Goal: Task Accomplishment & Management: Complete application form

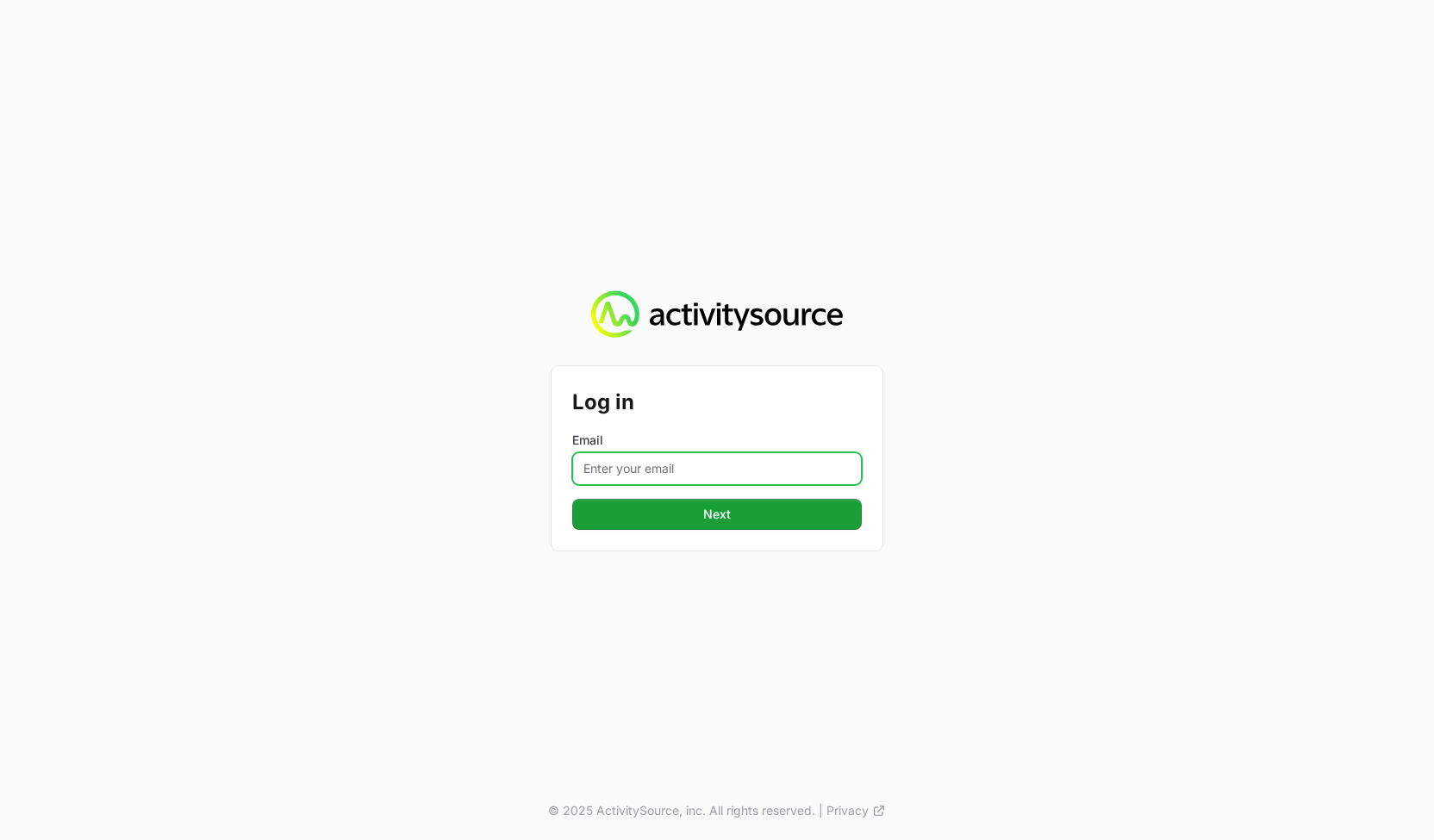
click at [646, 470] on input "Email" at bounding box center [717, 468] width 290 height 33
type input "[PERSON_NAME][EMAIL_ADDRESS][DOMAIN_NAME]"
drag, startPoint x: 1216, startPoint y: 501, endPoint x: 877, endPoint y: 507, distance: 339.1
click at [1213, 501] on div "Log in Email [PERSON_NAME][EMAIL_ADDRESS][DOMAIN_NAME] Next © 2025 ActivitySour…" at bounding box center [717, 420] width 1434 height 840
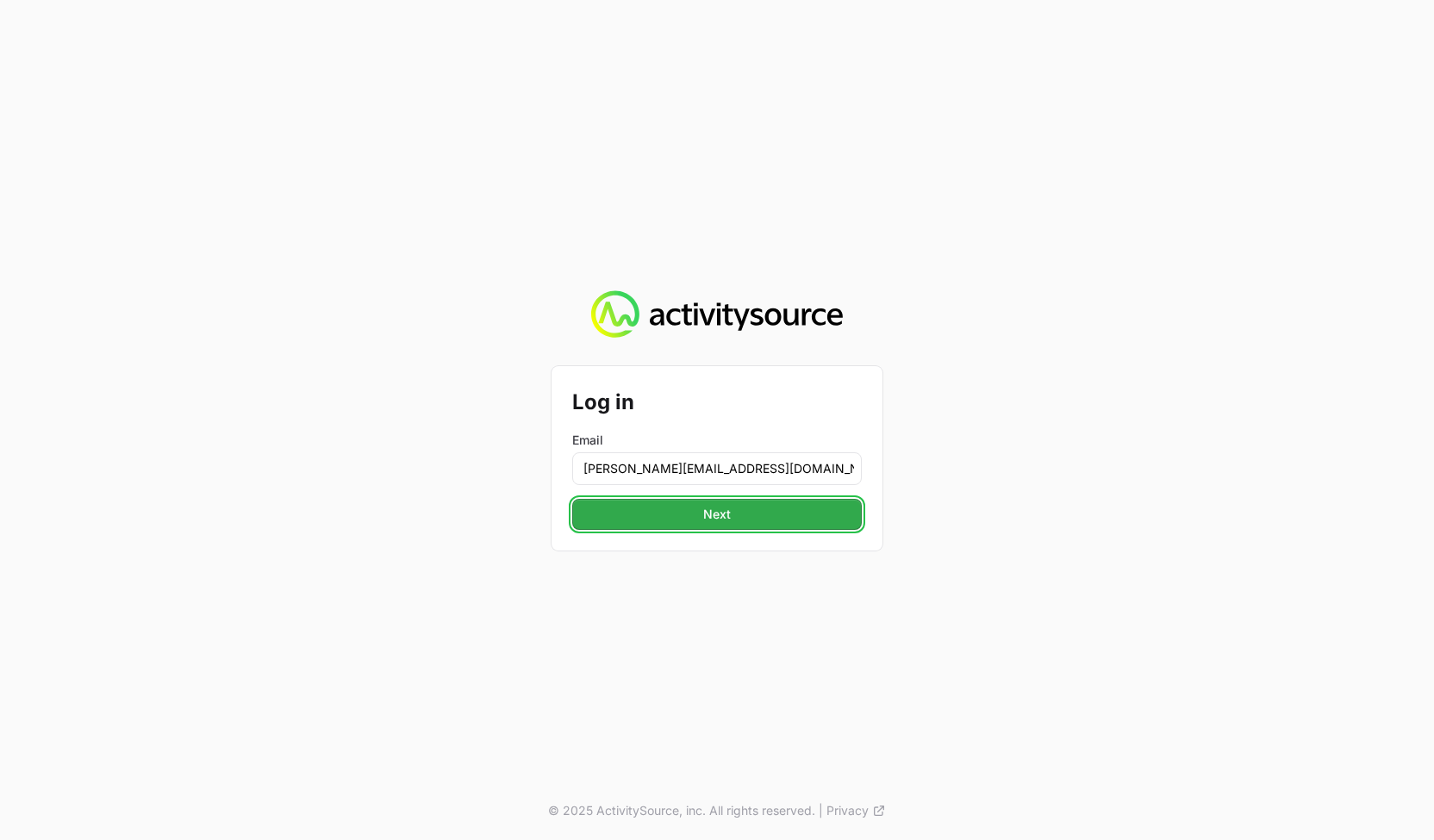
click at [812, 513] on button "Next" at bounding box center [717, 514] width 290 height 31
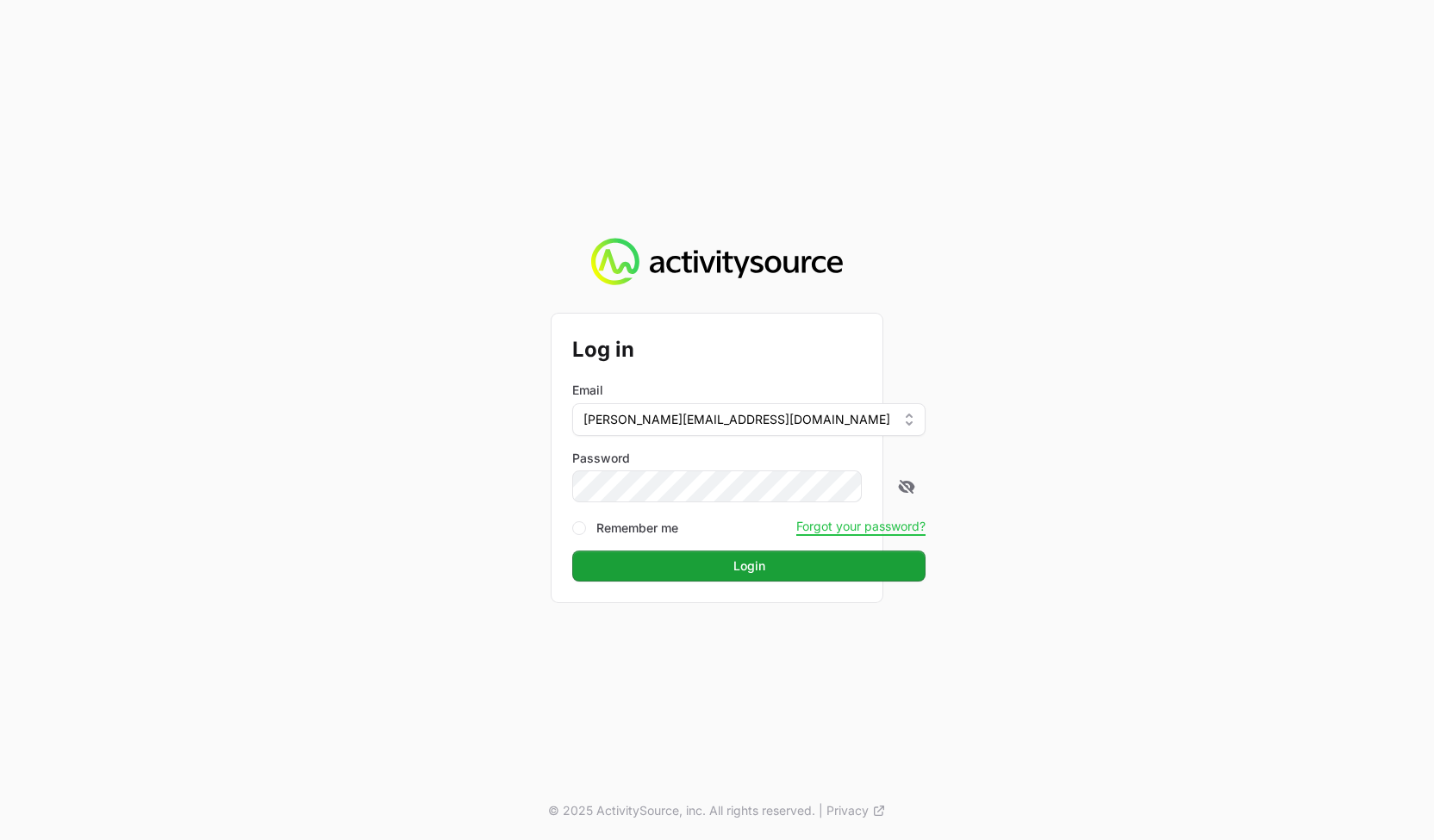
click at [1170, 517] on div "Log in Email [PERSON_NAME][EMAIL_ADDRESS][DOMAIN_NAME] Password Remember me For…" at bounding box center [717, 420] width 1434 height 840
click at [798, 567] on button "Login" at bounding box center [749, 566] width 353 height 31
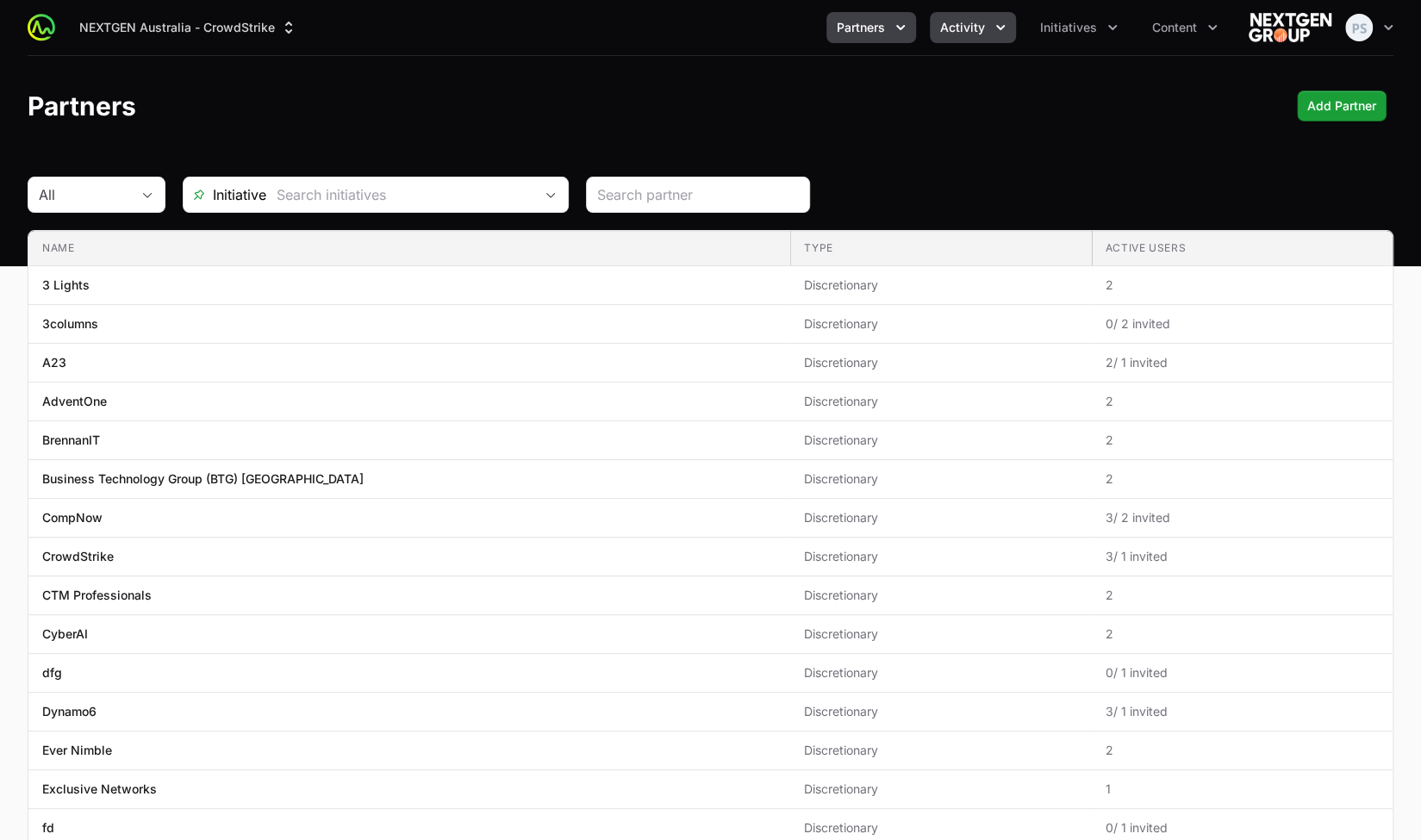
click at [976, 21] on span "Activity" at bounding box center [963, 27] width 45 height 18
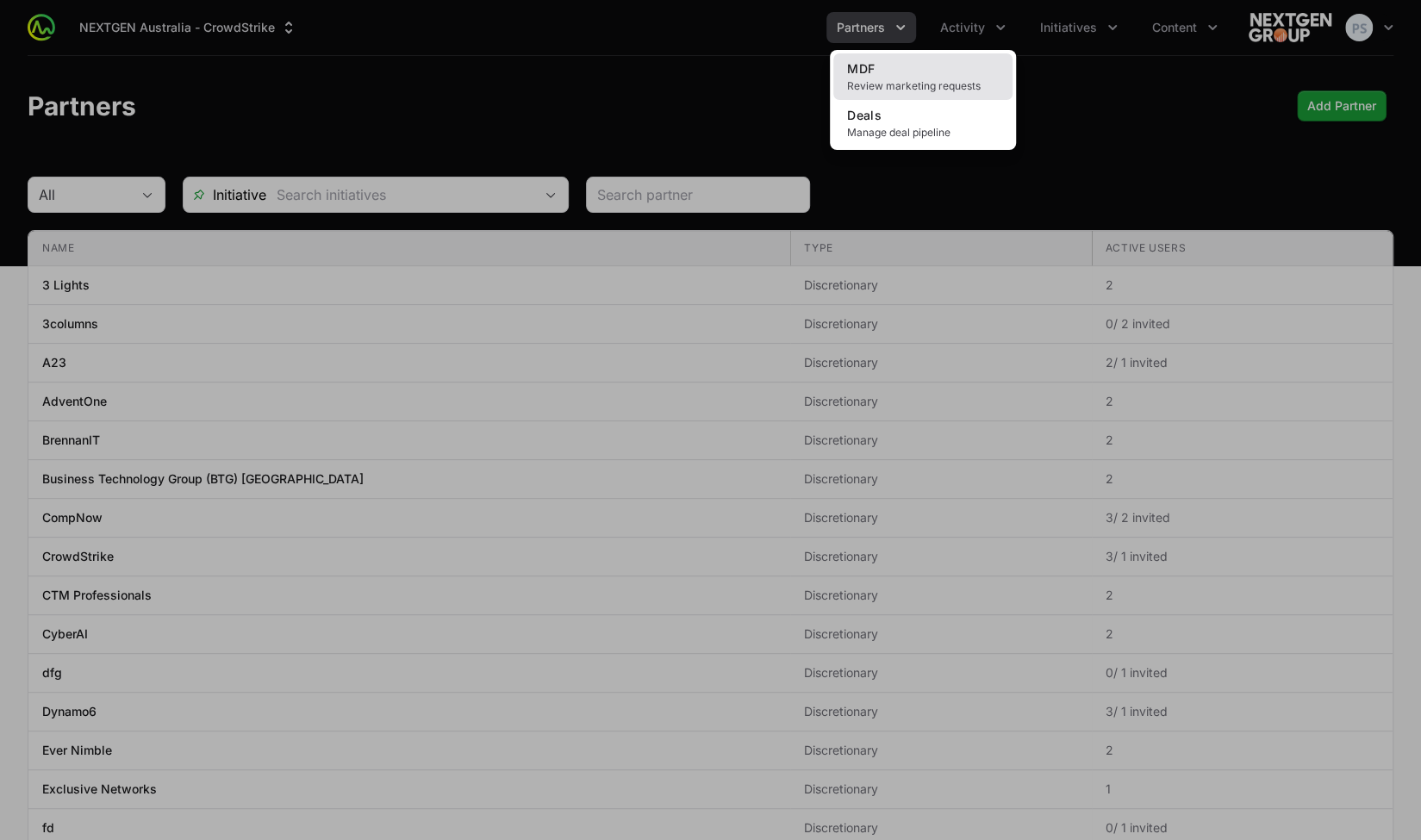
click at [967, 75] on link "MDF Review marketing requests" at bounding box center [923, 77] width 179 height 46
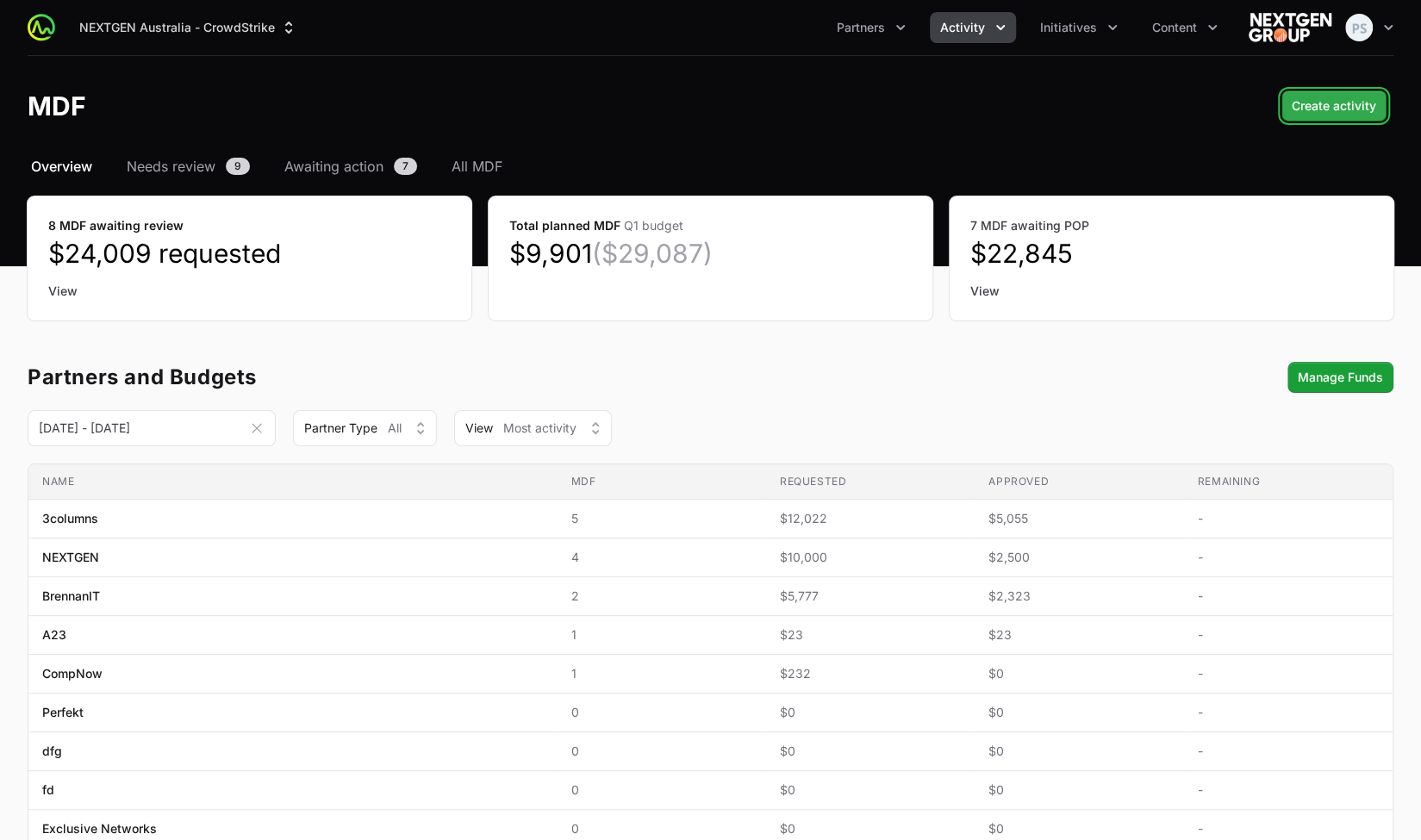
click at [1382, 111] on button "Create activity" at bounding box center [1334, 105] width 105 height 31
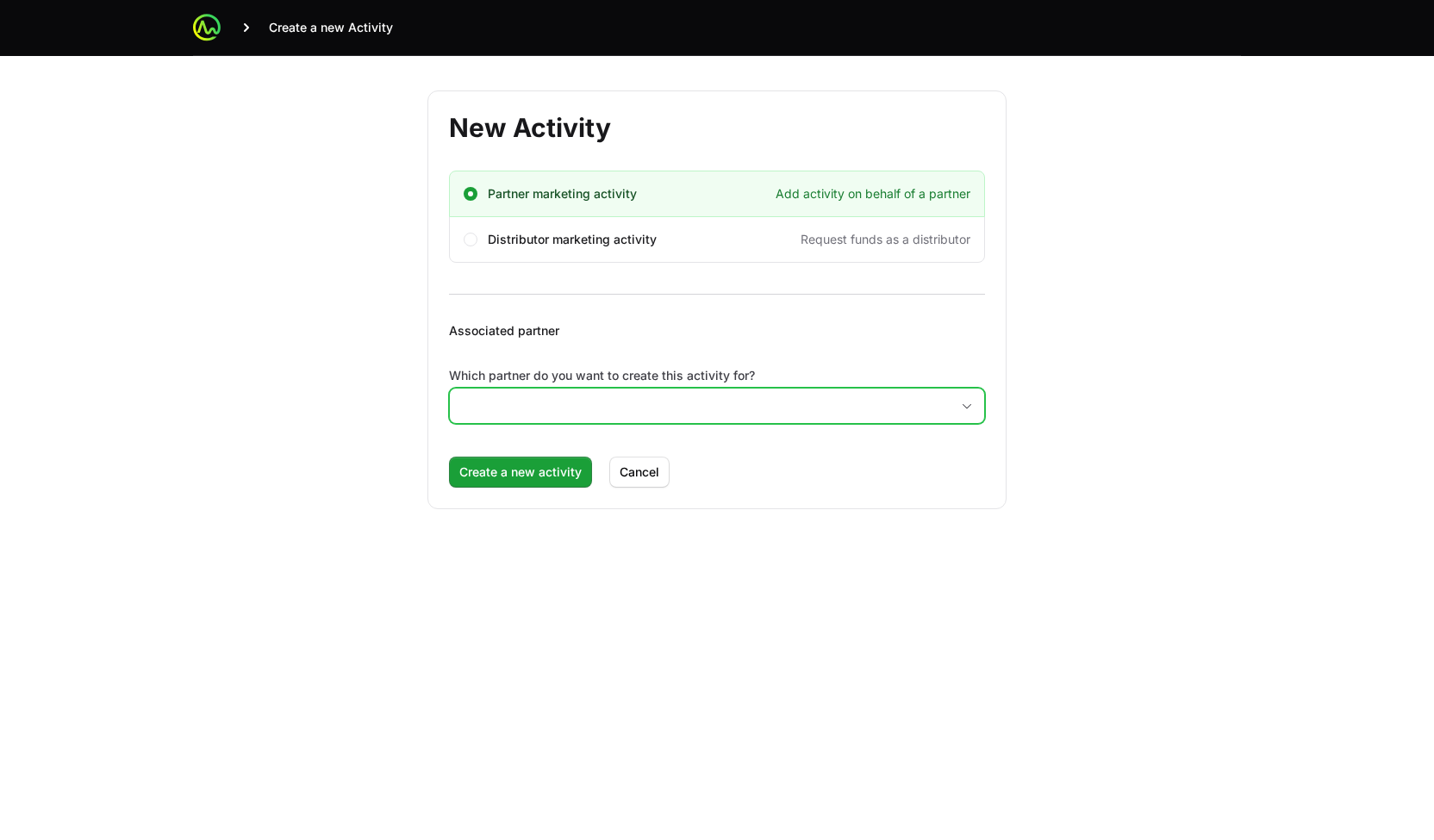
click at [720, 411] on input "Which partner do you want to create this activity for?" at bounding box center [700, 405] width 500 height 34
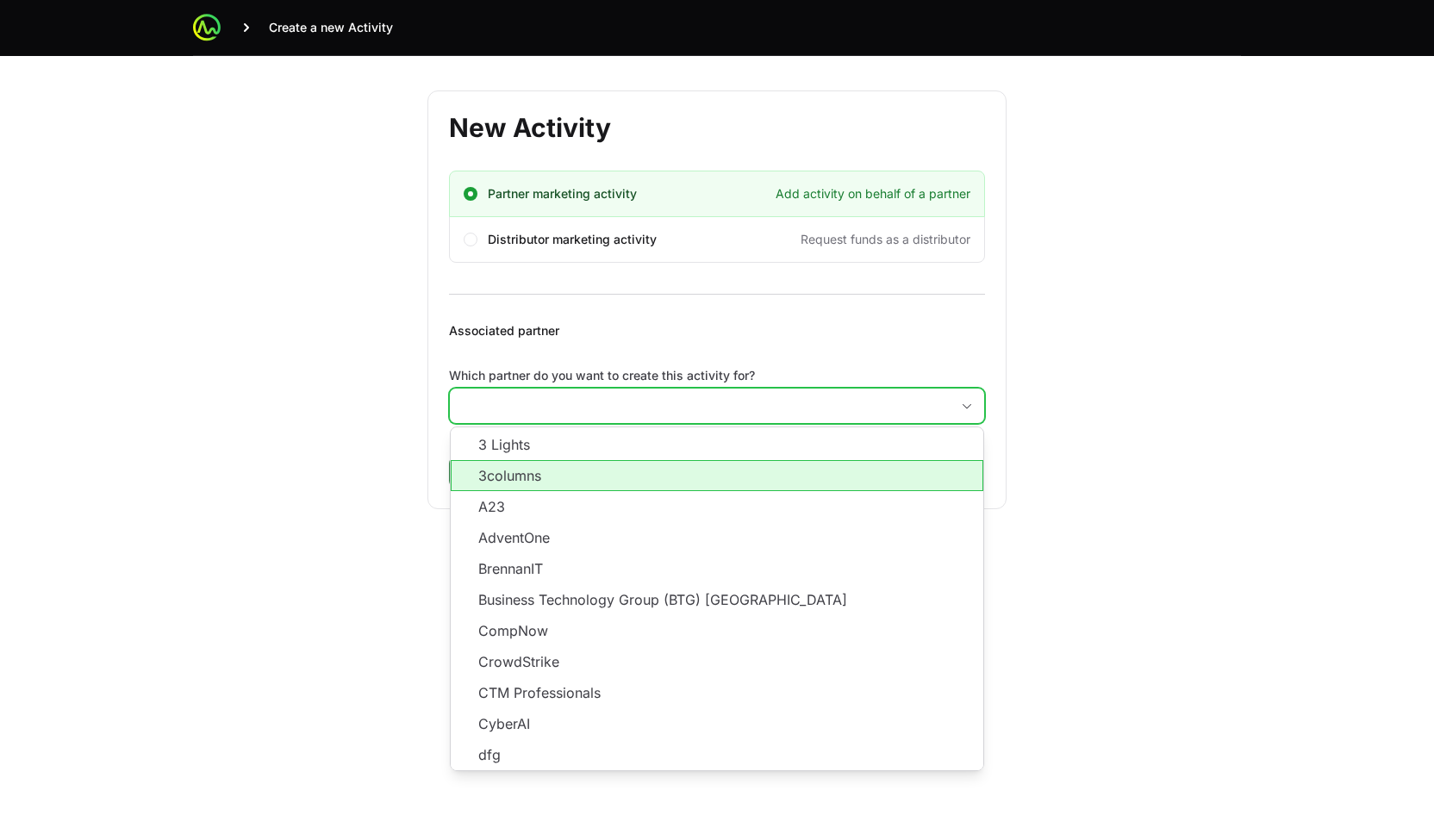
click at [686, 469] on li "3columns" at bounding box center [717, 475] width 533 height 31
type input "3columns"
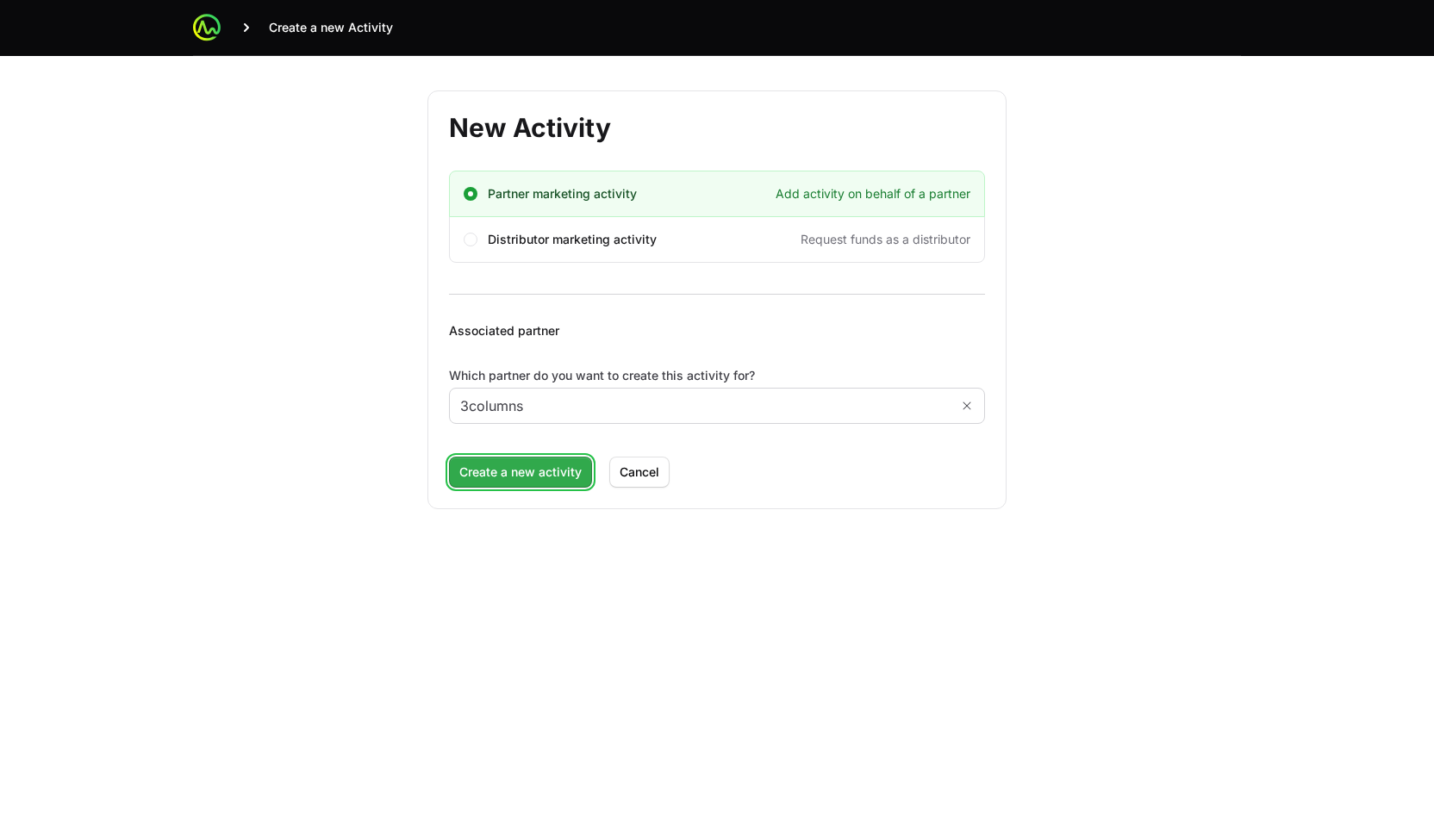
click at [543, 465] on span "Create a new activity" at bounding box center [520, 472] width 123 height 20
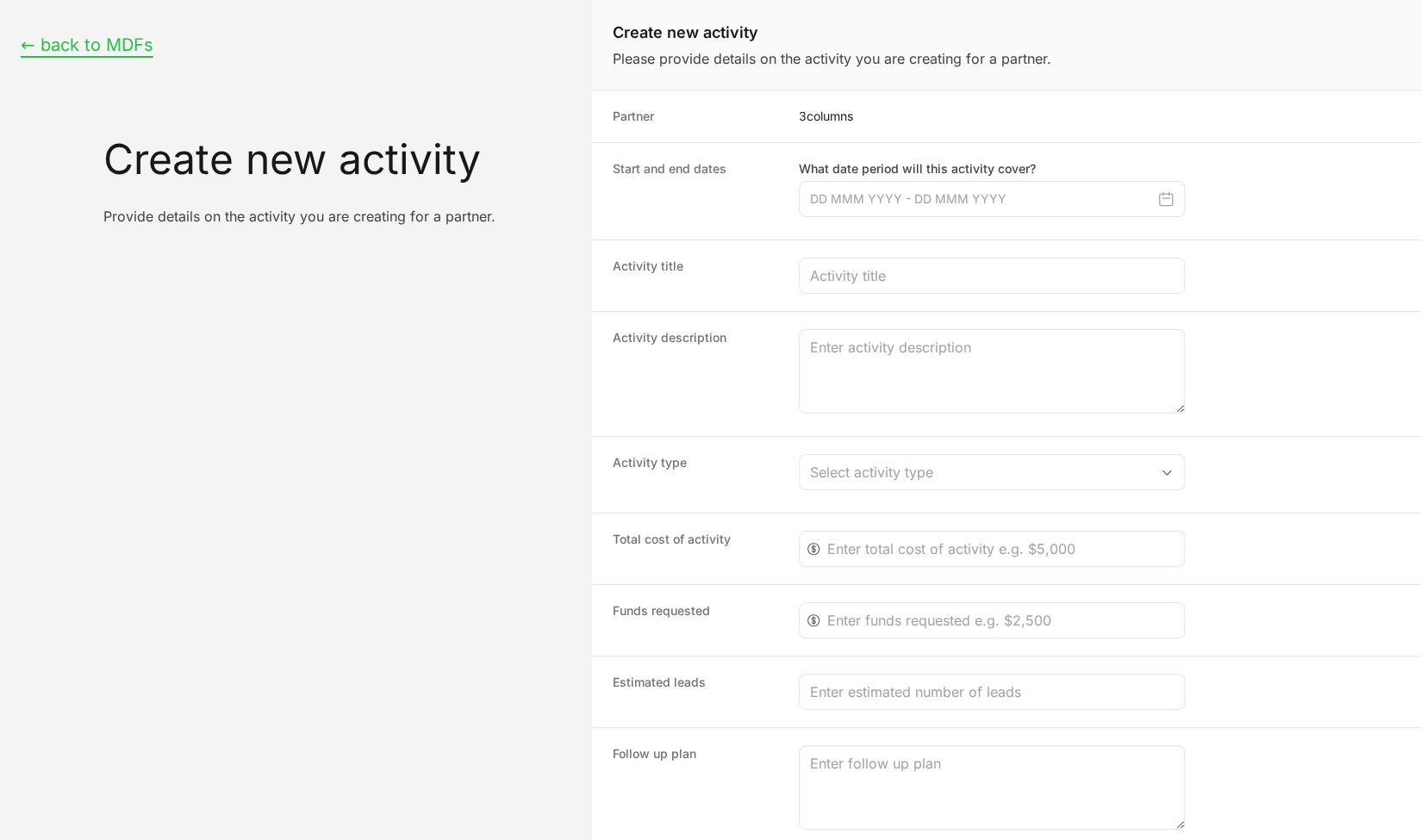
click at [72, 44] on button "← back to MDFs" at bounding box center [86, 45] width 133 height 21
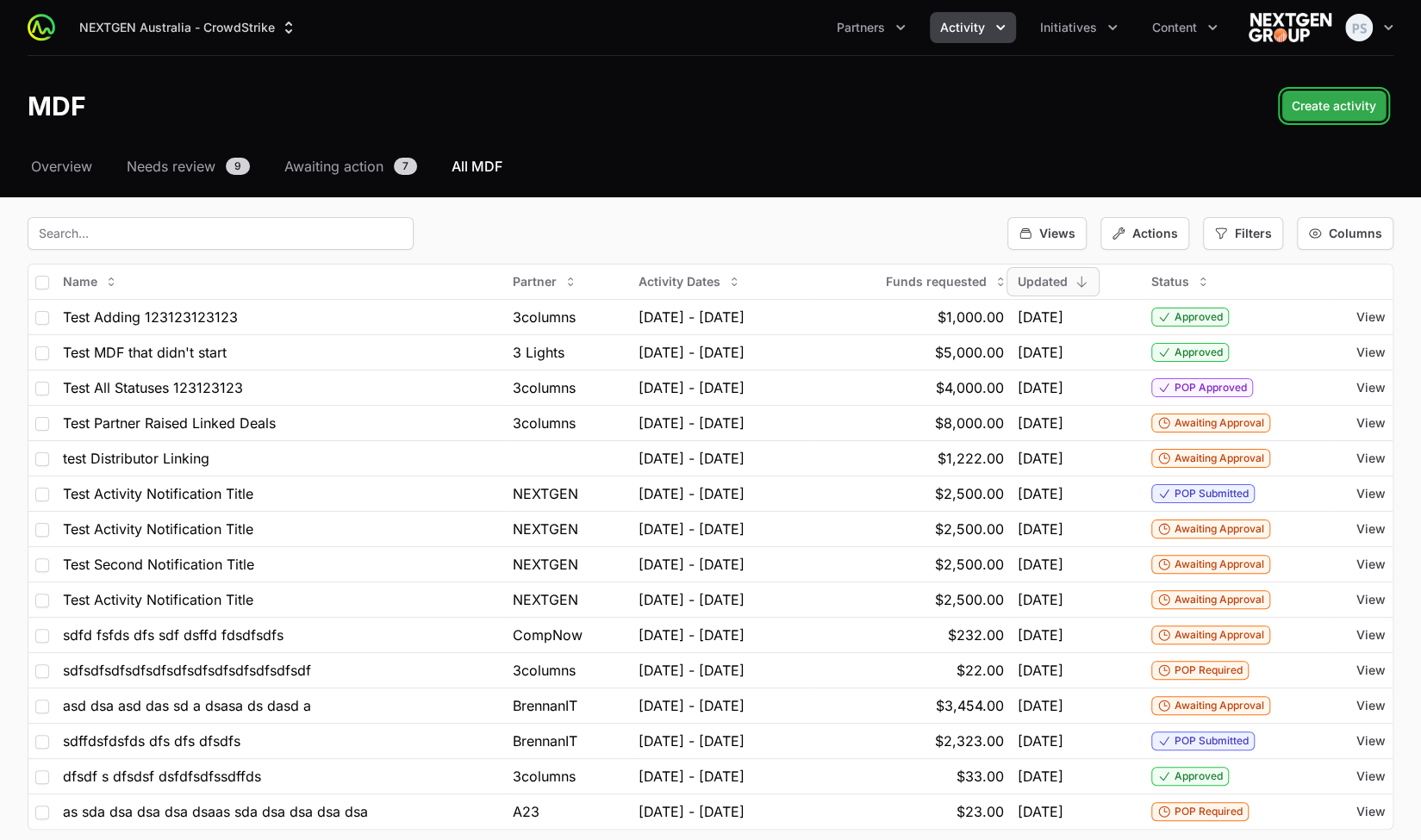
click at [1306, 111] on span "Create activity" at bounding box center [1334, 106] width 85 height 20
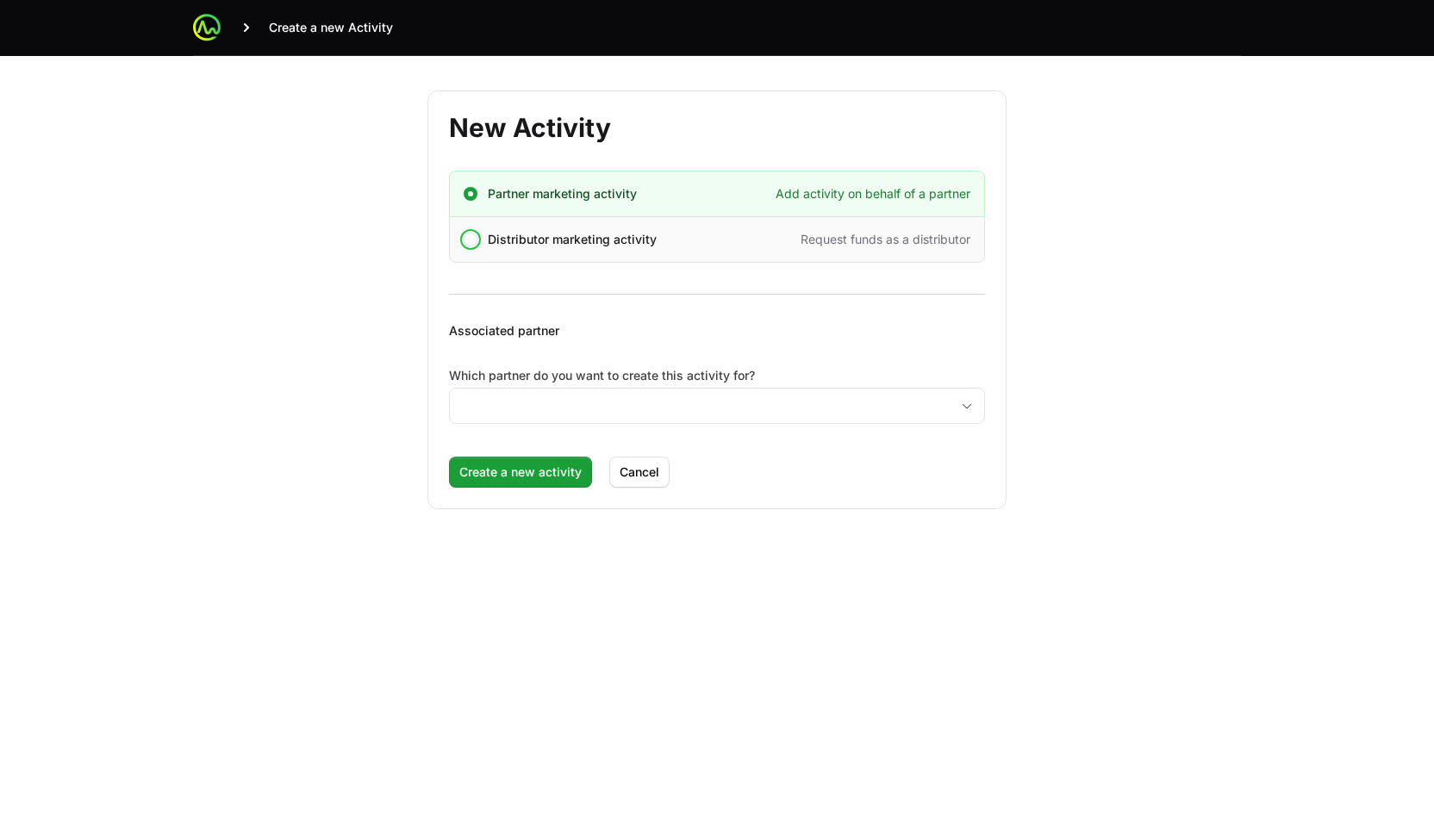
click at [579, 233] on span "Distributor marketing activity" at bounding box center [572, 240] width 169 height 18
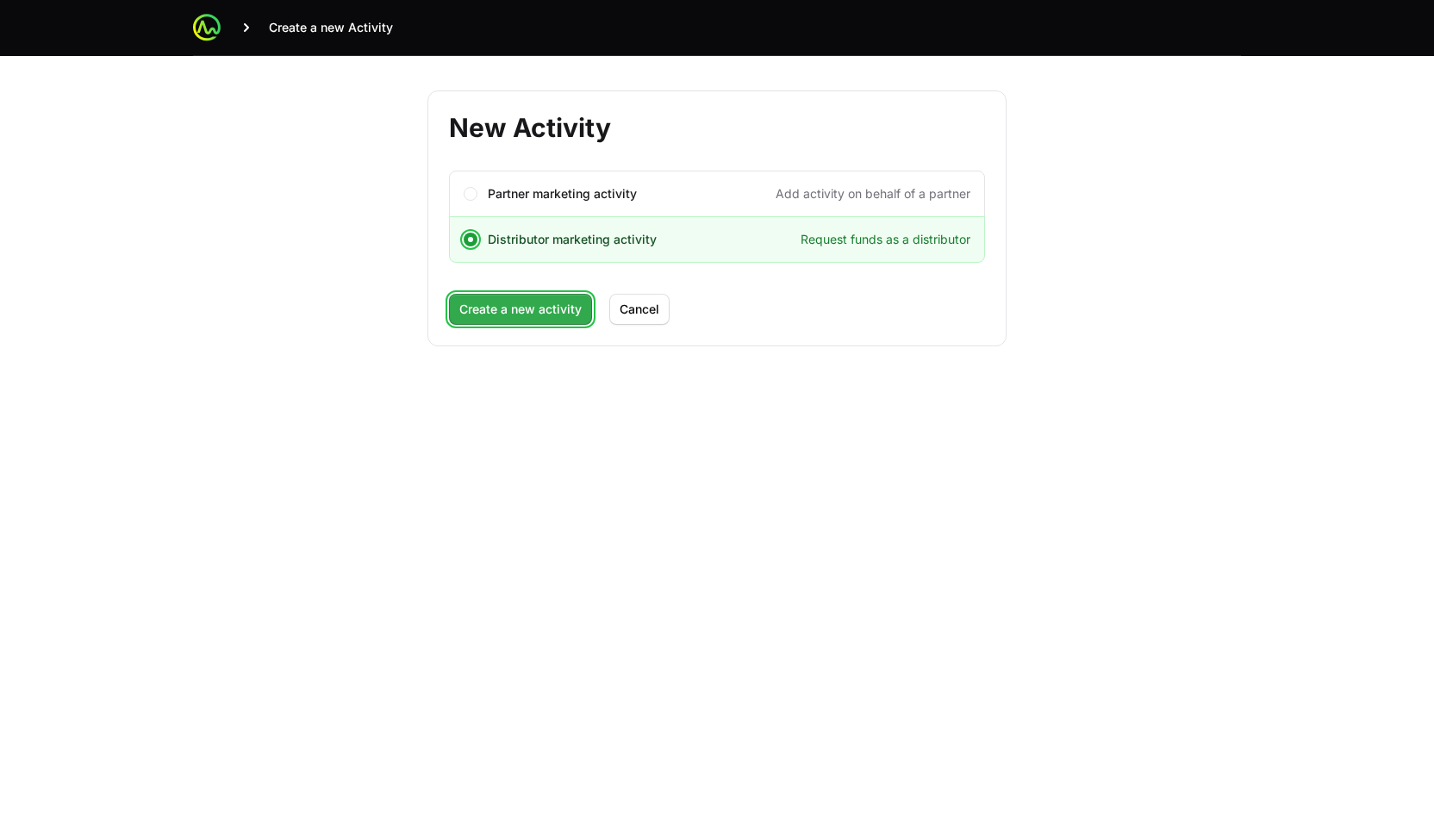
click at [544, 317] on span "Create a new activity" at bounding box center [520, 309] width 123 height 20
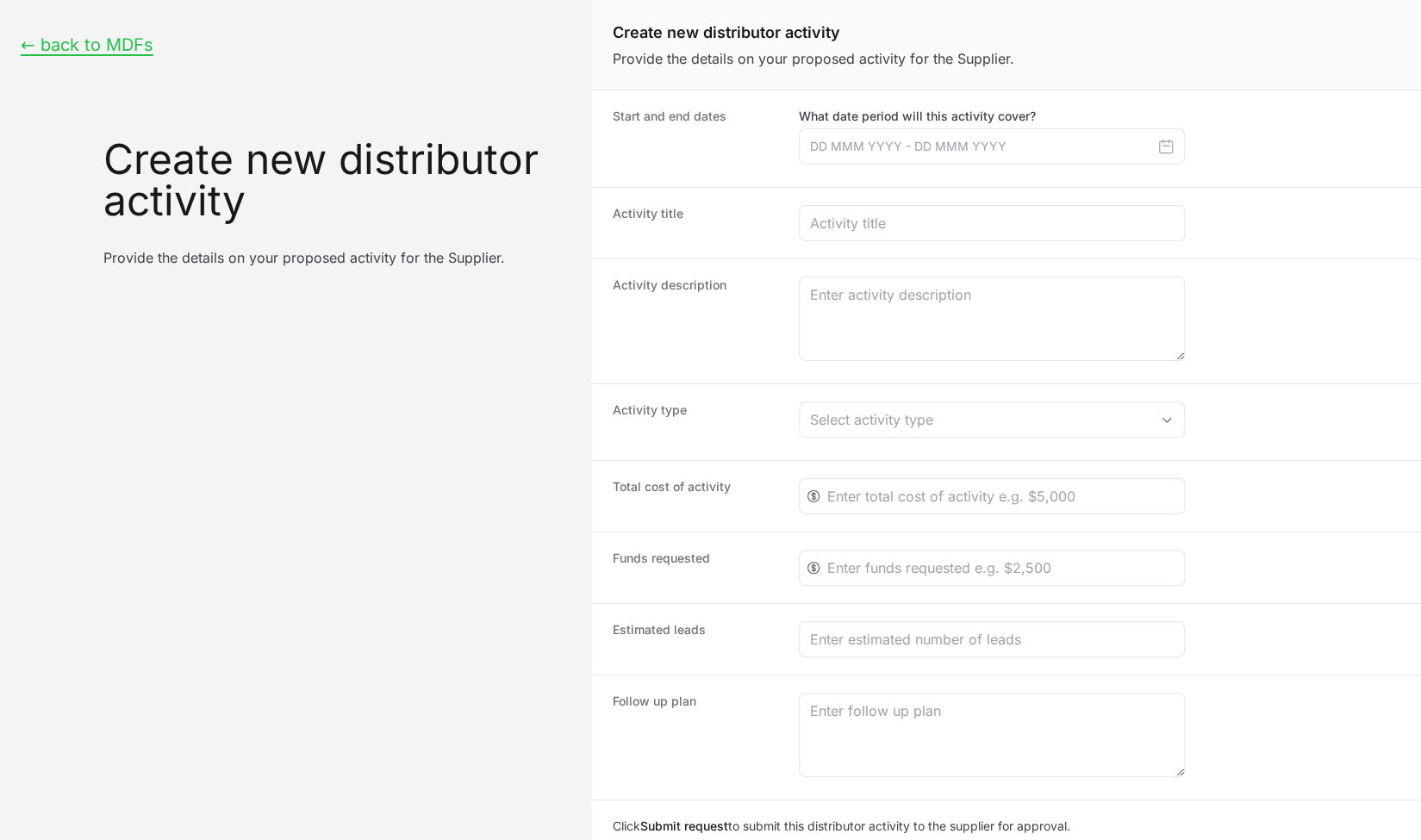
scroll to position [45, 0]
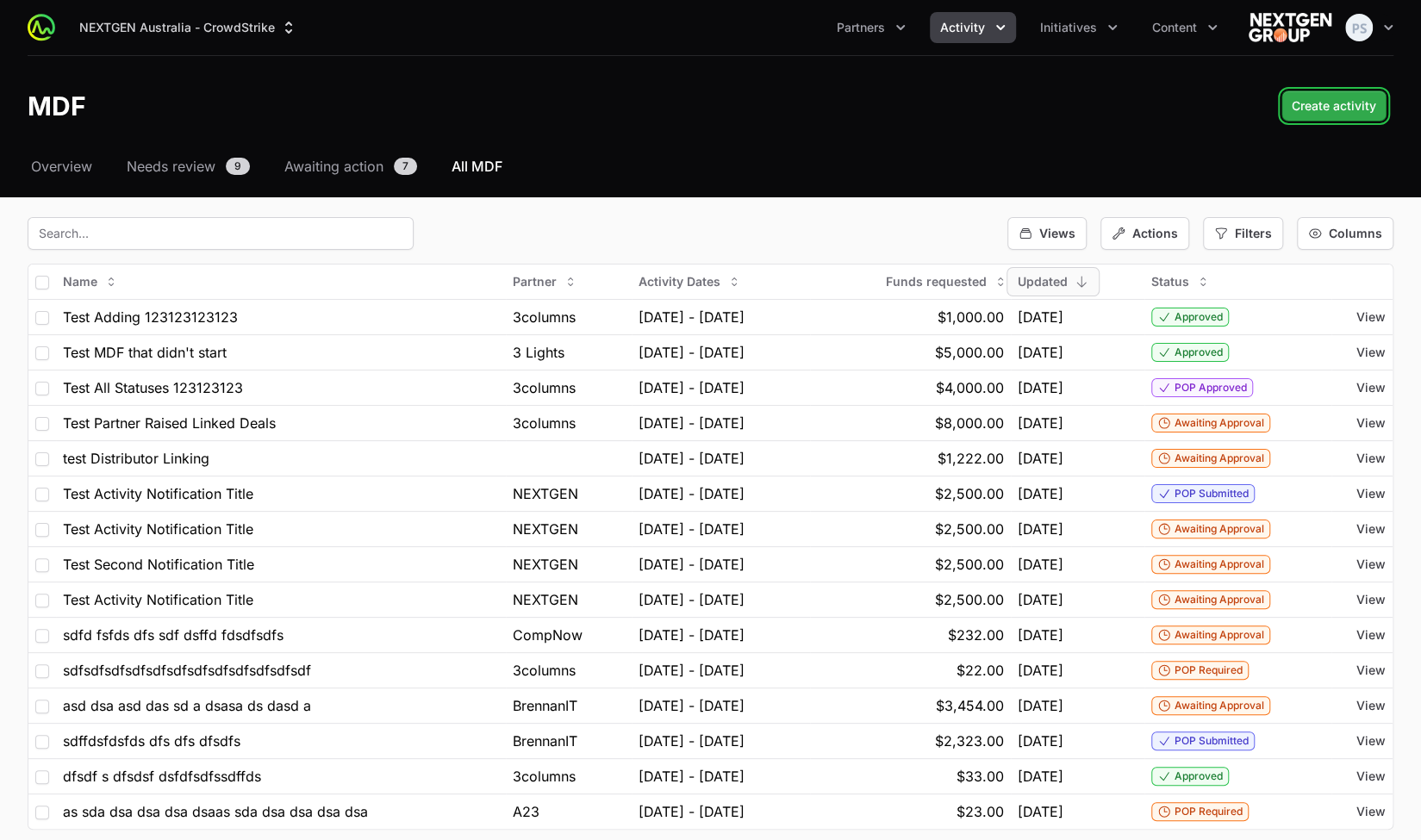
click at [1326, 104] on span "Create activity" at bounding box center [1334, 106] width 85 height 20
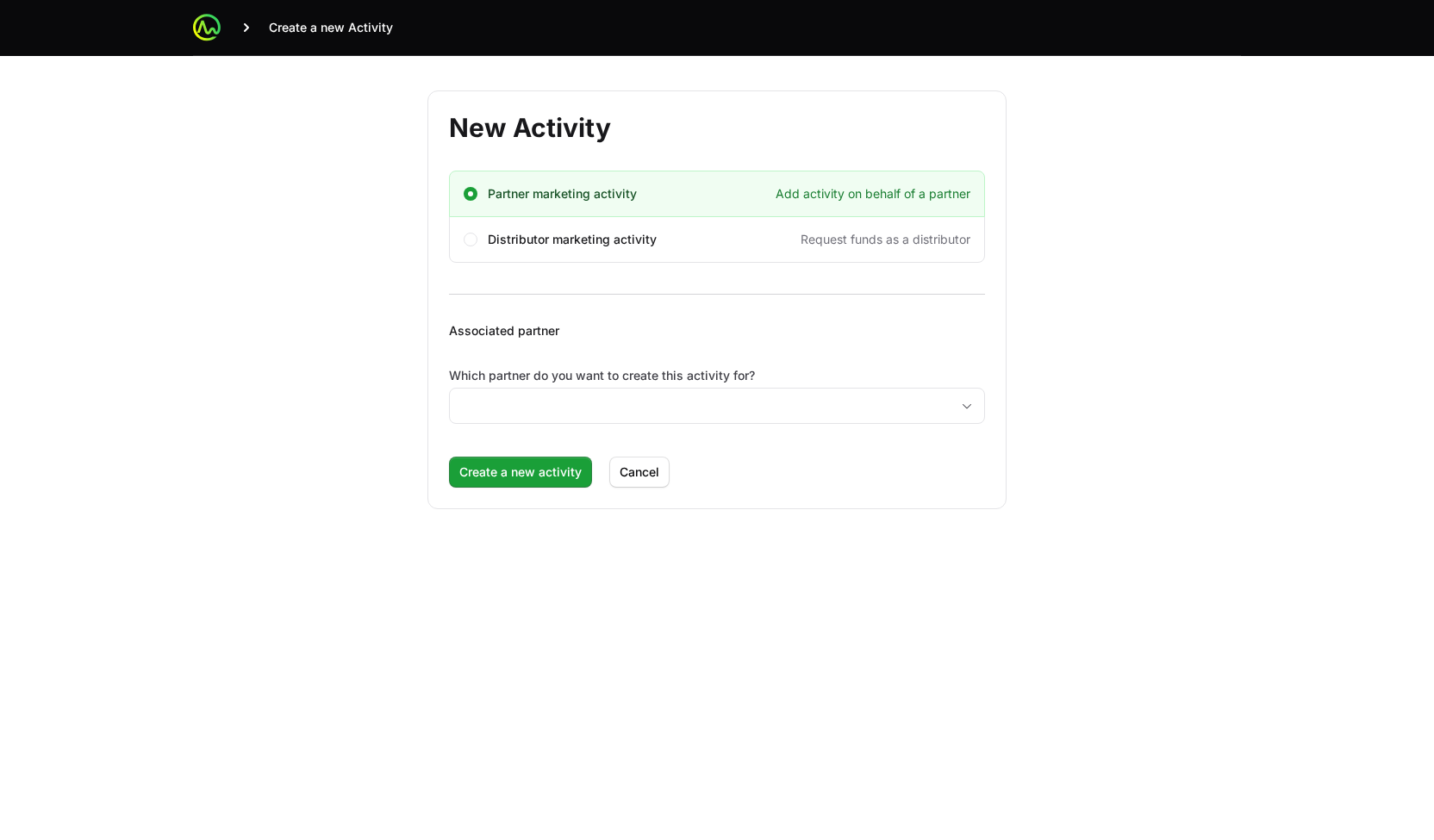
click at [520, 422] on div "Which partner do you want to create this activity for?" at bounding box center [717, 398] width 536 height 62
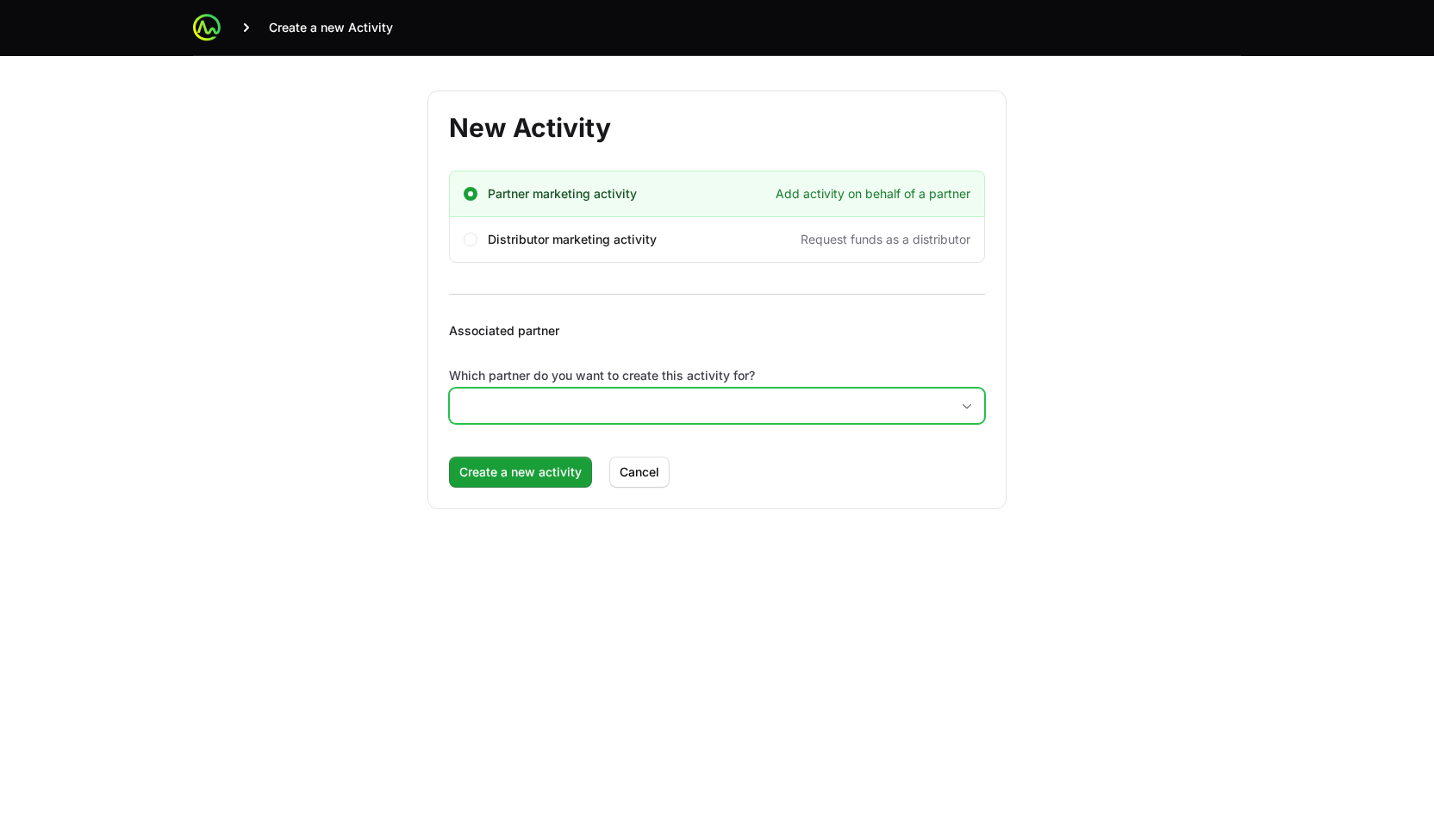
click at [533, 411] on input "Which partner do you want to create this activity for?" at bounding box center [700, 405] width 500 height 34
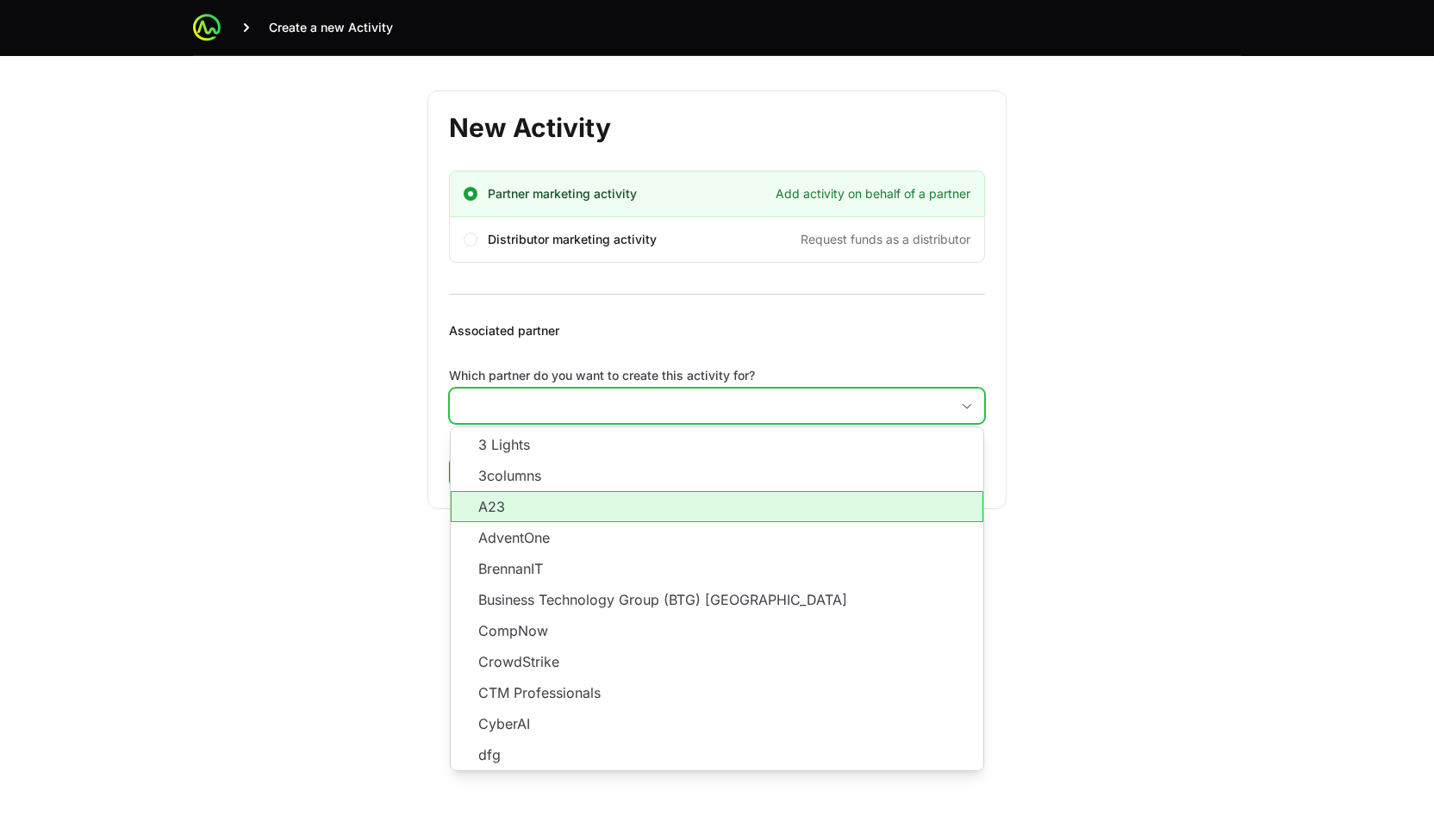
click at [557, 505] on li "A23" at bounding box center [717, 506] width 533 height 31
type input "A23"
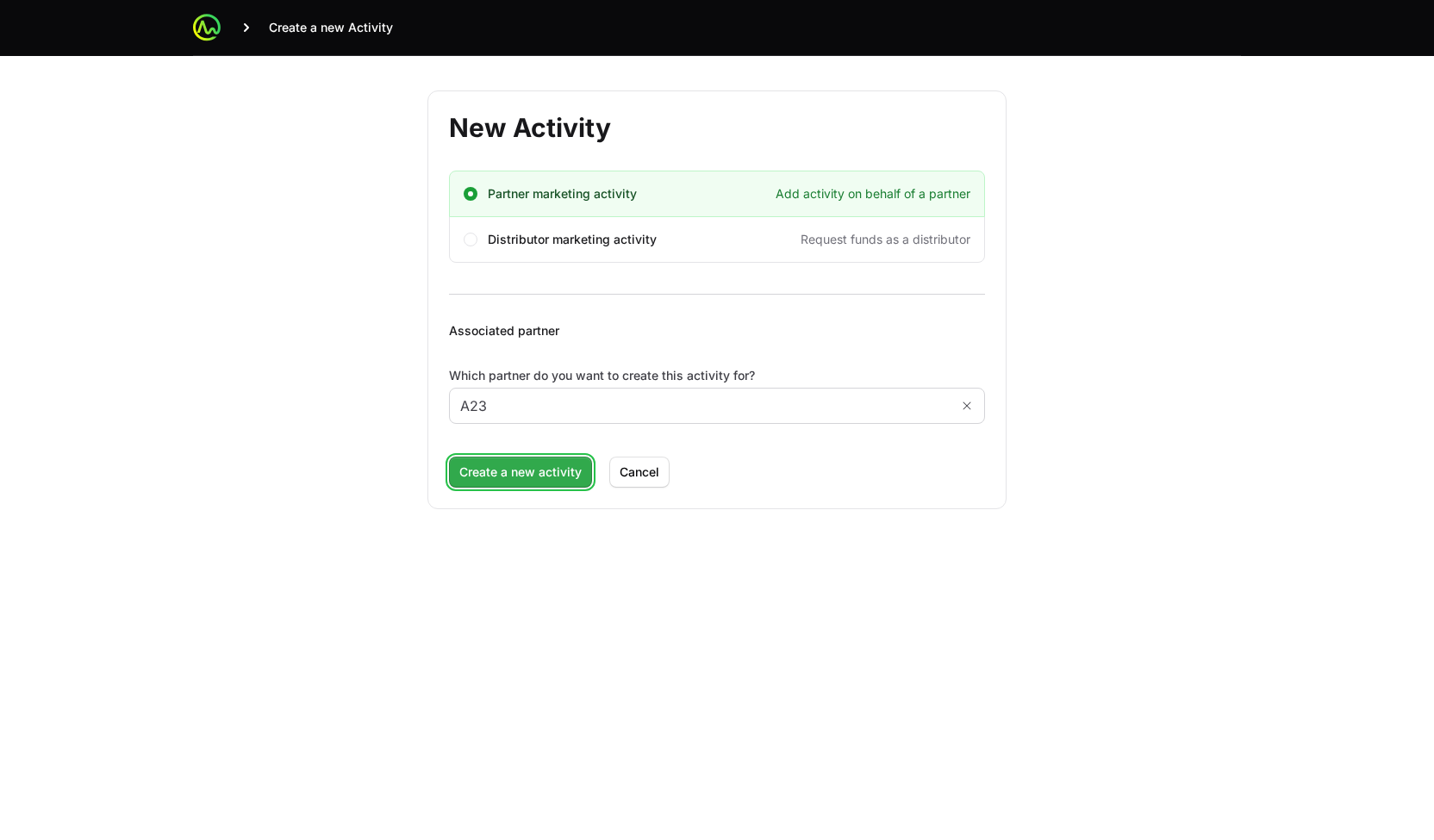
click at [529, 464] on span "Create a new activity" at bounding box center [520, 472] width 123 height 20
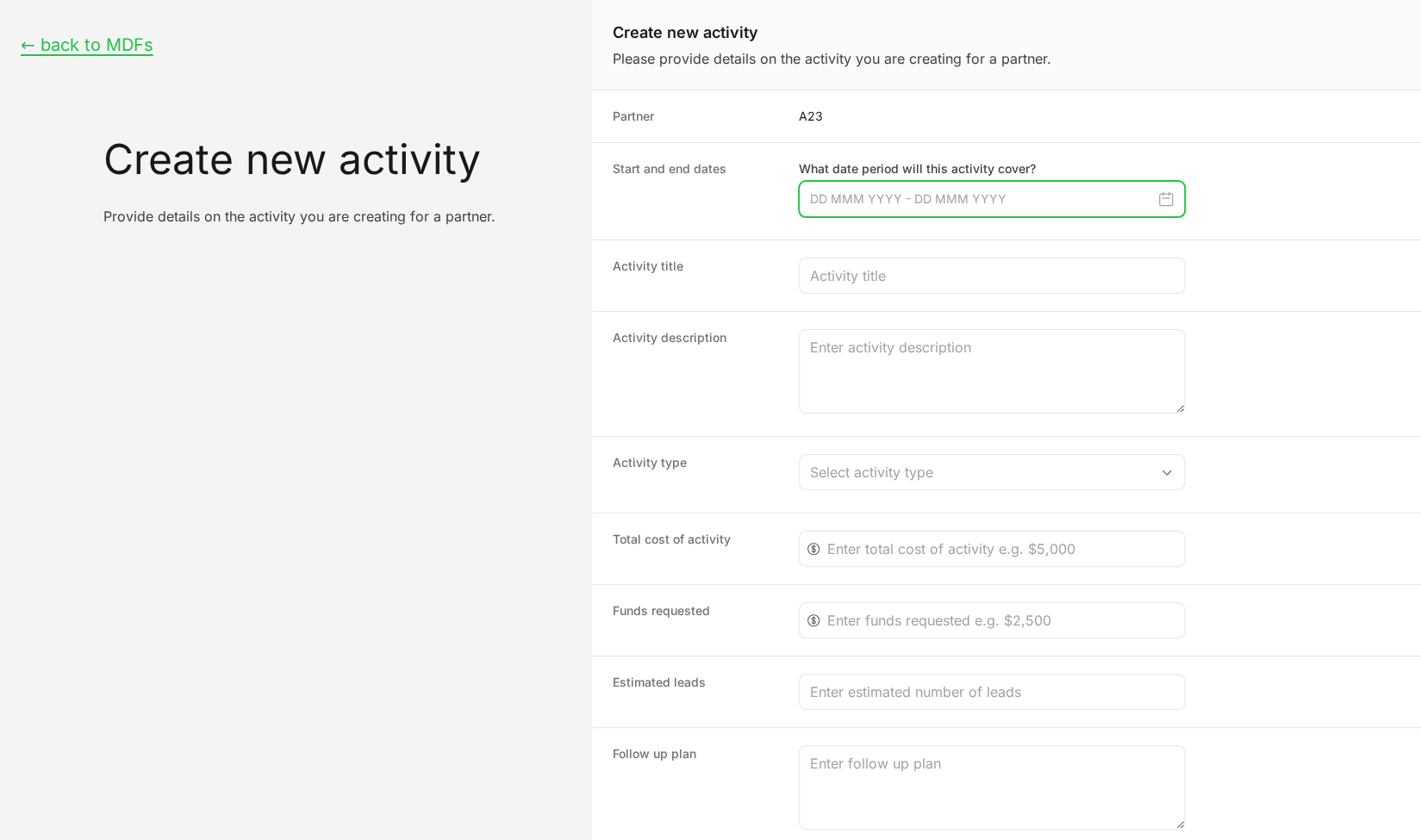
click at [964, 198] on input "Create activity form" at bounding box center [992, 199] width 386 height 36
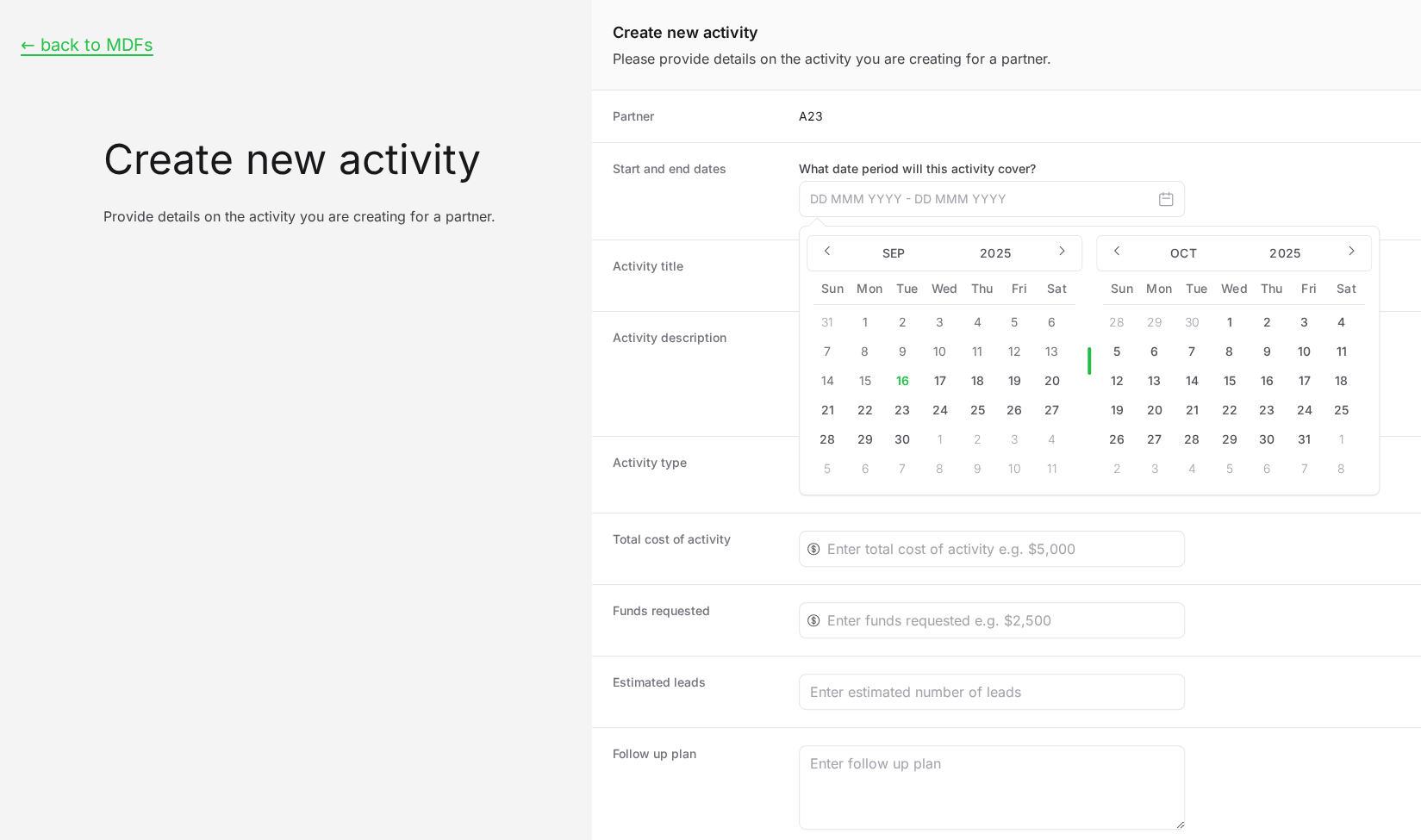
click at [969, 379] on button "18" at bounding box center [978, 381] width 28 height 28
click at [980, 411] on button "25" at bounding box center [978, 411] width 28 height 28
type input "18 Sep 2025 - 25 Sep 2025"
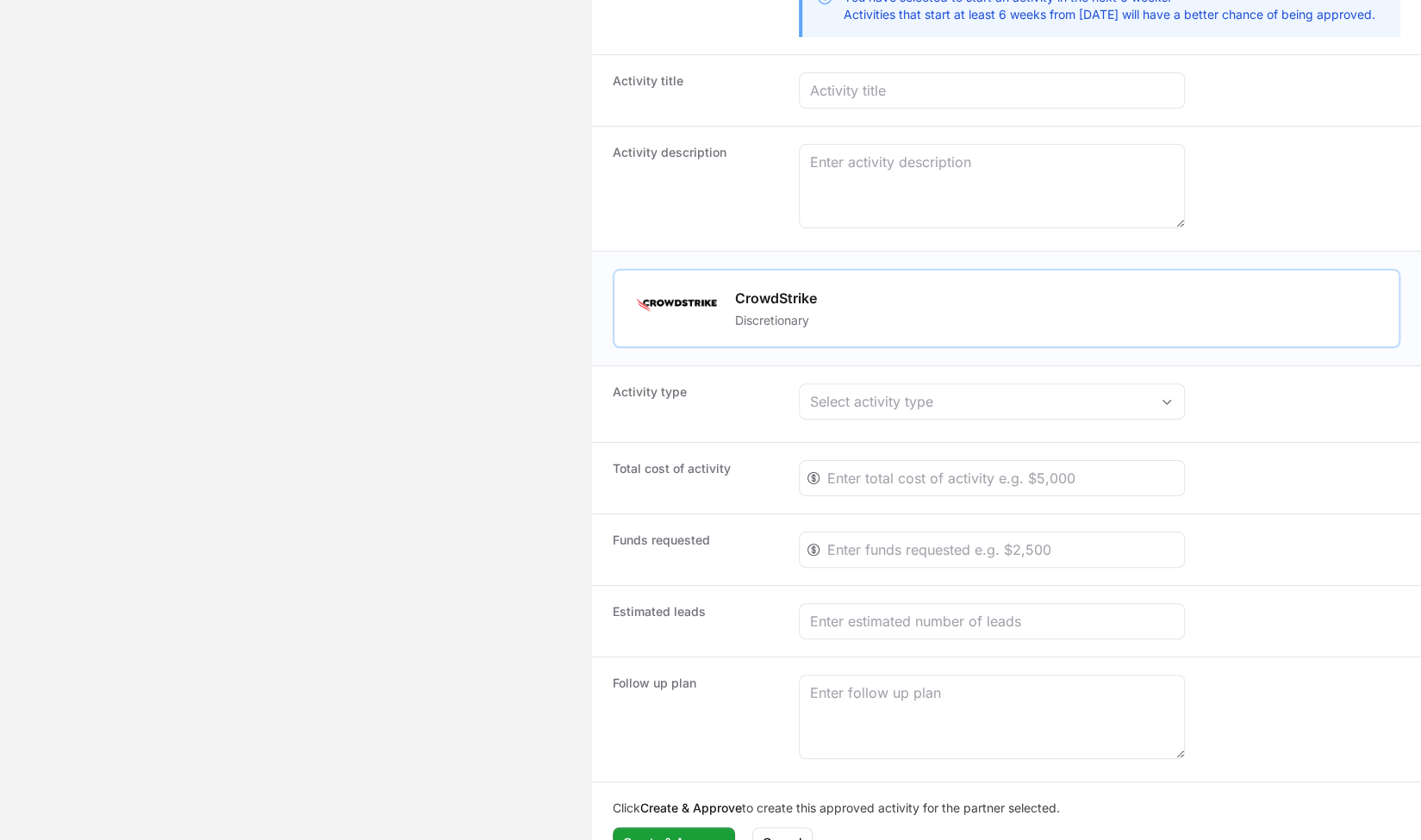
scroll to position [338, 0]
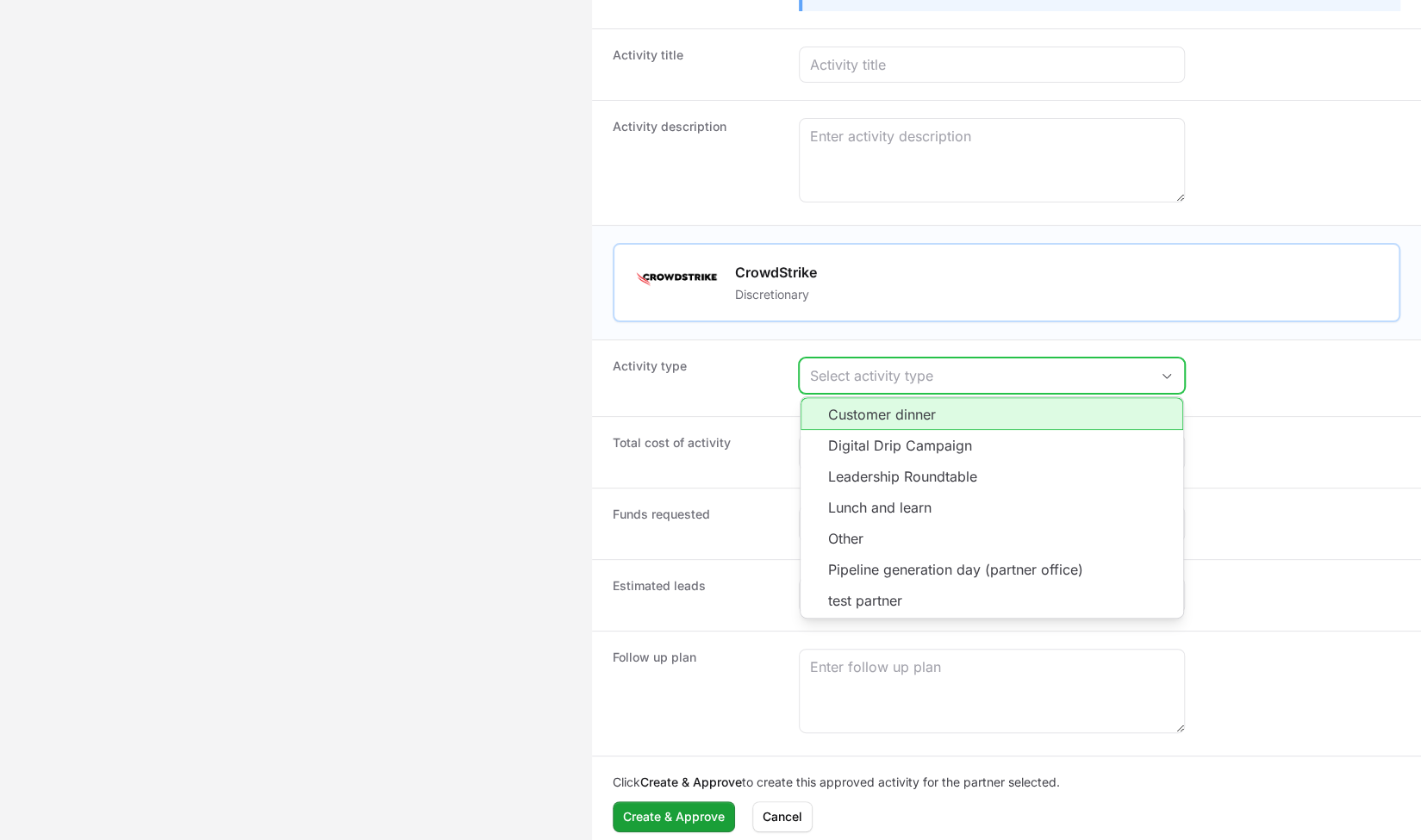
click at [952, 359] on button "Select activity type" at bounding box center [993, 375] width 385 height 34
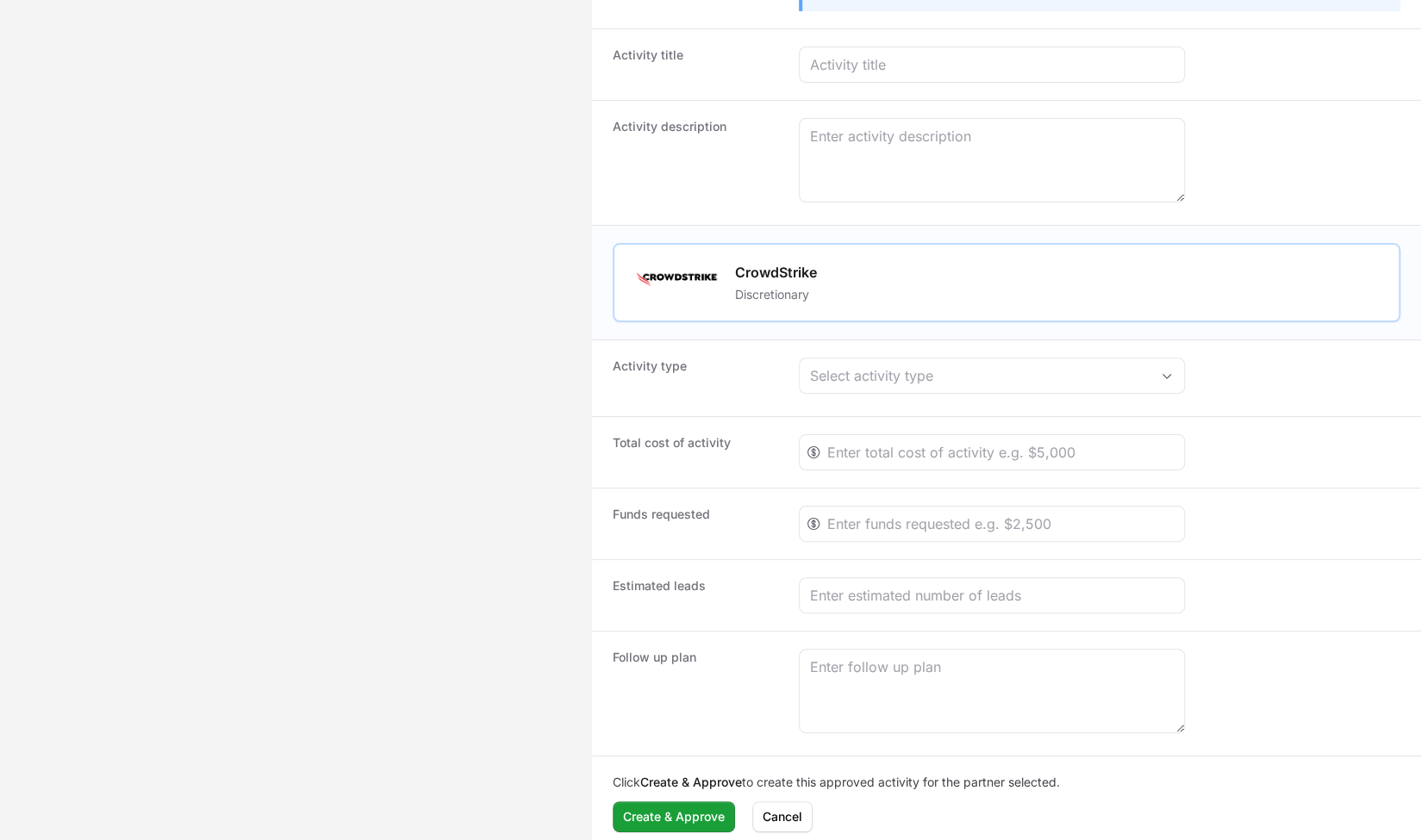
click at [955, 330] on div "CrowdStrike Discretionary" at bounding box center [1007, 282] width 829 height 114
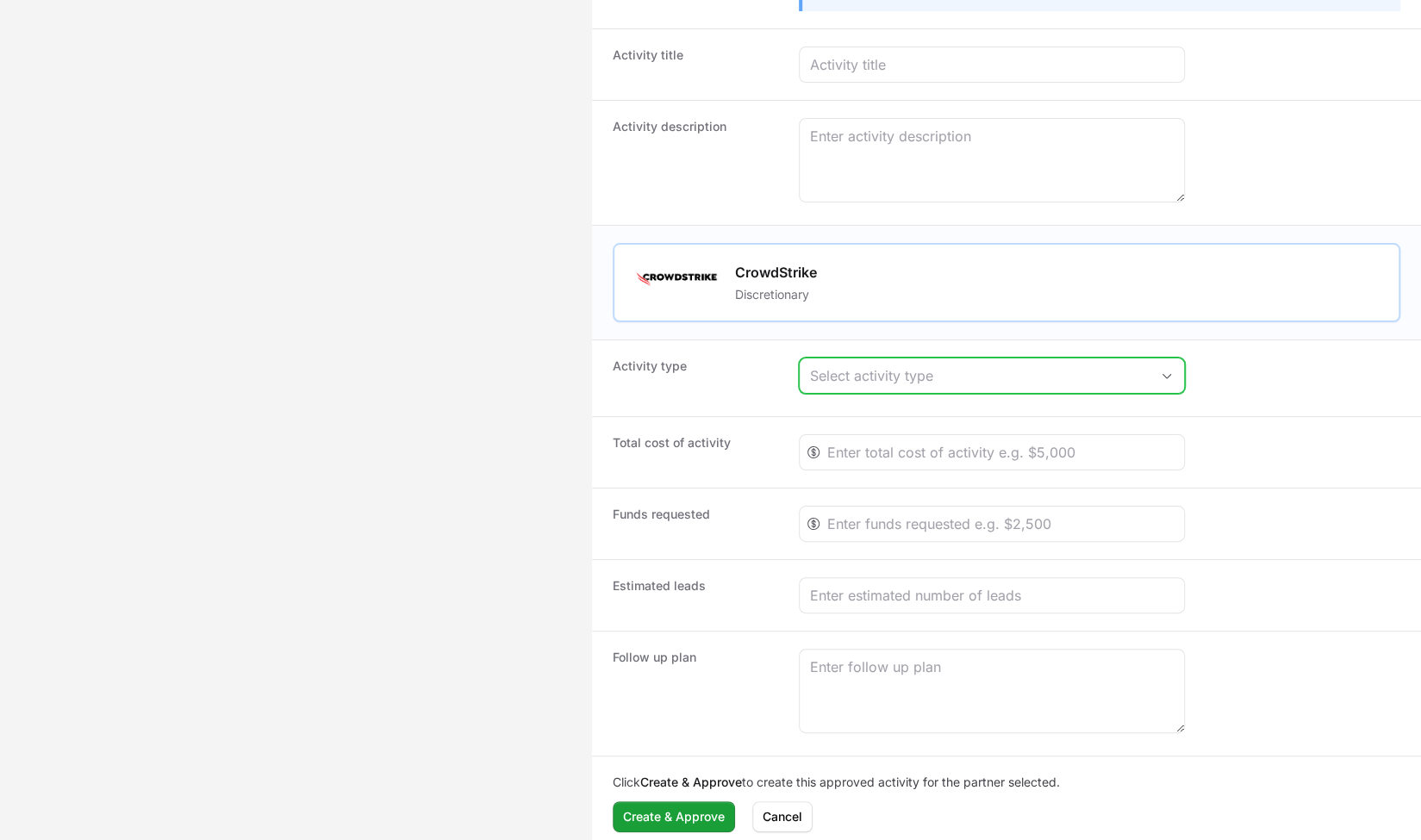
click at [924, 387] on button "Select activity type" at bounding box center [993, 375] width 385 height 34
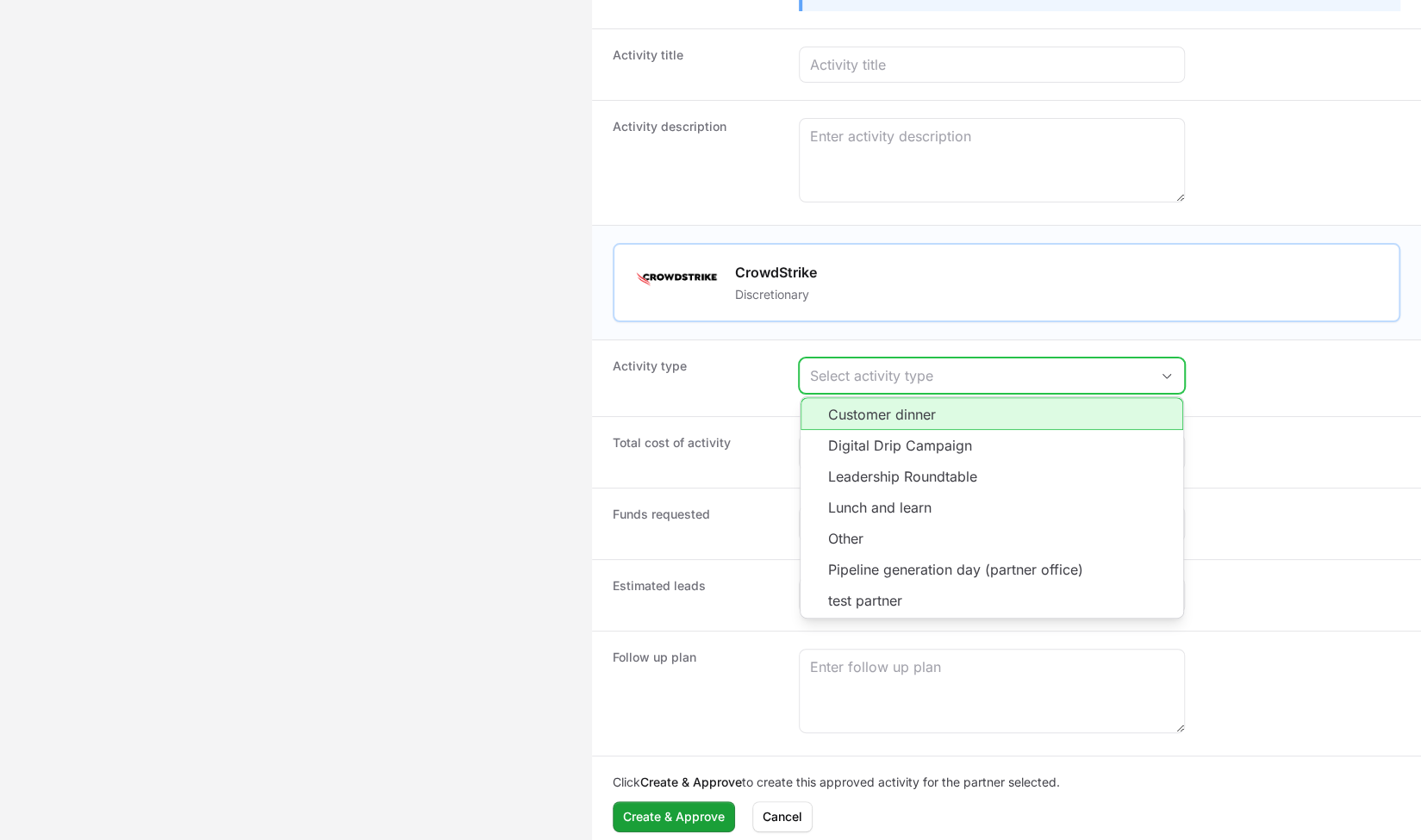
click at [898, 420] on li "Customer dinner" at bounding box center [993, 413] width 383 height 33
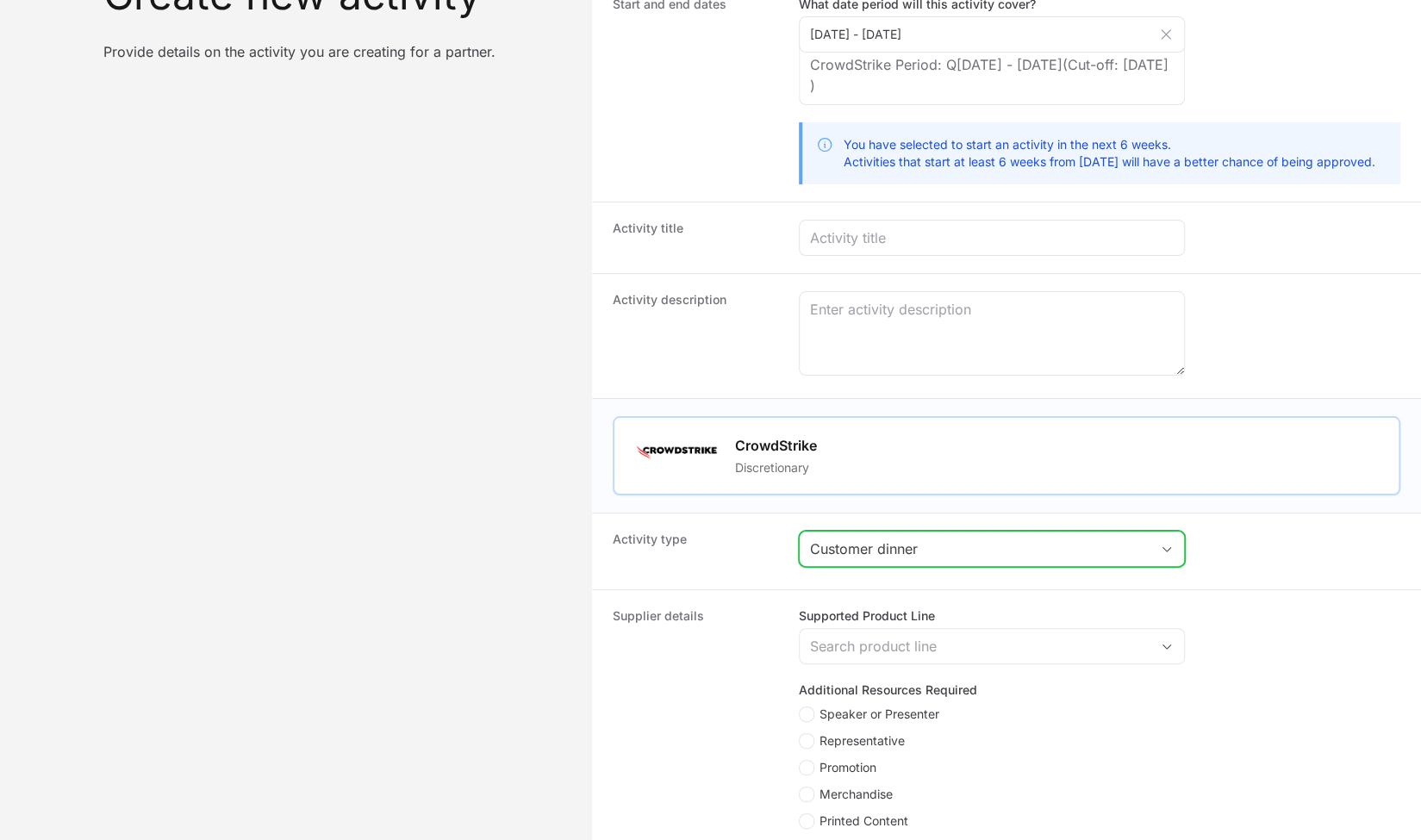
scroll to position [0, 0]
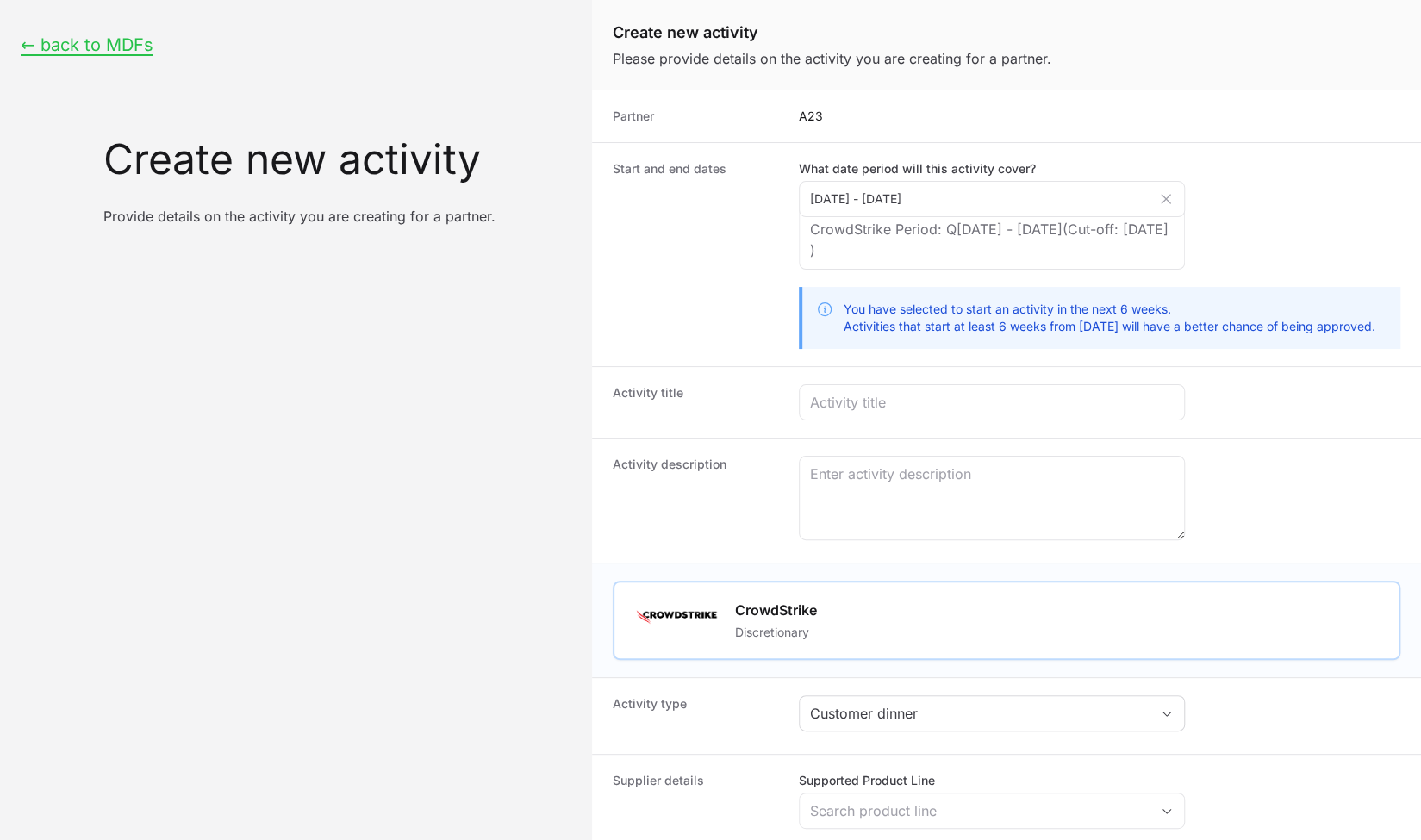
click at [751, 300] on dt "Start and end dates" at bounding box center [695, 255] width 165 height 189
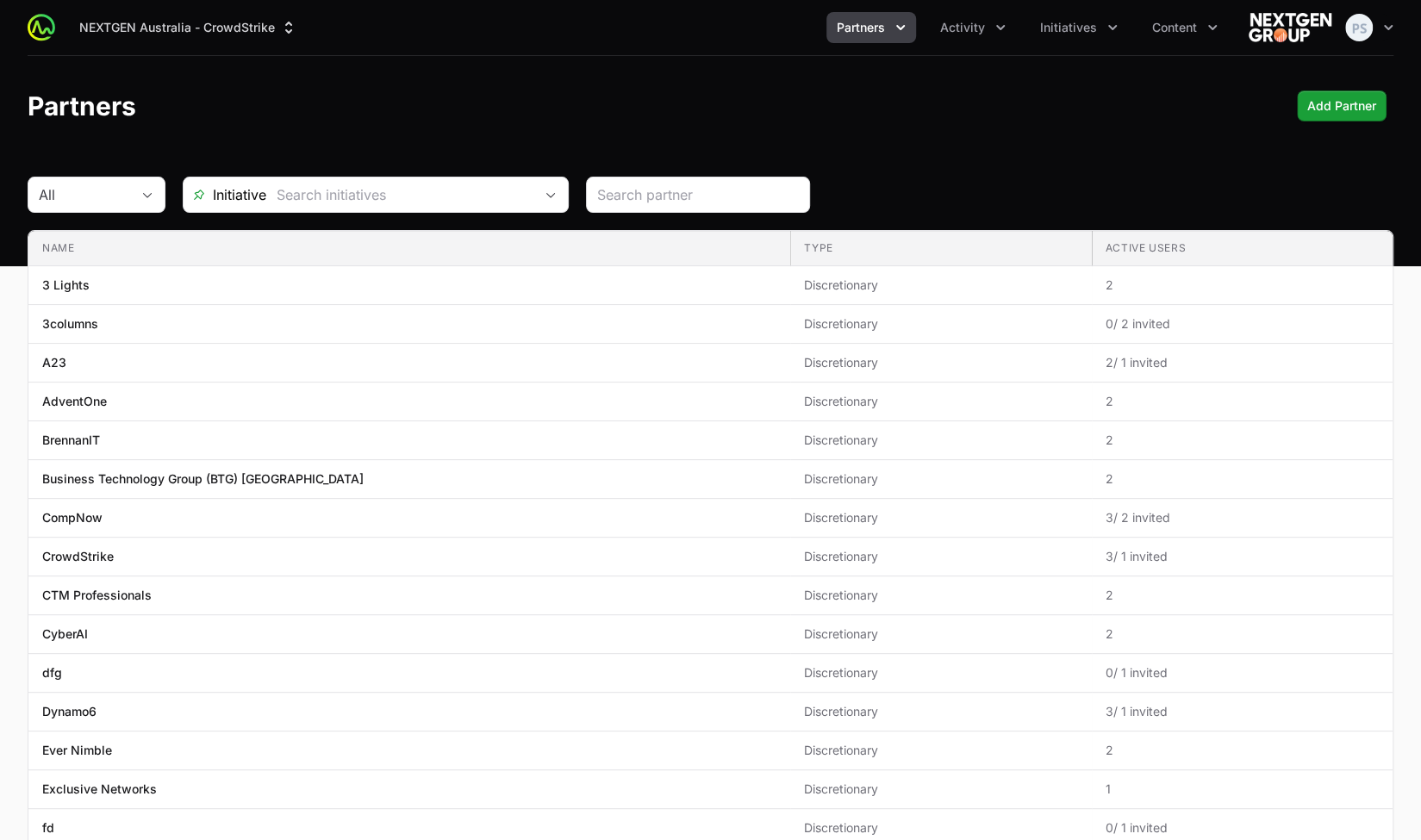
click at [612, 81] on header "Partners Add Partner" at bounding box center [710, 106] width 1421 height 100
click at [1015, 112] on div "Partners Add Partner" at bounding box center [711, 105] width 1366 height 31
click at [970, 22] on span "Activity" at bounding box center [963, 27] width 45 height 18
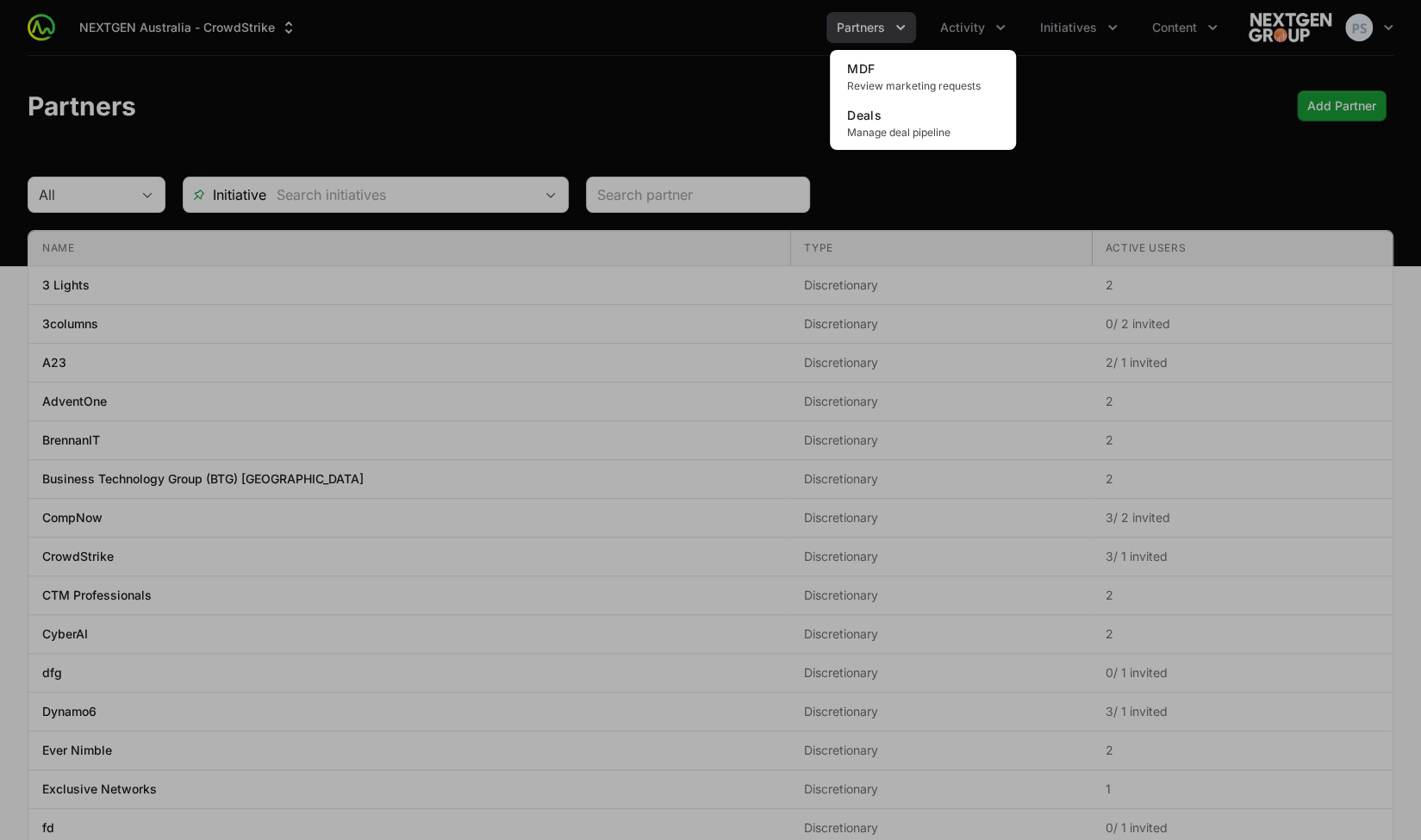
click at [695, 65] on div "Activity menu" at bounding box center [710, 420] width 1421 height 840
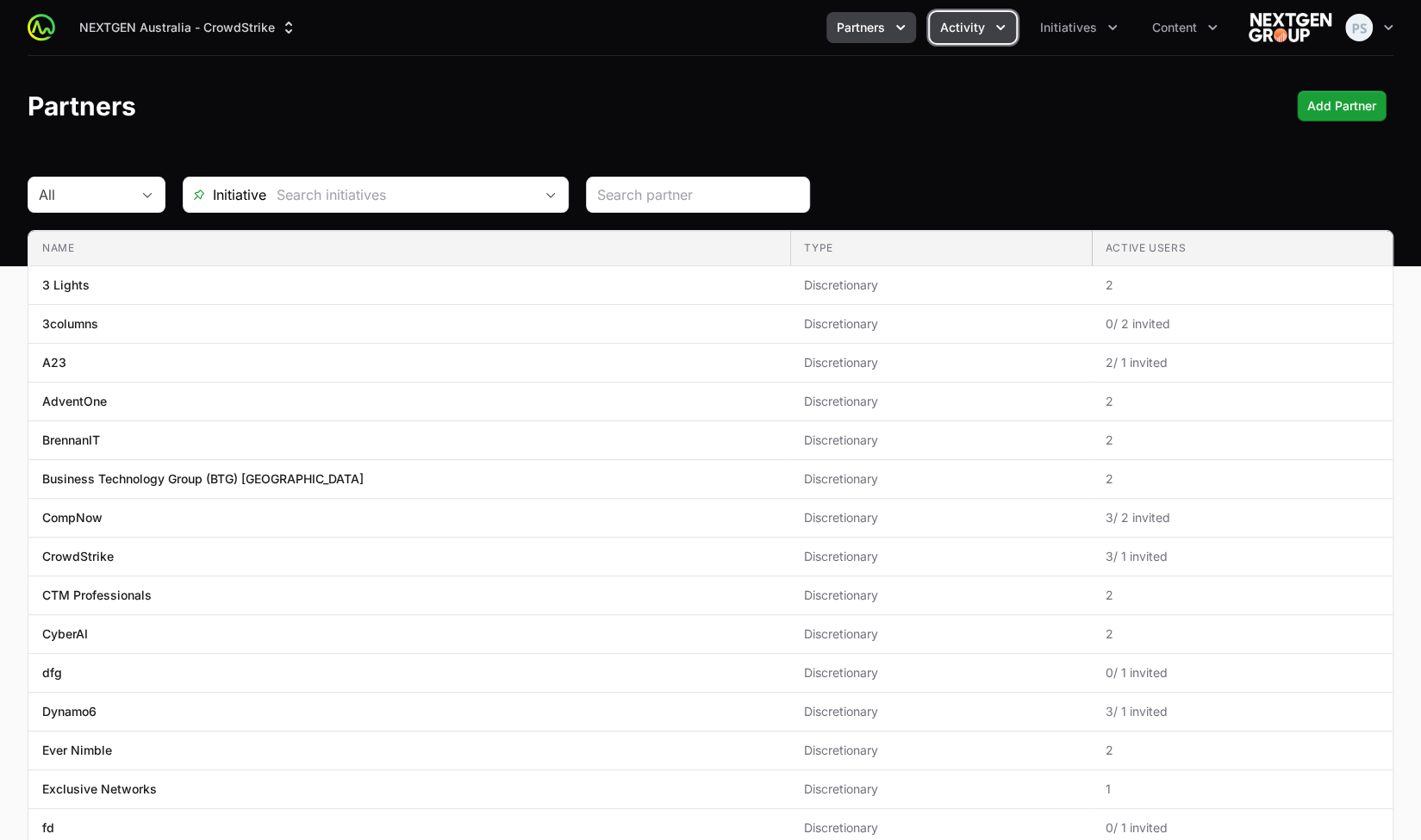
click at [958, 30] on span "Activity" at bounding box center [963, 27] width 45 height 18
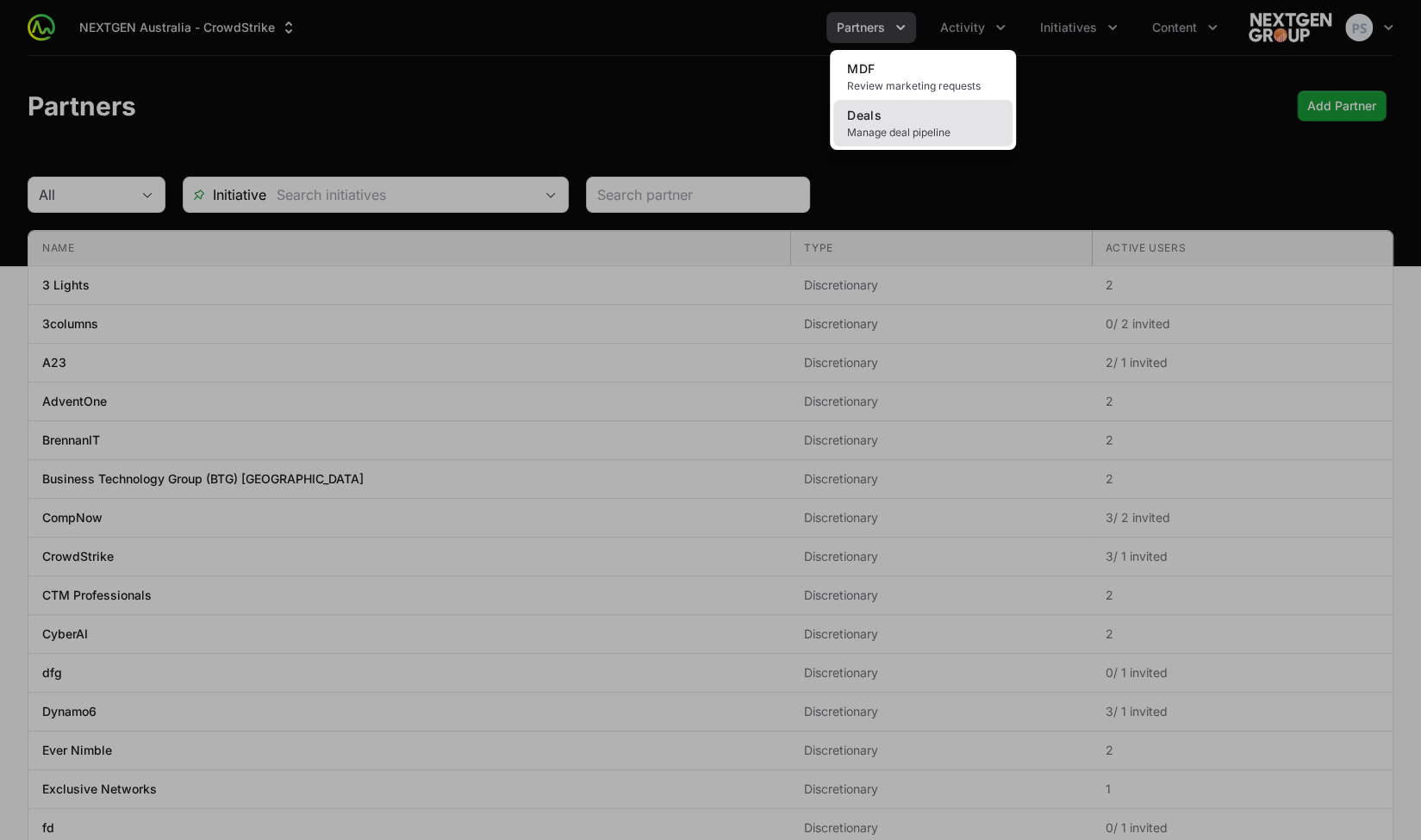
click at [913, 138] on span "Manage deal pipeline" at bounding box center [923, 132] width 151 height 14
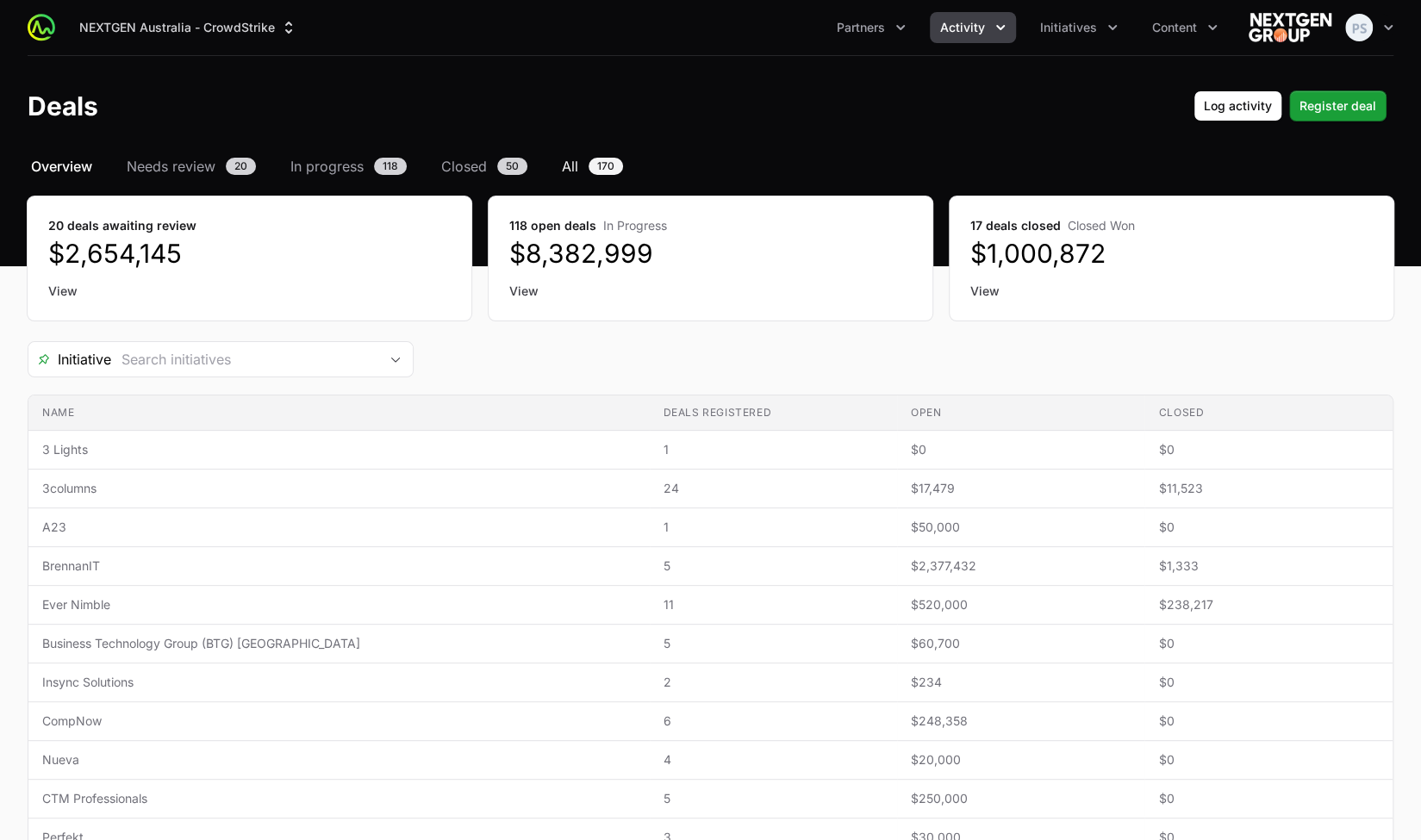
click at [572, 167] on span "All" at bounding box center [571, 166] width 17 height 20
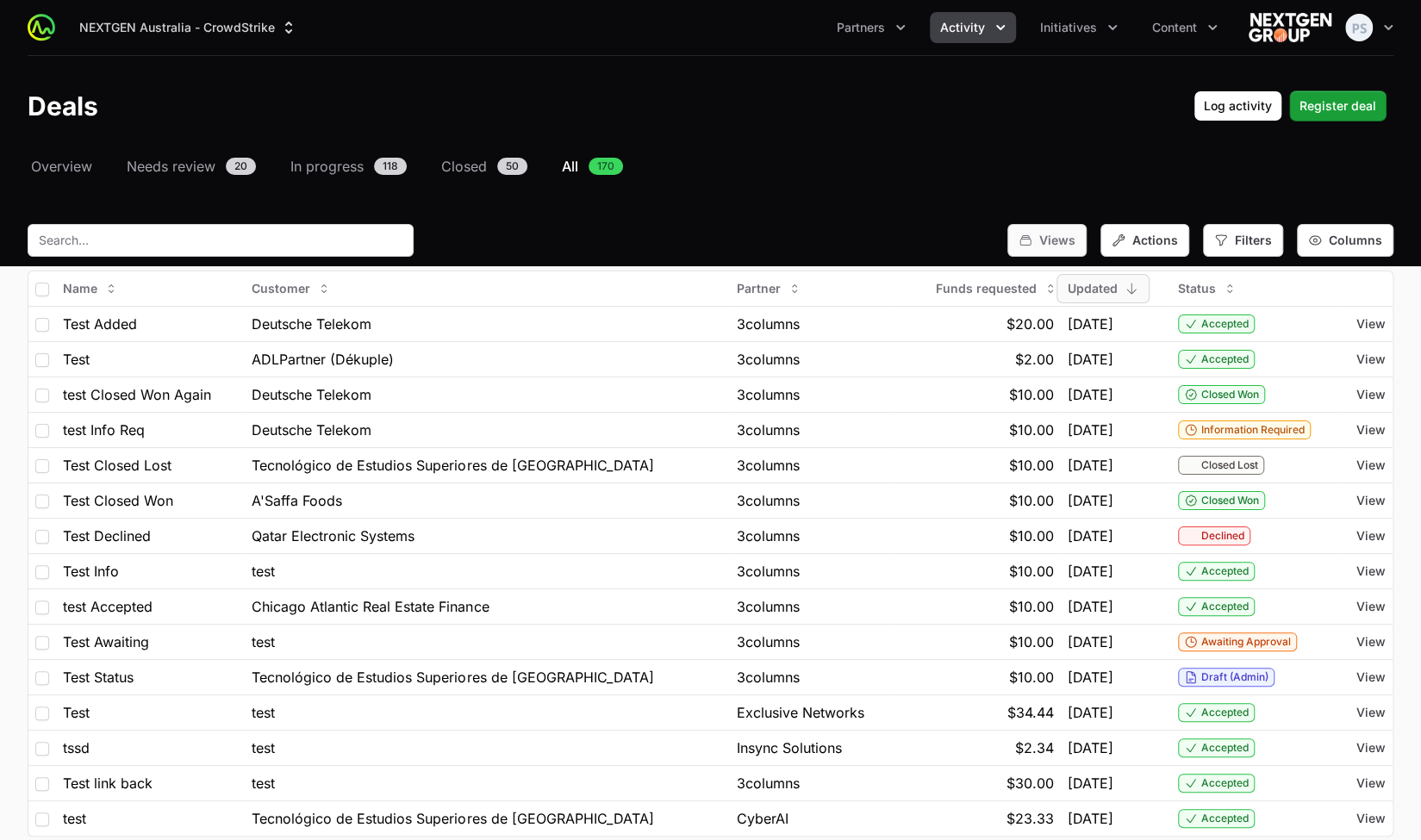
click at [1059, 234] on span "Views" at bounding box center [1057, 240] width 36 height 18
drag, startPoint x: 1045, startPoint y: 178, endPoint x: 1155, endPoint y: 245, distance: 128.8
click at [1045, 178] on div "Select a tab Overview Needs review In progress Closed All Overview Needs review…" at bounding box center [710, 540] width 1421 height 768
click at [1154, 246] on span "Actions" at bounding box center [1155, 240] width 46 height 18
drag, startPoint x: 1132, startPoint y: 161, endPoint x: 1250, endPoint y: 203, distance: 125.3
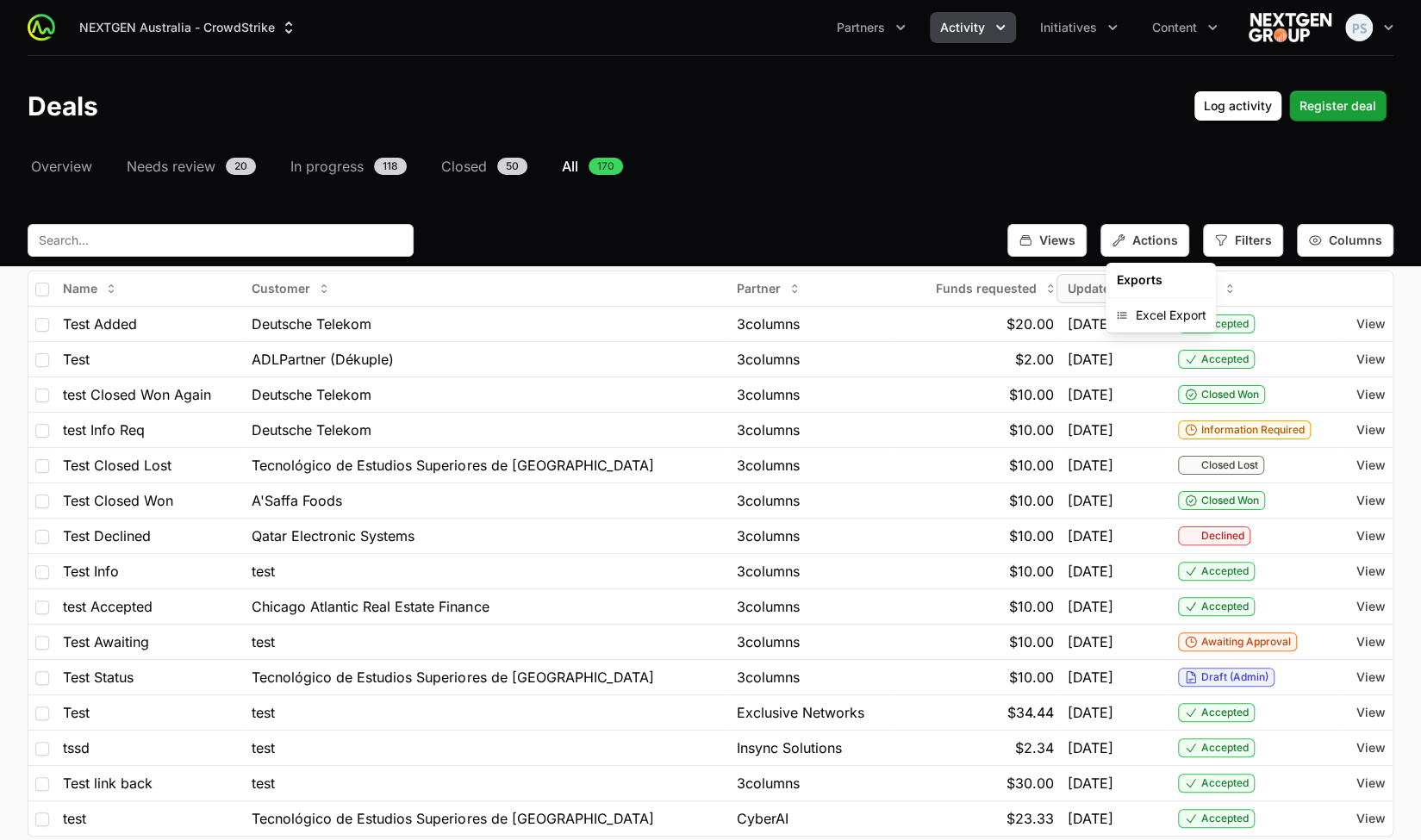
click at [1141, 170] on nav "Overview Needs review 20 In progress 118 Closed 50 All 170" at bounding box center [711, 166] width 1366 height 20
click at [1260, 245] on span "Filters" at bounding box center [1254, 240] width 37 height 18
drag, startPoint x: 1033, startPoint y: 162, endPoint x: 1168, endPoint y: 230, distance: 151.2
click at [1039, 170] on nav "Overview Needs review 20 In progress 118 Closed 50 All 170" at bounding box center [711, 166] width 1366 height 20
click at [1375, 243] on span "Columns" at bounding box center [1356, 240] width 54 height 18
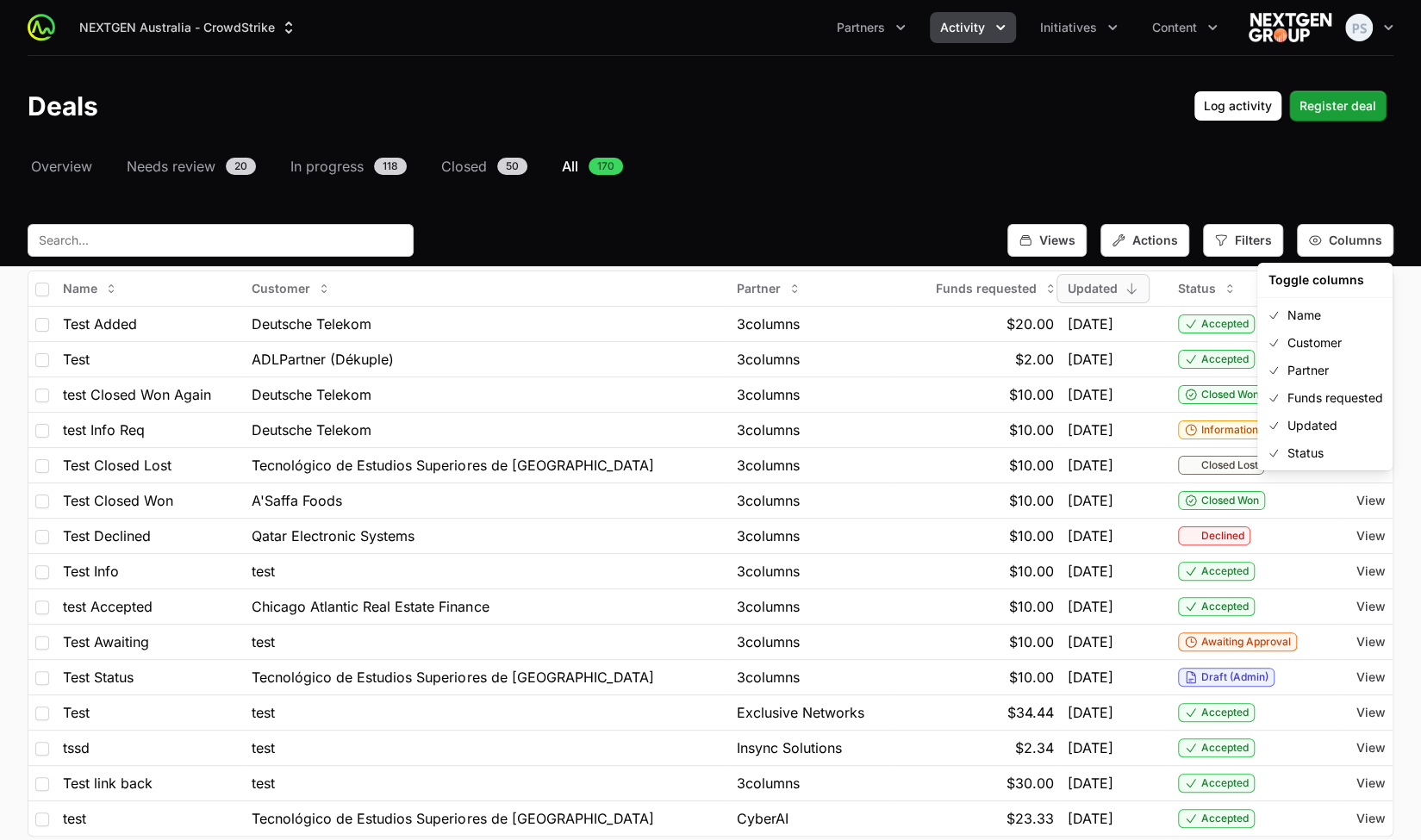
click at [936, 177] on div "Select a tab Overview Needs review In progress Closed All Overview Needs review…" at bounding box center [710, 540] width 1421 height 768
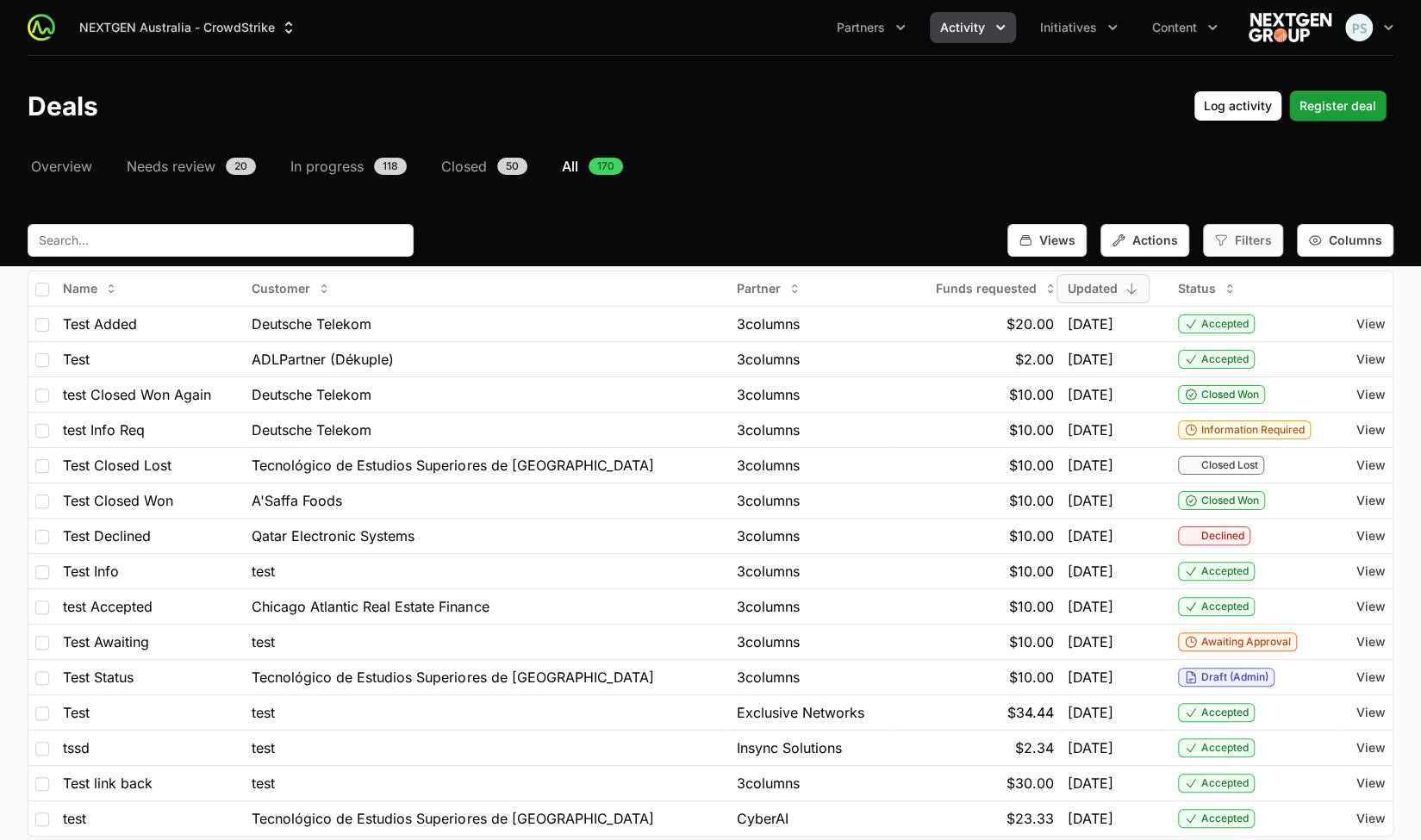
click at [1229, 243] on icon "button" at bounding box center [1221, 240] width 14 height 14
click at [1244, 338] on span "Initiatives" at bounding box center [1263, 343] width 54 height 18
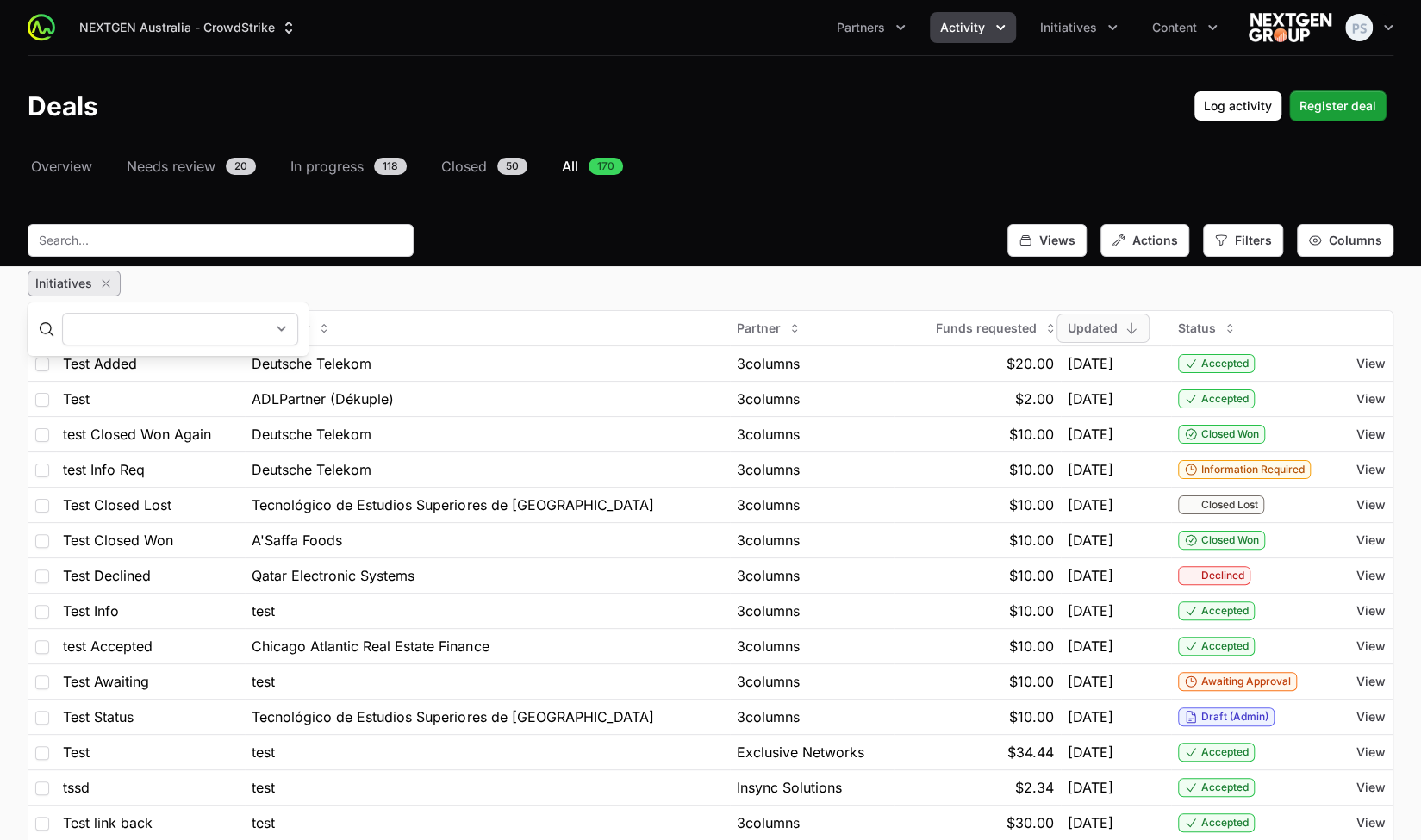
click at [278, 323] on select "NEXTGEN Crowdstrike APEX Crowdstrike Apex 2024 NextGen Apex 2024 - Demo / Testi…" at bounding box center [180, 329] width 236 height 33
click at [62, 313] on select "NEXTGEN Crowdstrike APEX Crowdstrike Apex 2024 NextGen Apex 2024 - Demo / Testi…" at bounding box center [180, 329] width 236 height 33
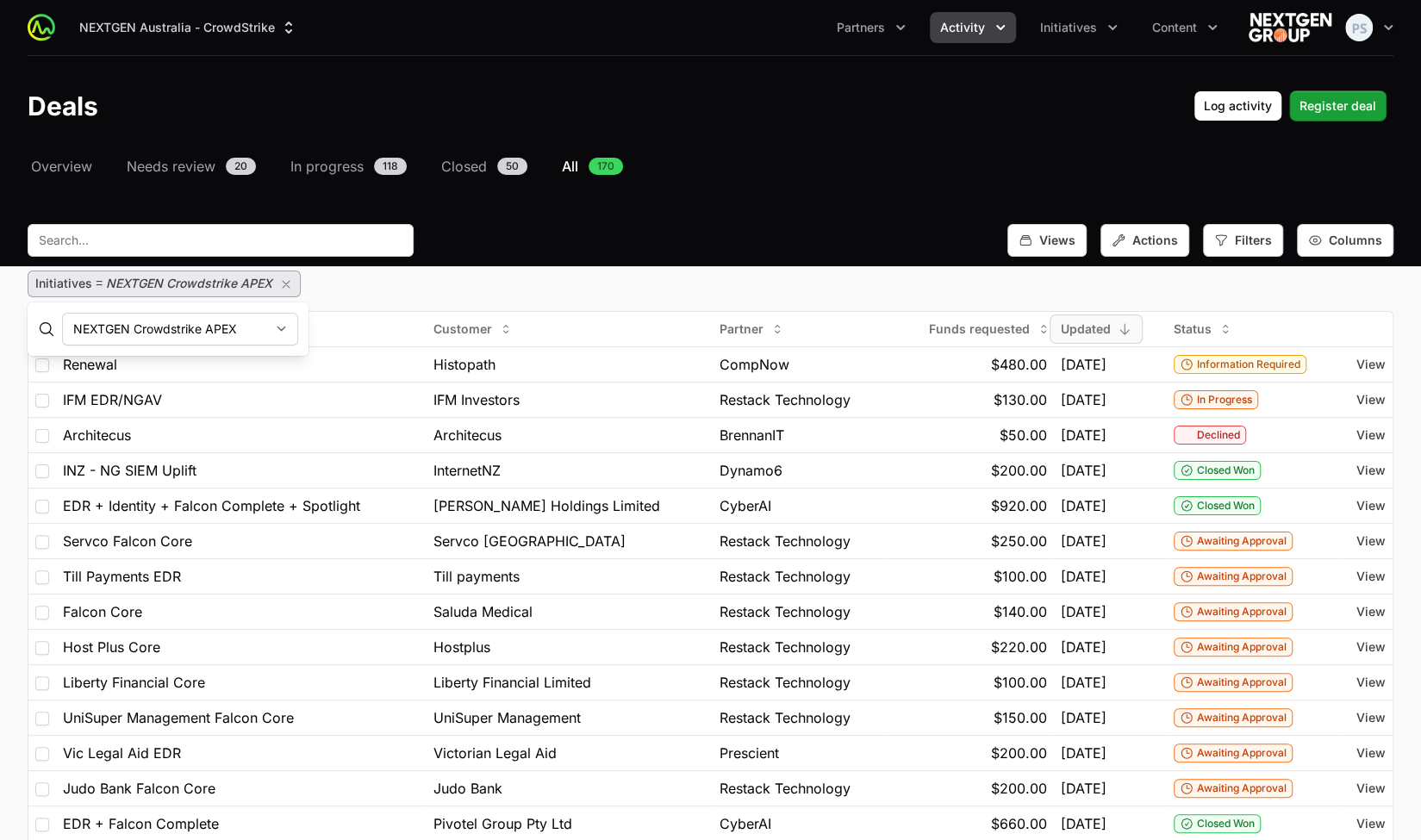
click at [241, 326] on select "NEXTGEN Crowdstrike APEX Crowdstrike Apex 2024 NextGen Apex 2024 - Demo / Testi…" at bounding box center [180, 329] width 236 height 33
click at [62, 313] on select "NEXTGEN Crowdstrike APEX Crowdstrike Apex 2024 NextGen Apex 2024 - Demo / Testi…" at bounding box center [180, 329] width 236 height 33
drag, startPoint x: 246, startPoint y: 326, endPoint x: 239, endPoint y: 338, distance: 13.9
click at [245, 326] on select "NEXTGEN Crowdstrike APEX Crowdstrike Apex 2024 NextGen Apex 2024 - Demo / Testi…" at bounding box center [180, 329] width 236 height 33
click at [62, 313] on select "NEXTGEN Crowdstrike APEX Crowdstrike Apex 2024 NextGen Apex 2024 - Demo / Testi…" at bounding box center [180, 329] width 236 height 33
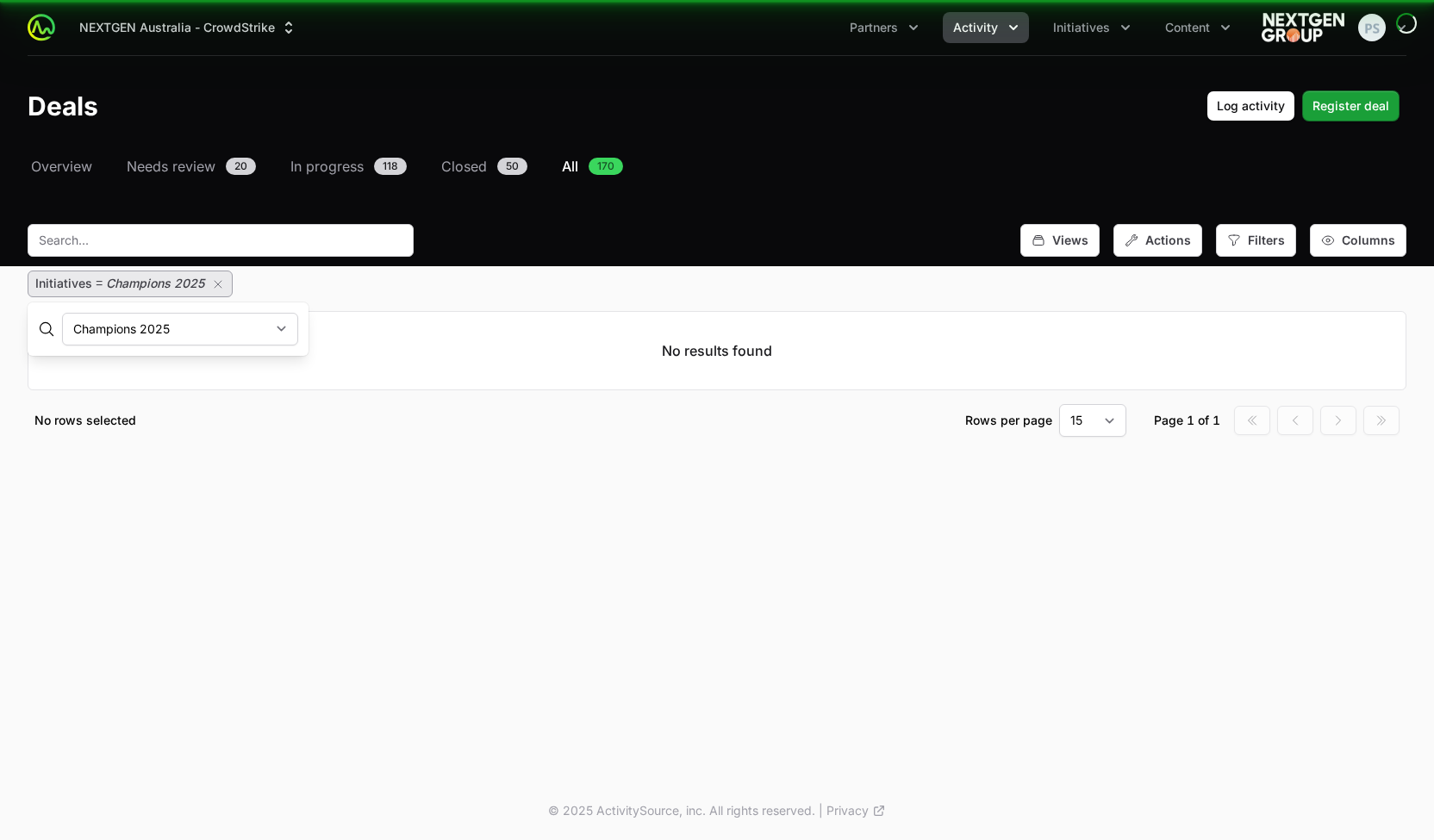
click at [240, 330] on select "NEXTGEN Crowdstrike APEX Crowdstrike Apex 2024 NextGen Apex 2024 - Demo / Testi…" at bounding box center [180, 329] width 236 height 33
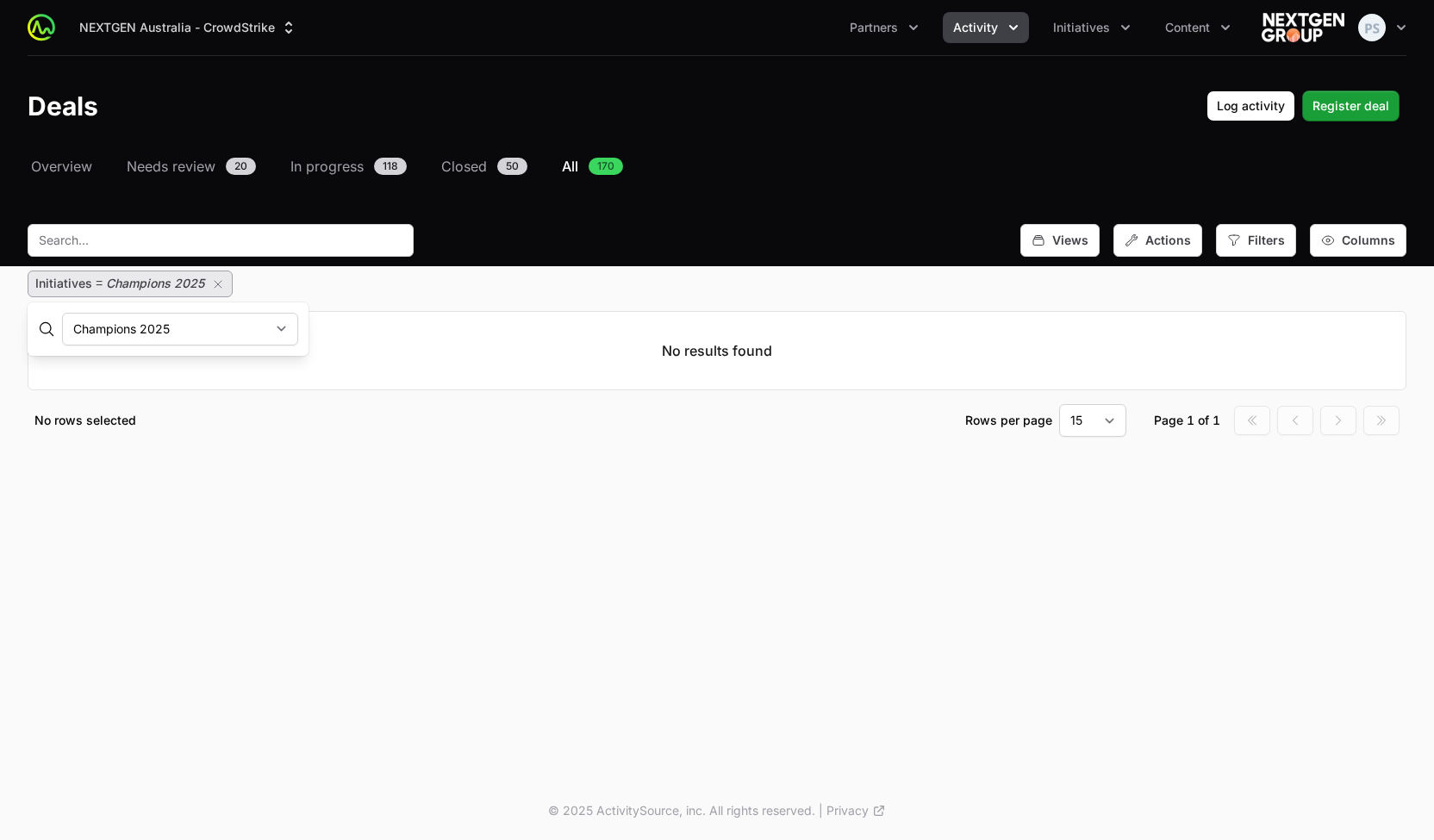
select select "56903822-f3fd-4f50-a243-53784213643d"
click at [62, 313] on select "NEXTGEN Crowdstrike APEX Crowdstrike Apex 2024 NextGen Apex 2024 - Demo / Testi…" at bounding box center [180, 329] width 236 height 33
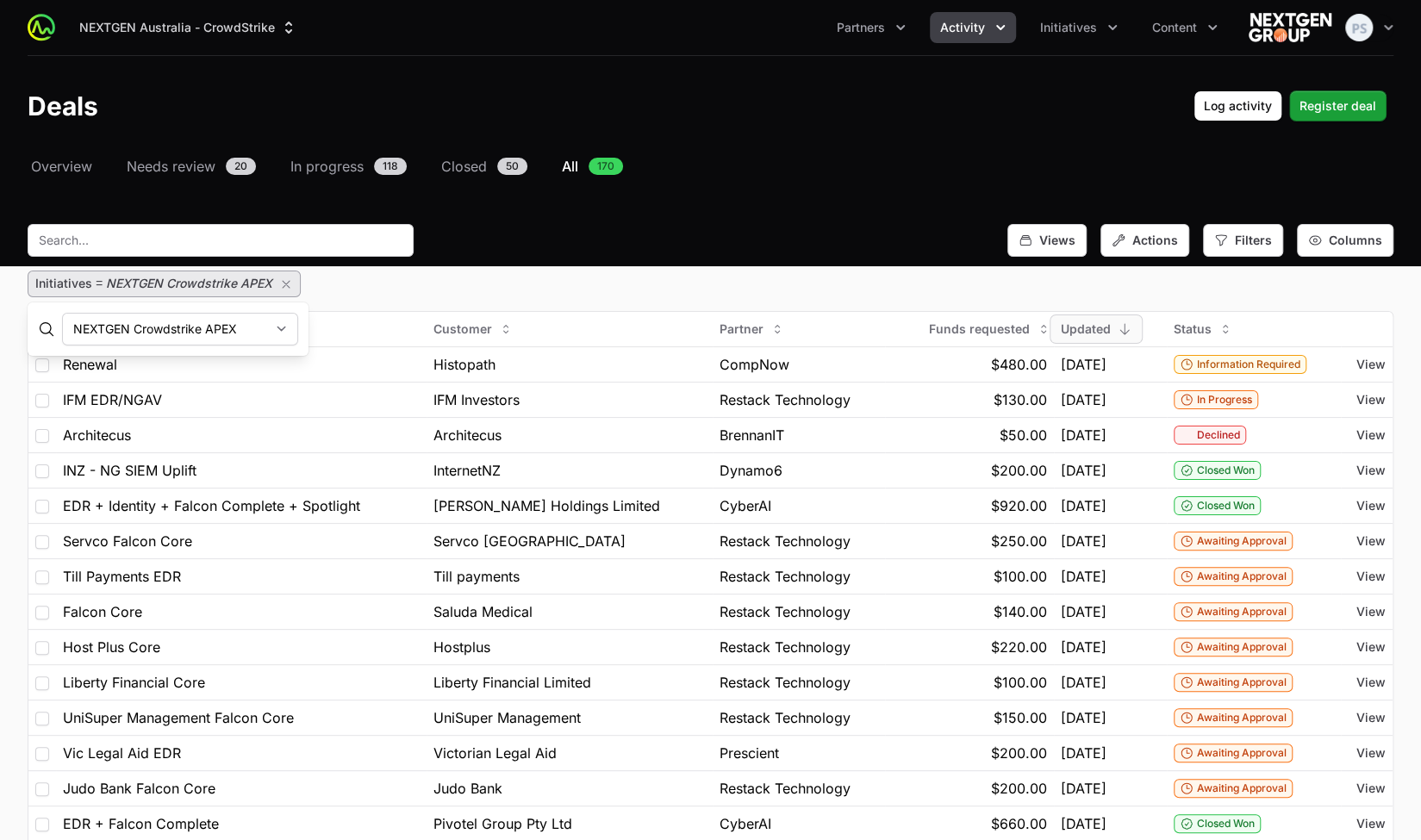
click at [335, 282] on div "Initiatives = NEXTGEN Crowdstrike APEX" at bounding box center [711, 283] width 1366 height 27
click at [286, 284] on icon "button" at bounding box center [285, 284] width 14 height 14
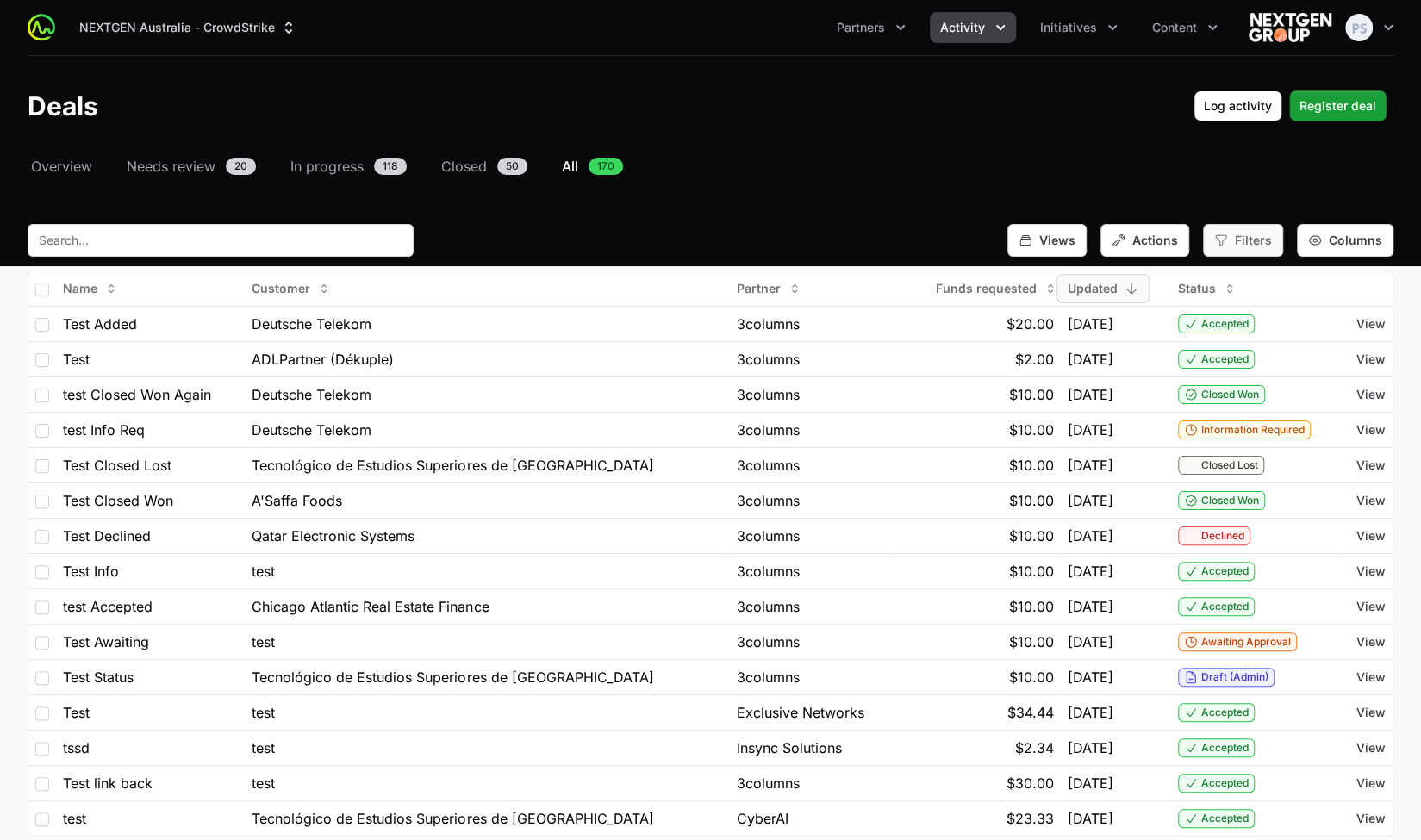
click at [1261, 243] on span "Filters" at bounding box center [1254, 240] width 37 height 18
click at [1246, 374] on span "Status" at bounding box center [1254, 371] width 36 height 18
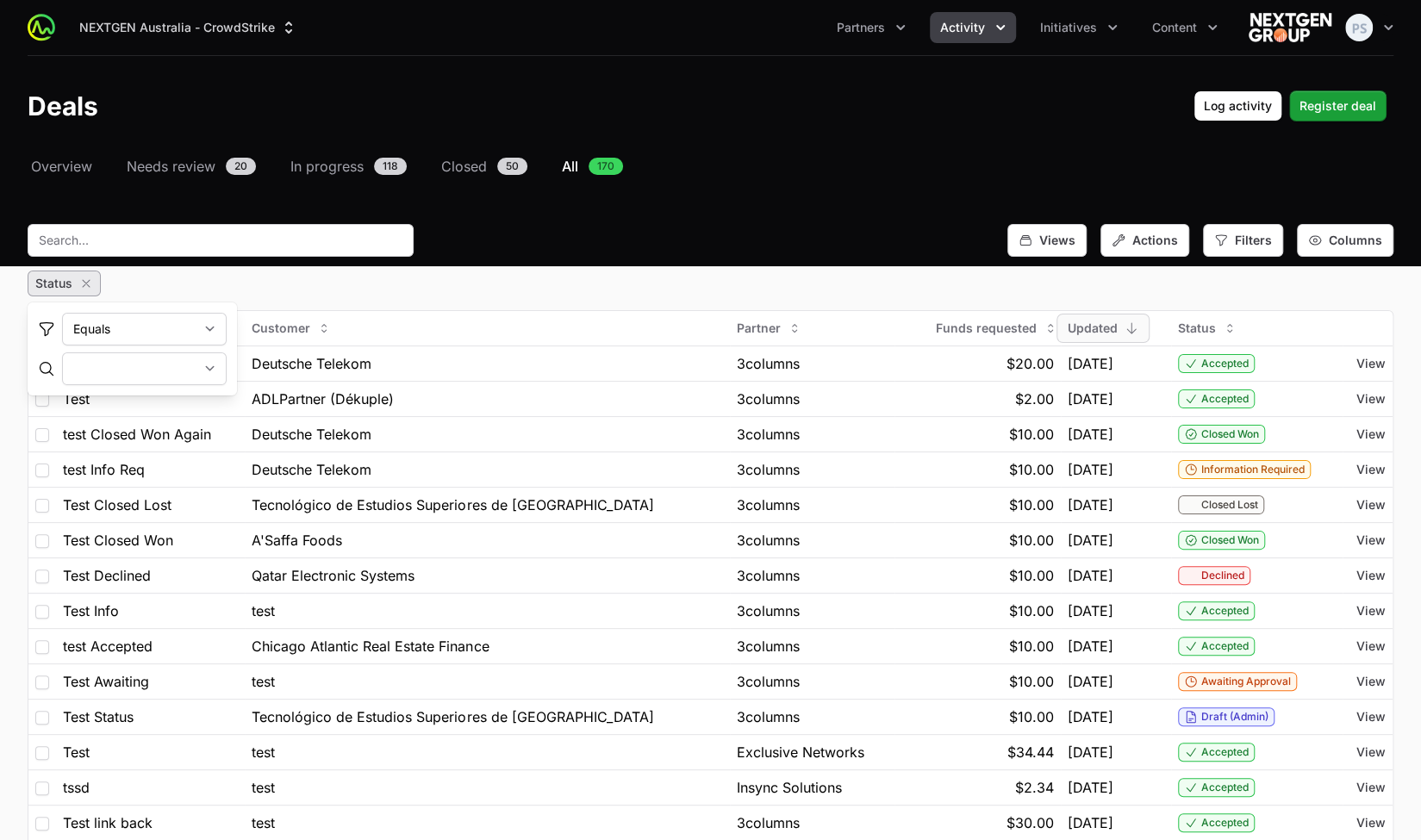
click at [134, 361] on select "Draft Draft (Admin) Awaiting Approval Accepted Declined In Progress Information…" at bounding box center [144, 368] width 164 height 33
select select "Awaiting Approval"
click at [62, 352] on select "Draft Draft (Admin) Awaiting Approval Accepted Declined In Progress Information…" at bounding box center [144, 368] width 164 height 33
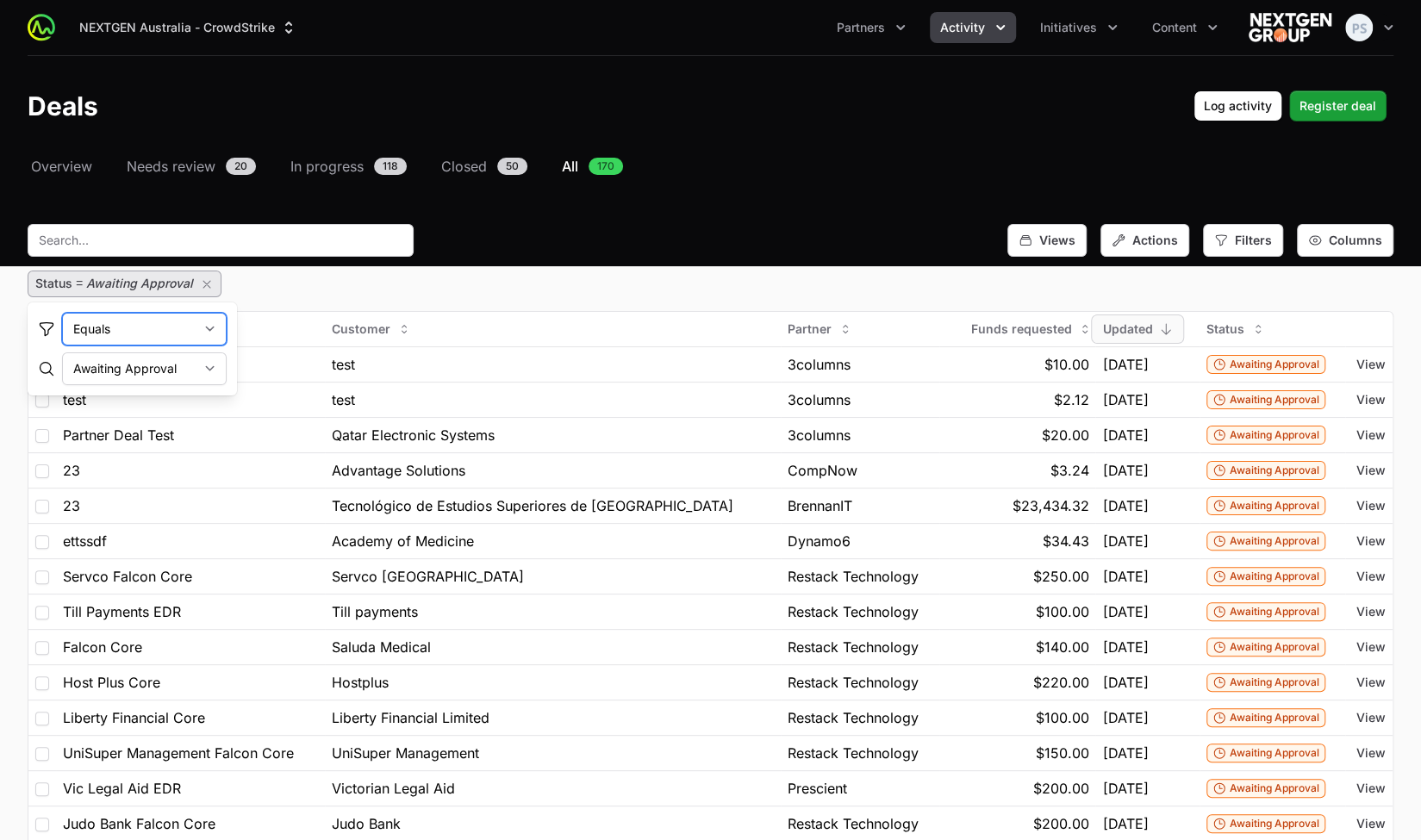
click at [204, 326] on select "Equals Does Not Equal" at bounding box center [144, 329] width 164 height 33
click at [200, 327] on select "Equals Does Not Equal" at bounding box center [144, 329] width 164 height 33
click at [278, 287] on div "Status = Awaiting Approval" at bounding box center [711, 283] width 1366 height 27
click at [1253, 249] on div "Filters" at bounding box center [1243, 240] width 80 height 33
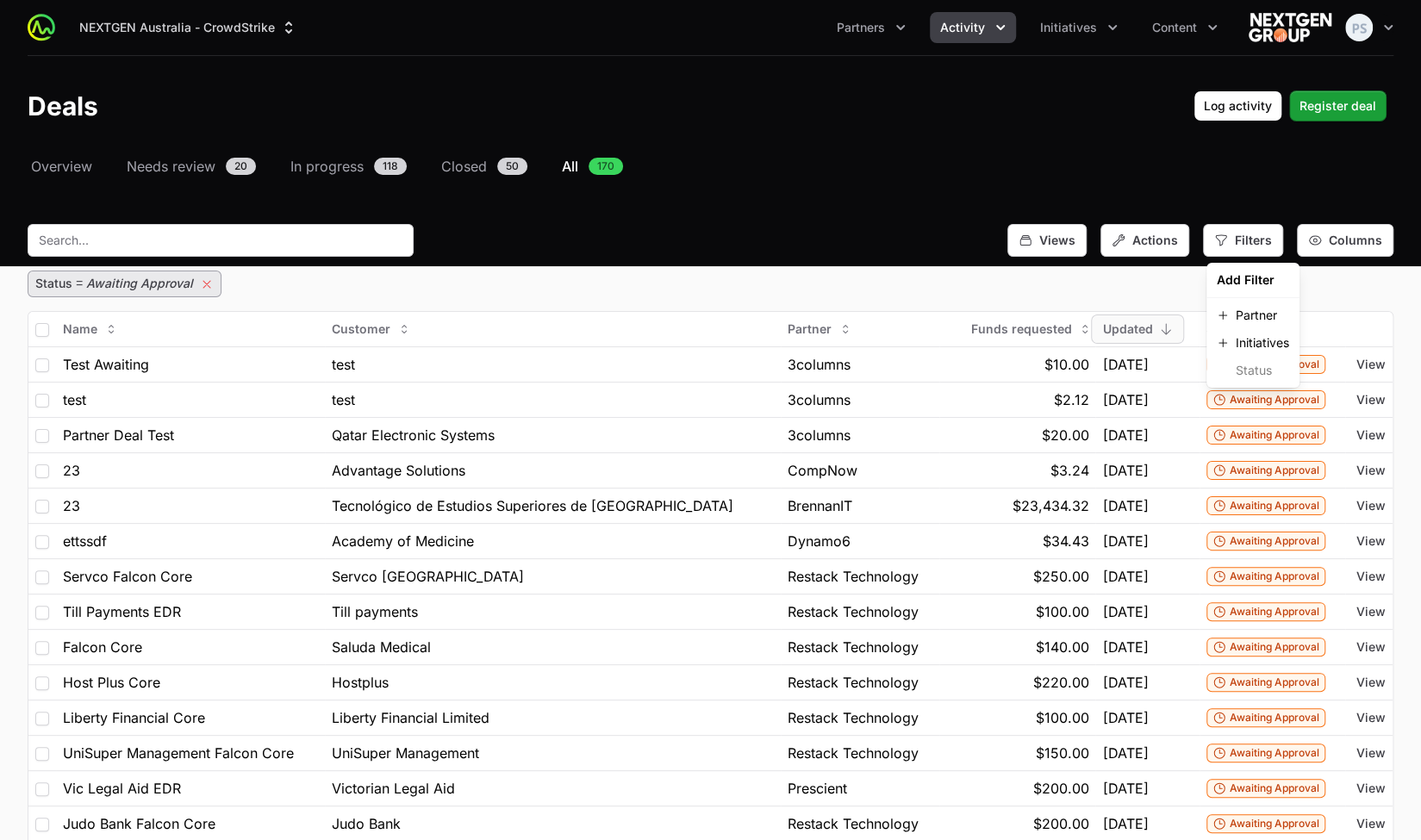
click at [204, 280] on icon "button" at bounding box center [206, 284] width 14 height 14
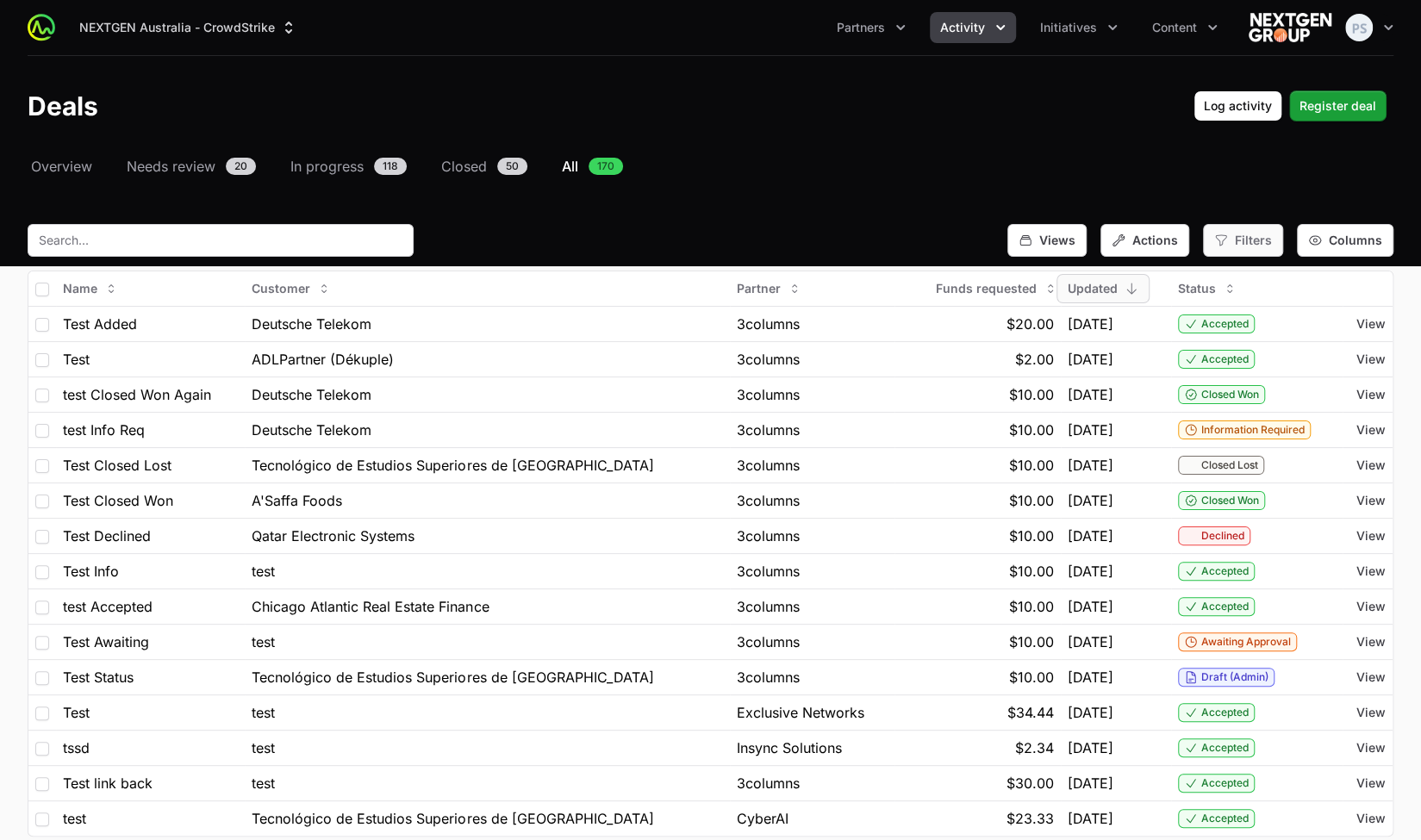
click at [1250, 244] on span "Filters" at bounding box center [1254, 240] width 37 height 18
click at [1269, 313] on span "Partner" at bounding box center [1257, 315] width 42 height 18
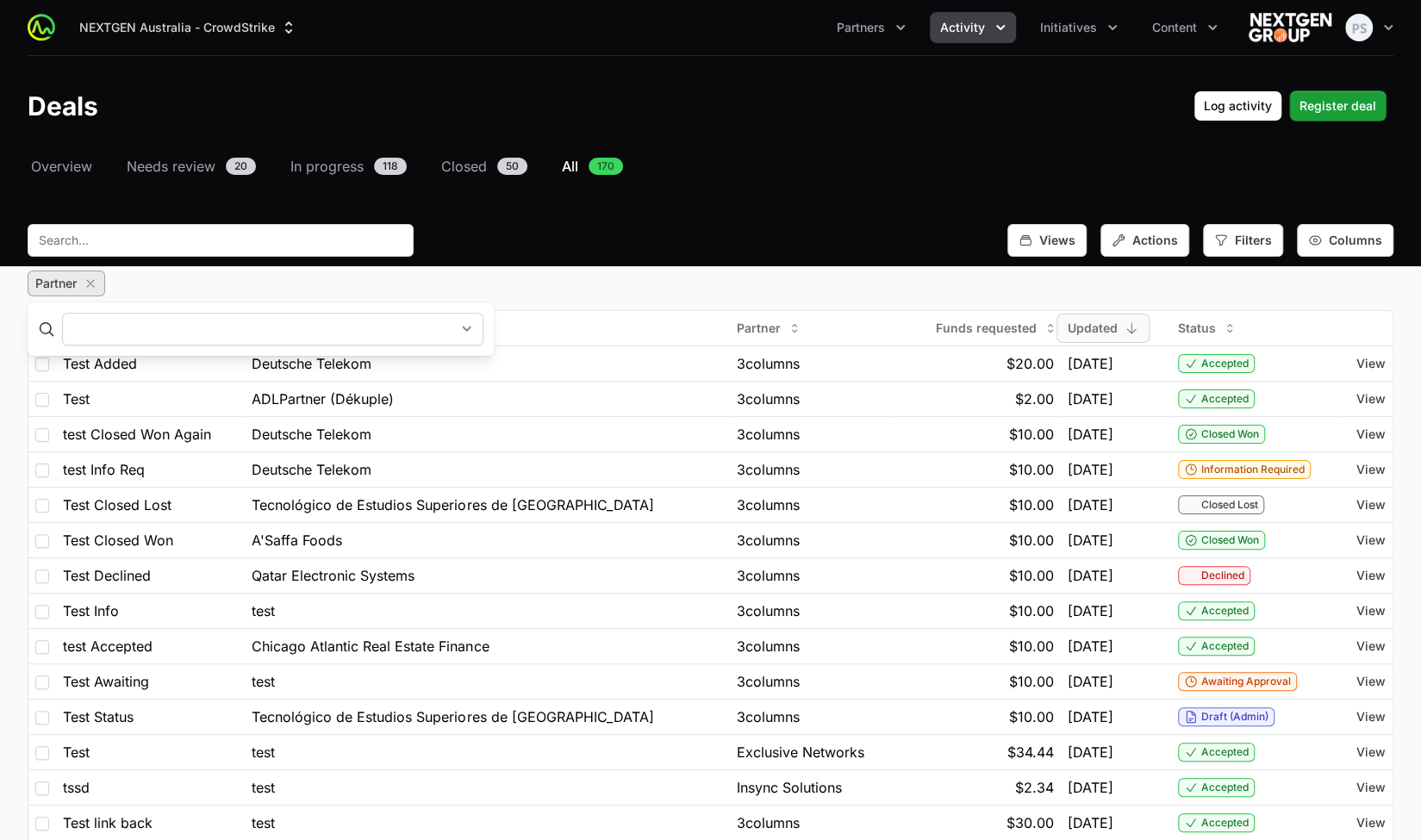
click at [264, 330] on select "1903 Solutions LLC 3 Lights 3columns 3s Data Migration Services Pvt Ltd 4Data S…" at bounding box center [273, 329] width 422 height 33
select select "1063"
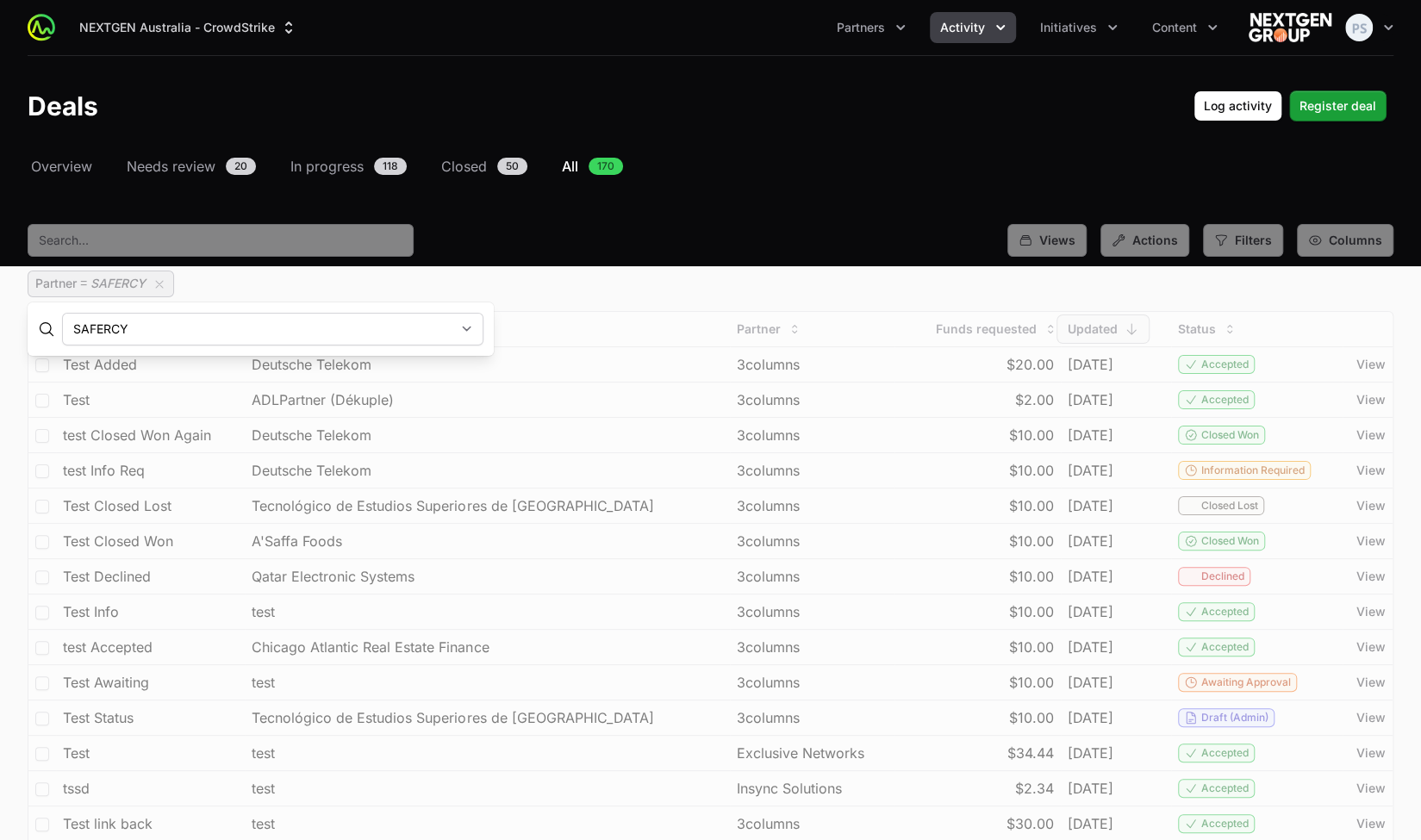
click at [740, 243] on div "Views Actions Filters Columns" at bounding box center [711, 240] width 1366 height 33
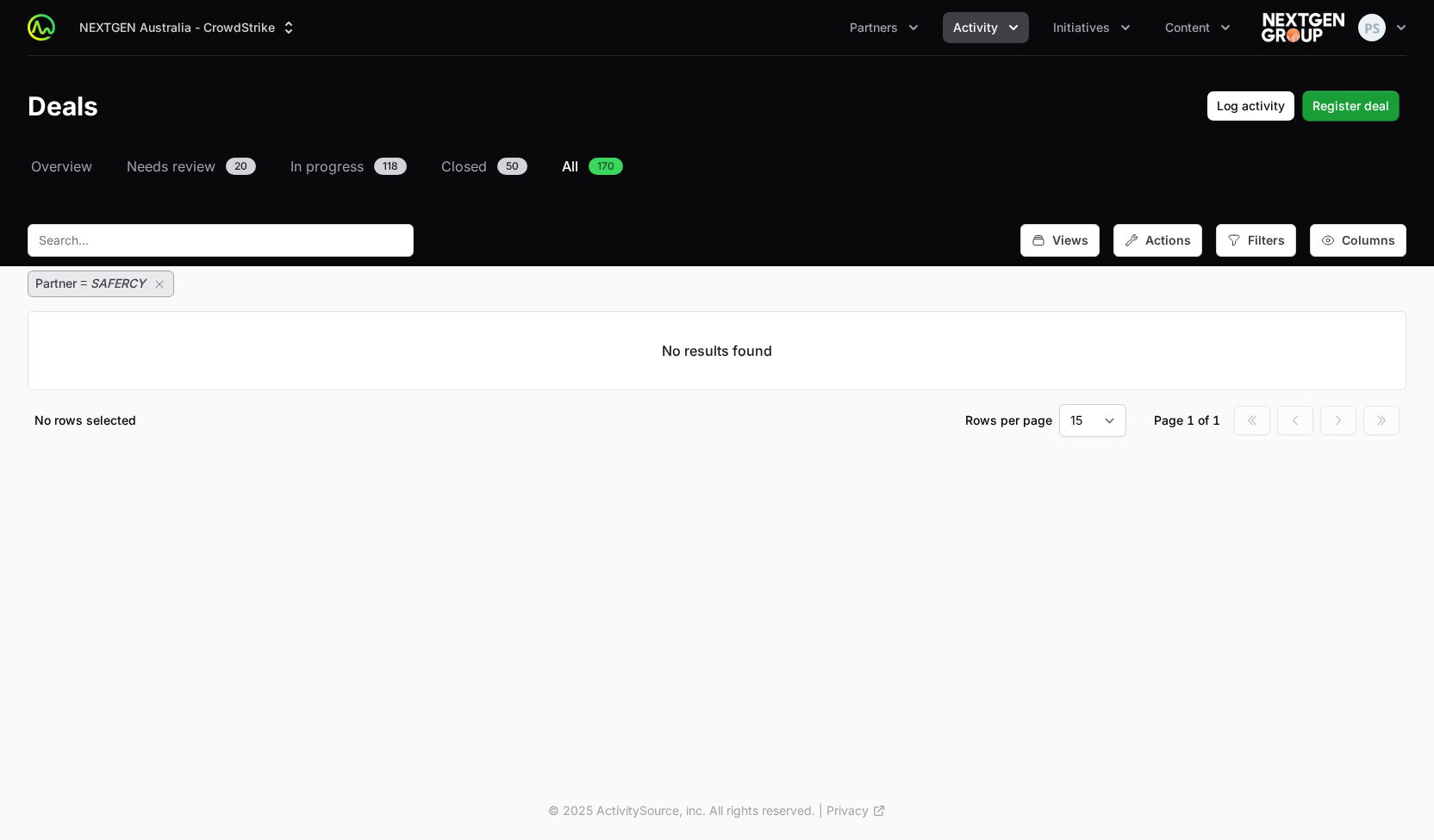
click at [164, 282] on icon "button" at bounding box center [159, 284] width 14 height 14
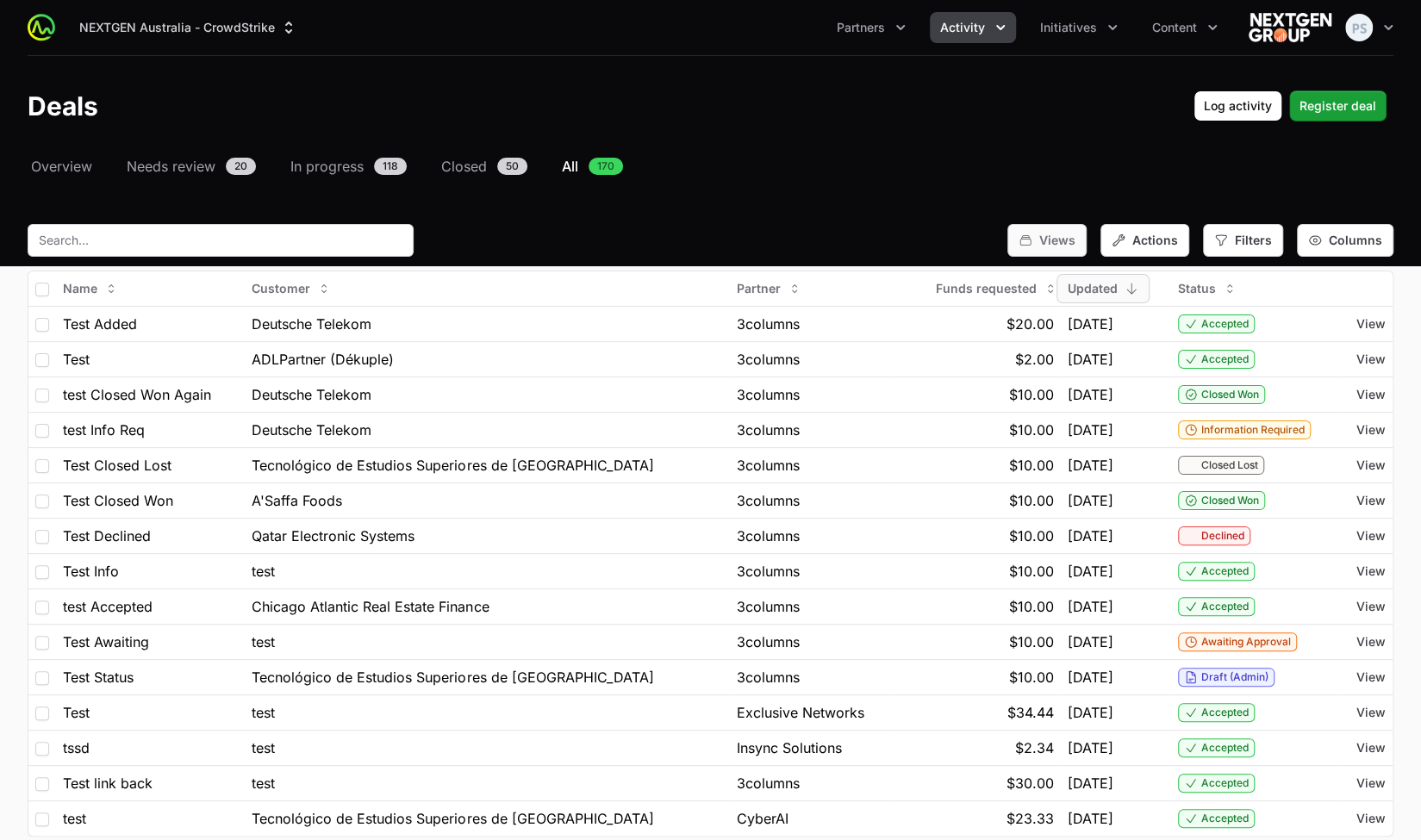
click at [1072, 243] on span "Views" at bounding box center [1057, 240] width 36 height 18
click at [1015, 201] on div "Select a tab Overview Needs review In progress Closed All Overview Needs review…" at bounding box center [710, 540] width 1421 height 768
click at [992, 33] on button "Activity" at bounding box center [973, 27] width 86 height 31
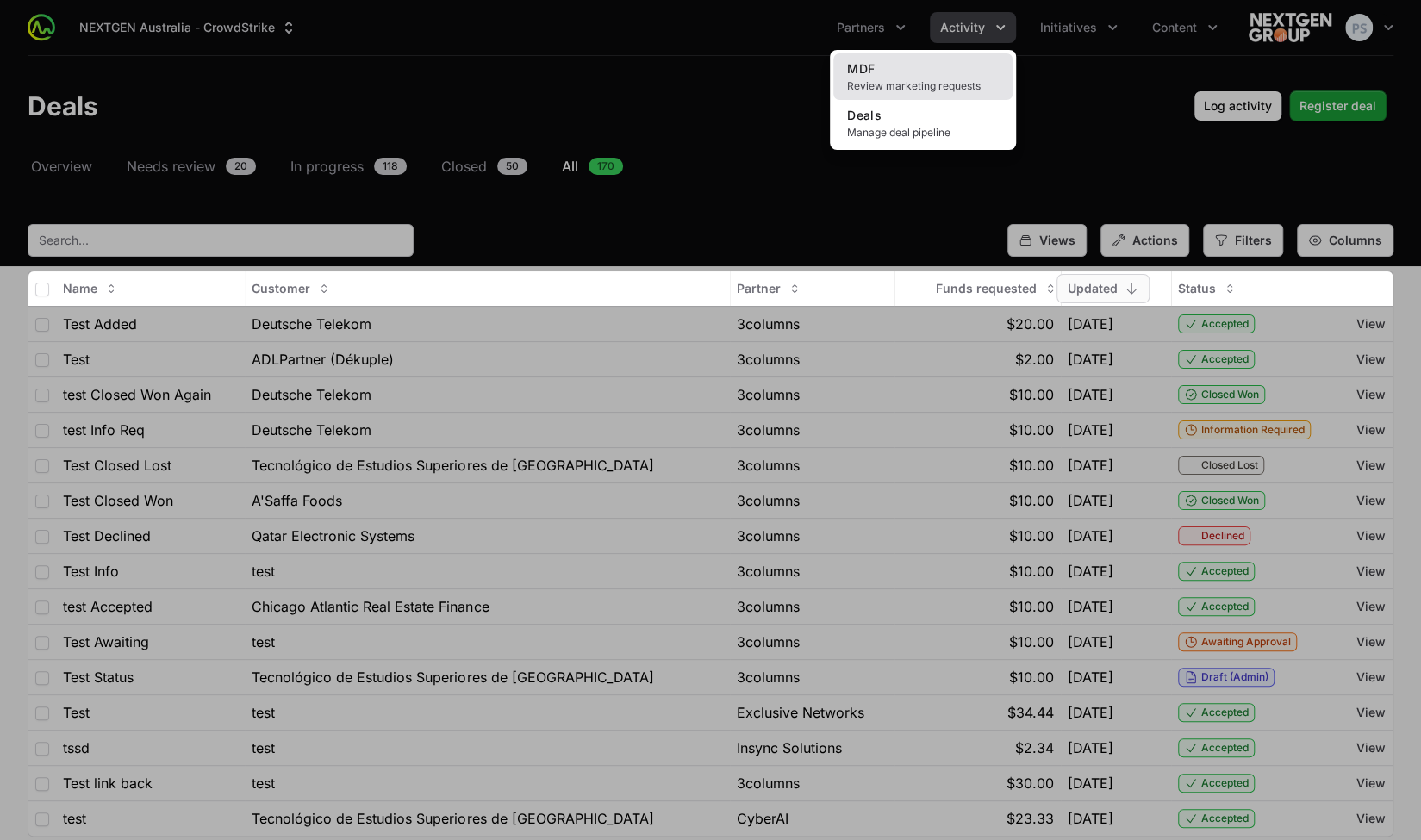
click at [946, 75] on link "MDF Review marketing requests" at bounding box center [923, 77] width 179 height 46
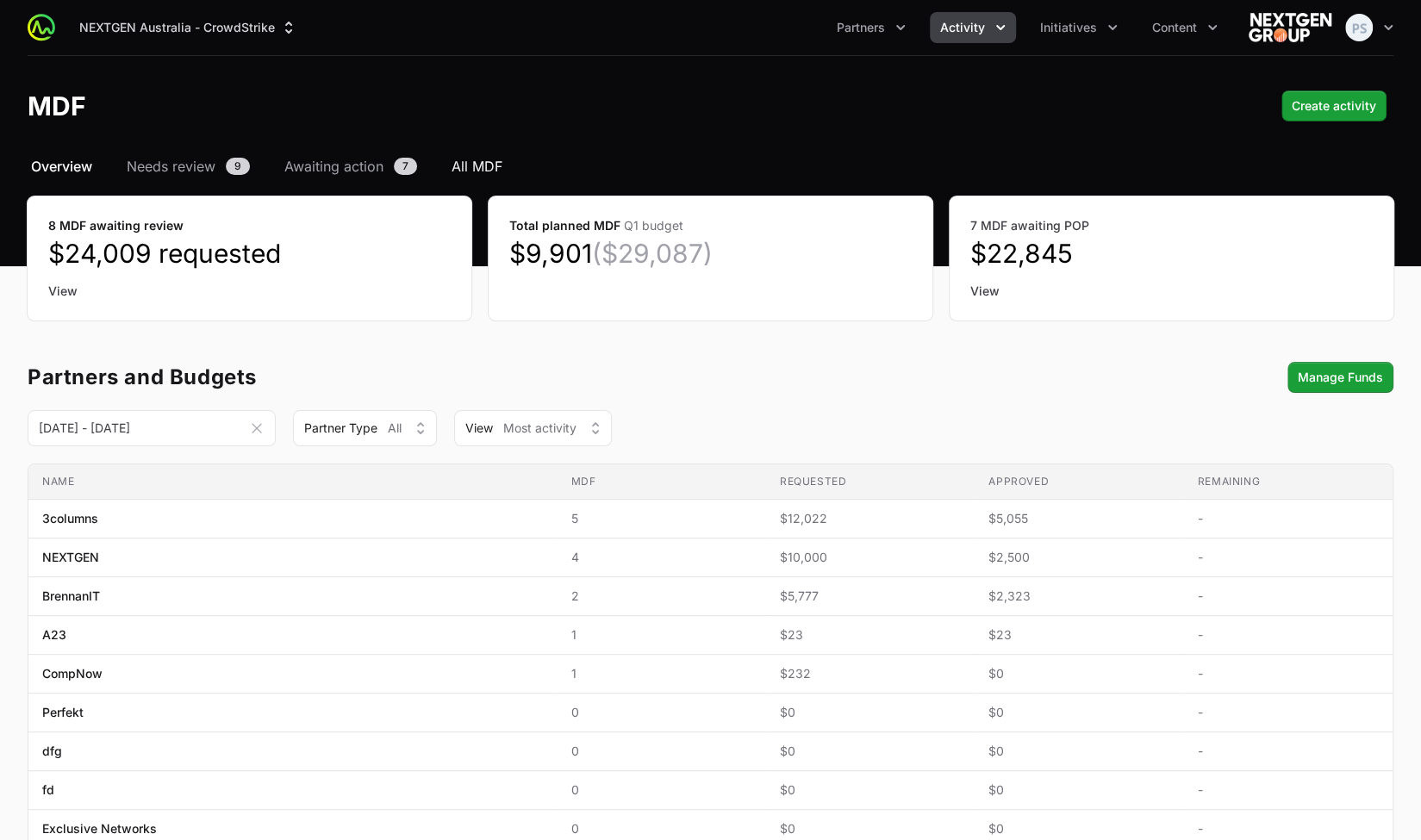
click at [476, 168] on span "All MDF" at bounding box center [477, 166] width 51 height 20
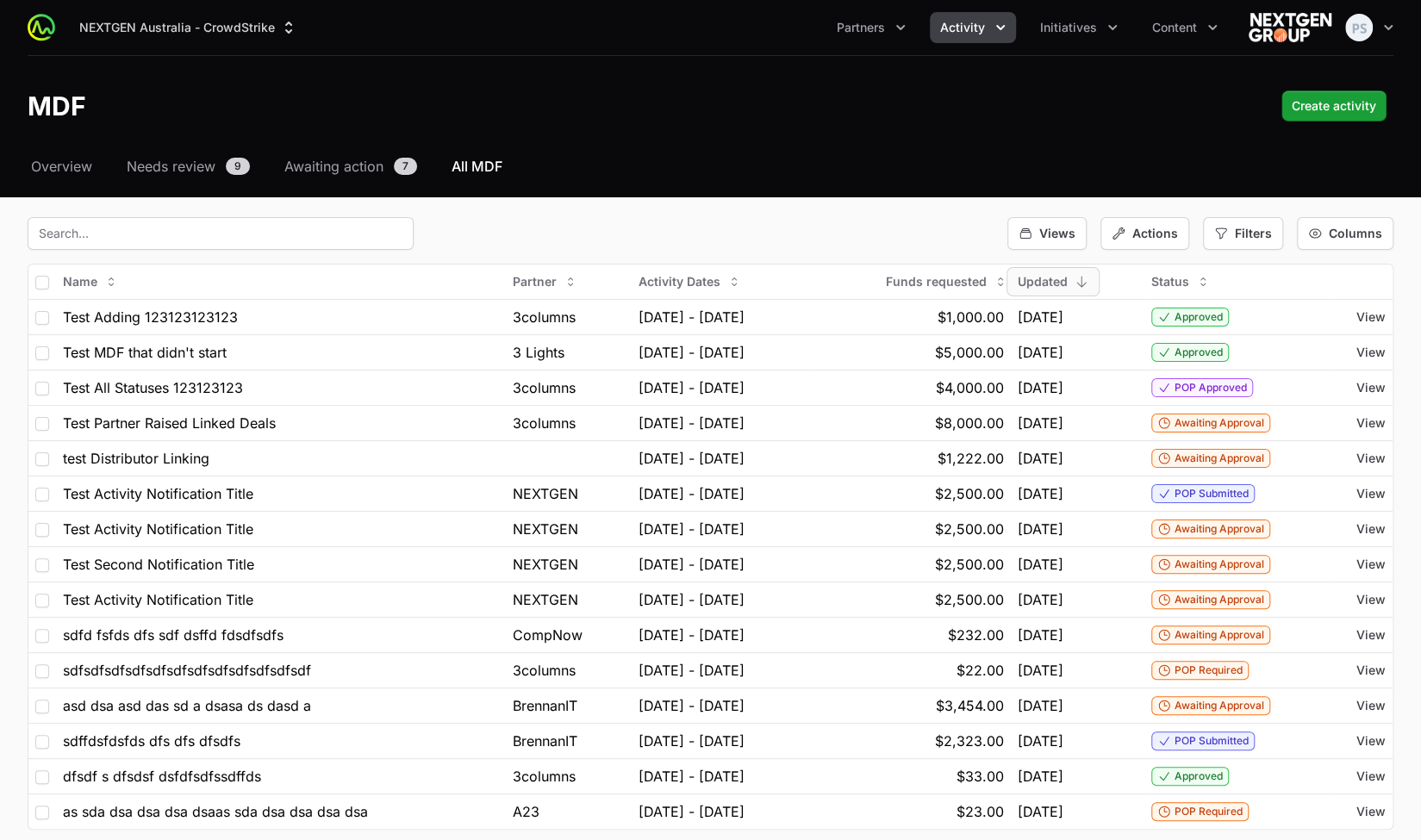
click at [807, 121] on div "MDF Create activity" at bounding box center [711, 105] width 1366 height 31
click at [1367, 102] on span "Create activity" at bounding box center [1334, 106] width 85 height 20
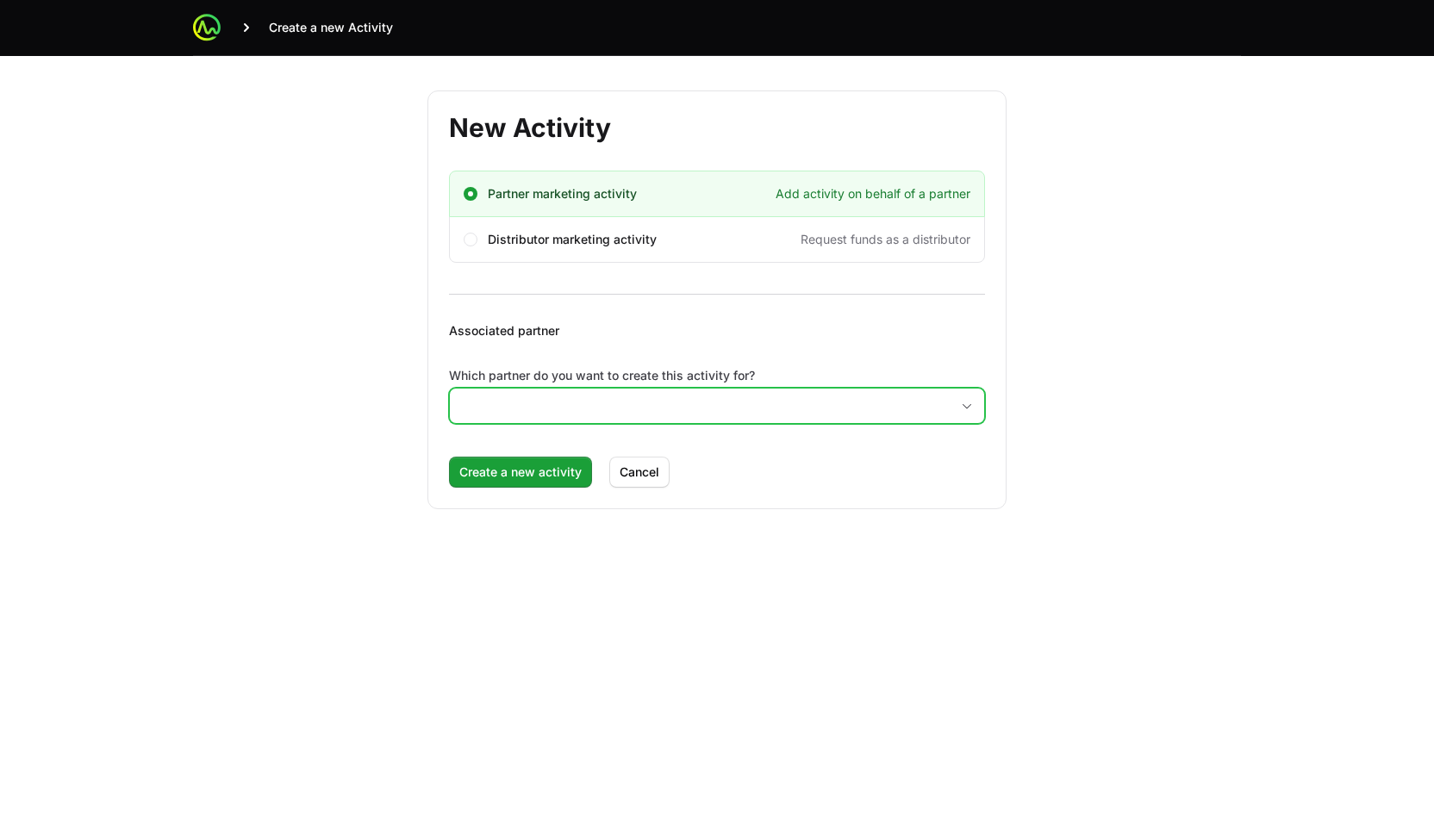
click at [557, 406] on input "Which partner do you want to create this activity for?" at bounding box center [700, 405] width 500 height 34
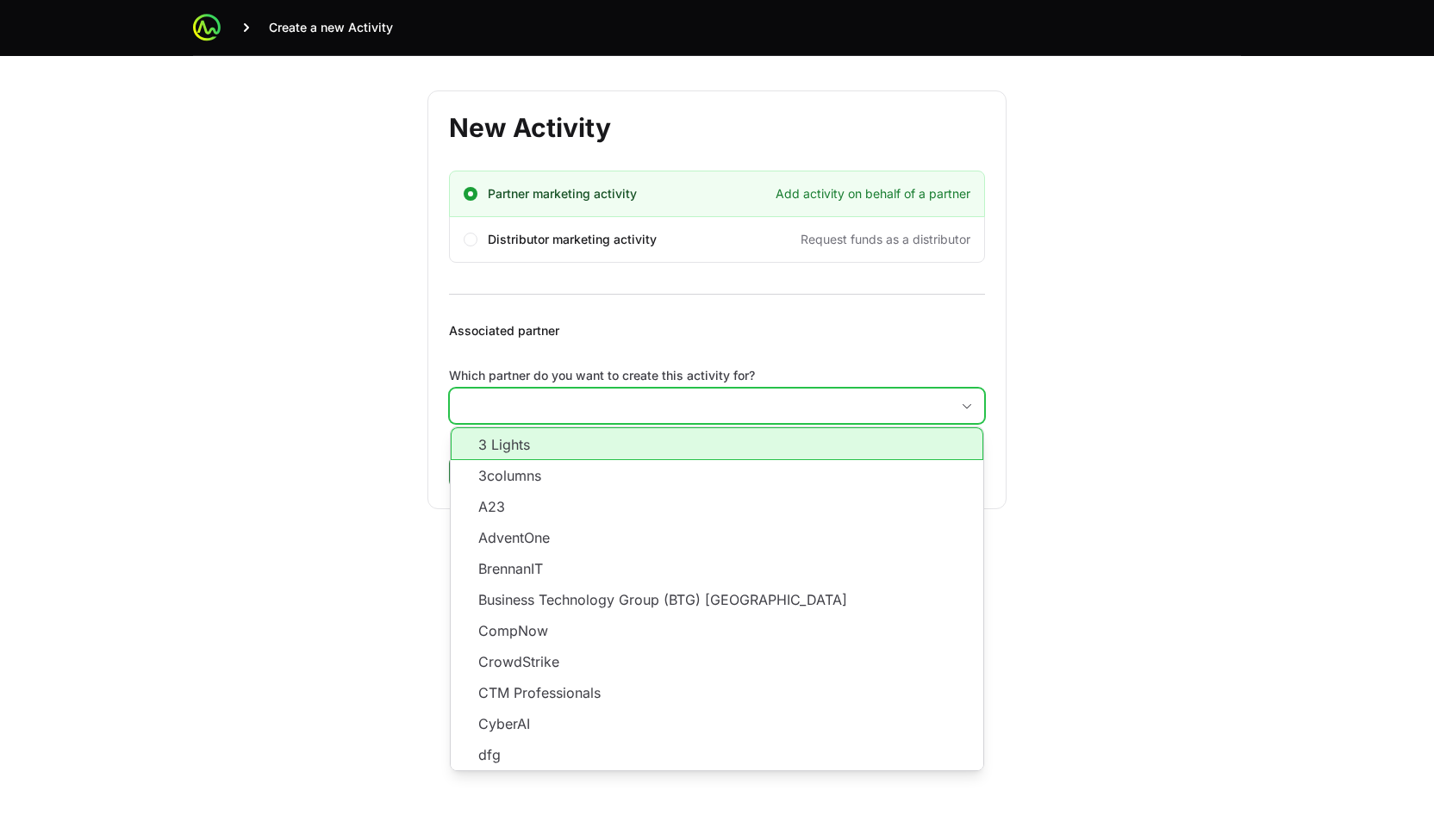
click at [553, 468] on li "3columns" at bounding box center [717, 475] width 533 height 31
type input "3columns"
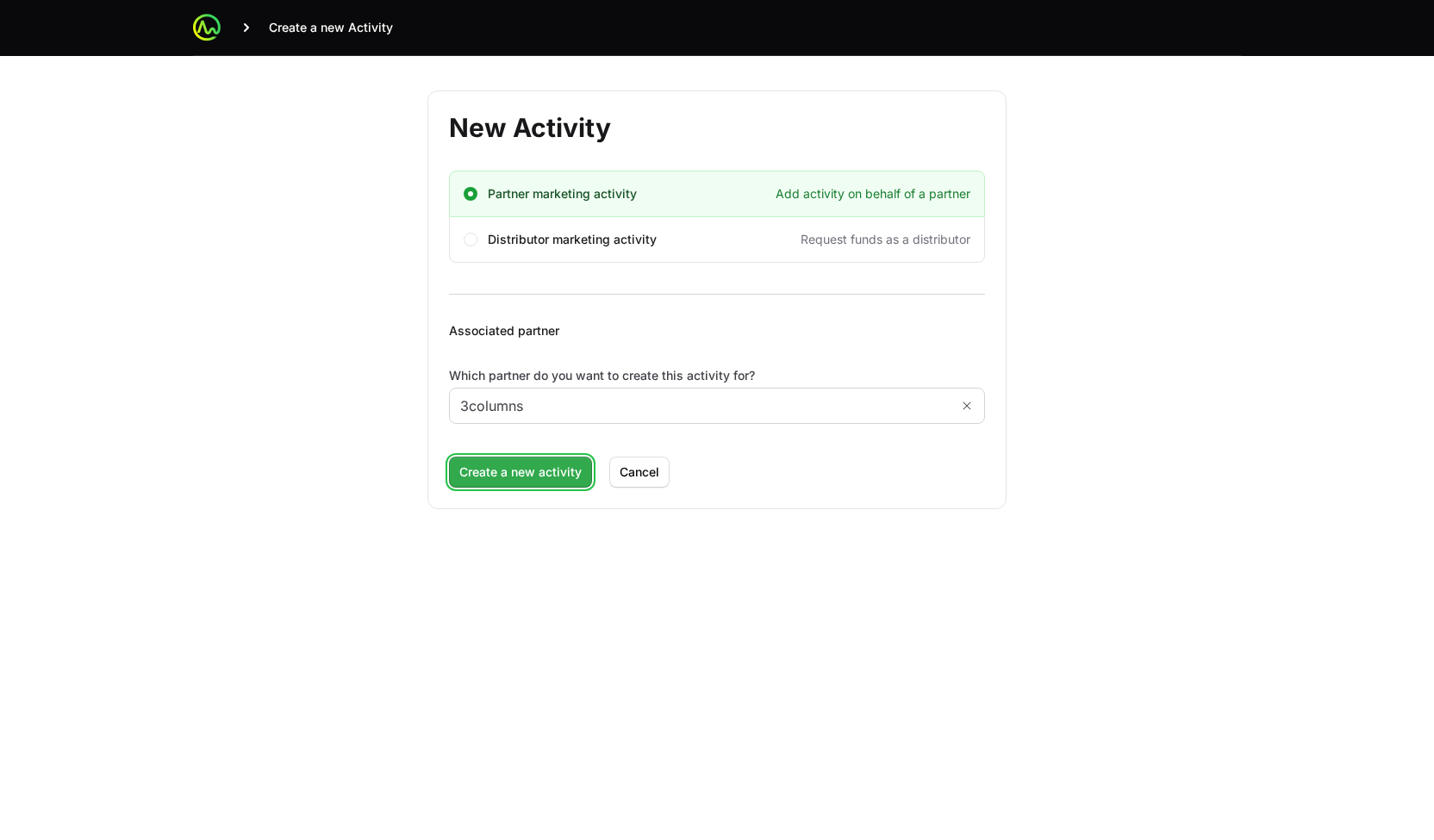
click at [527, 466] on span "Create a new activity" at bounding box center [520, 472] width 123 height 20
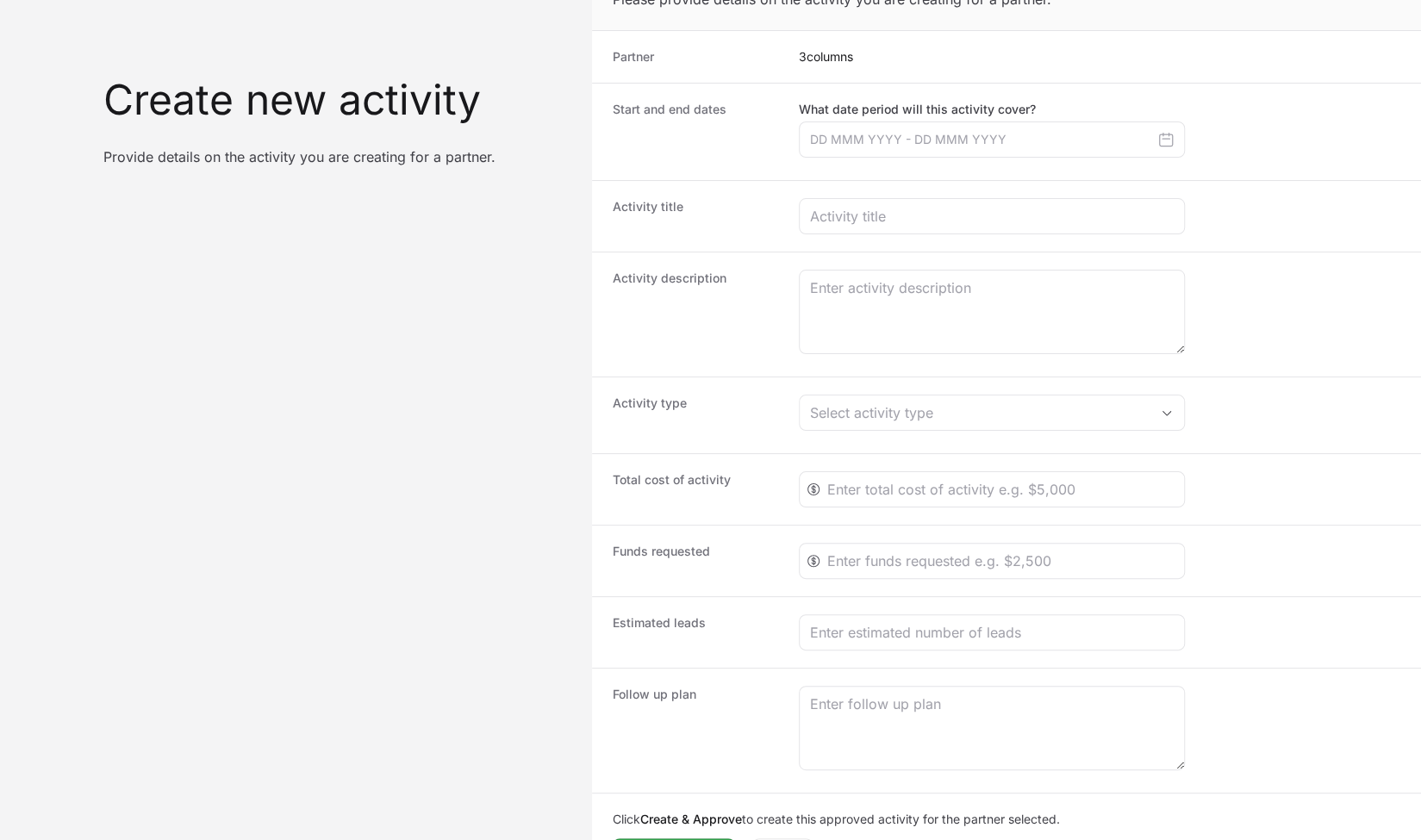
scroll to position [98, 0]
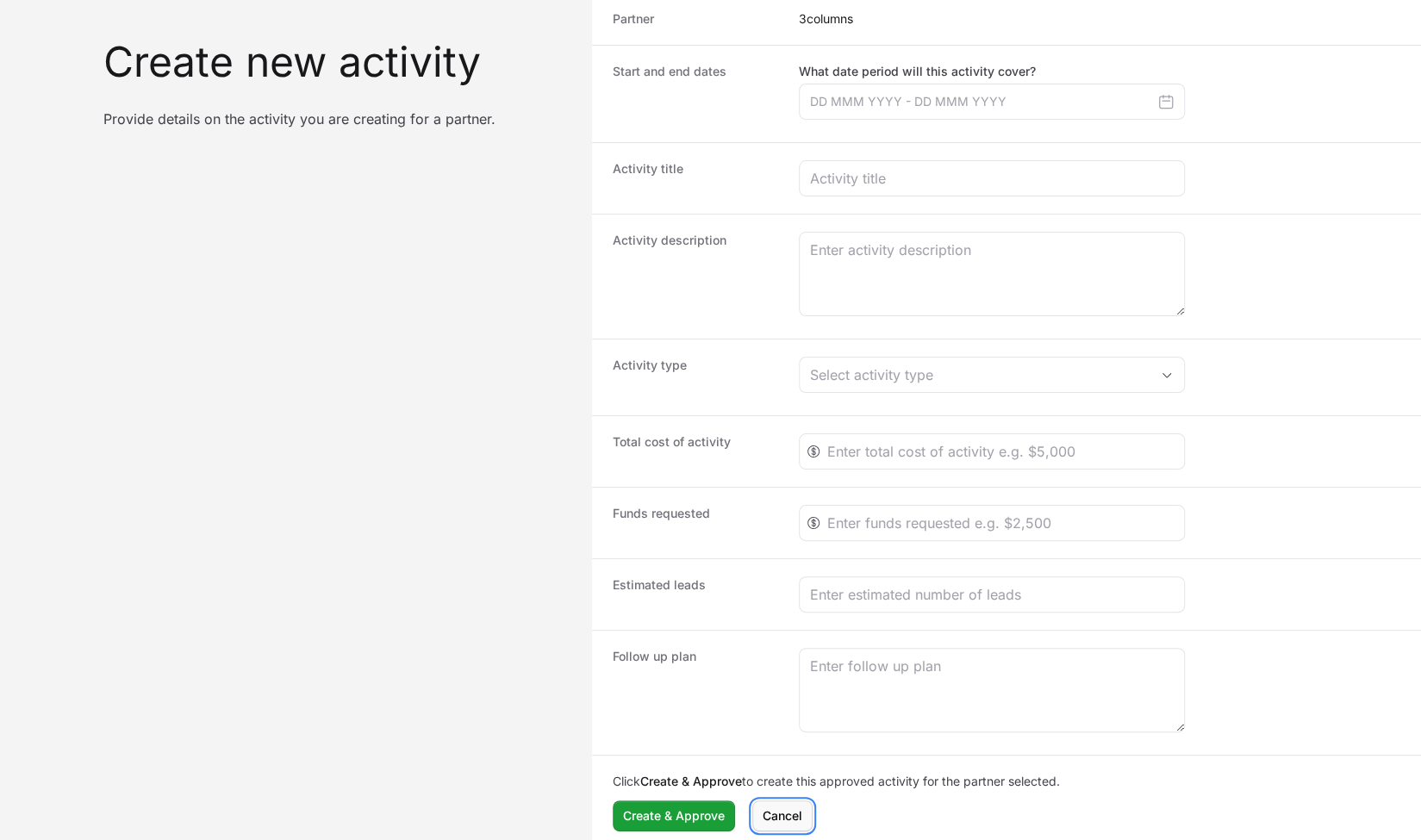
click at [790, 806] on span "Cancel" at bounding box center [783, 816] width 40 height 20
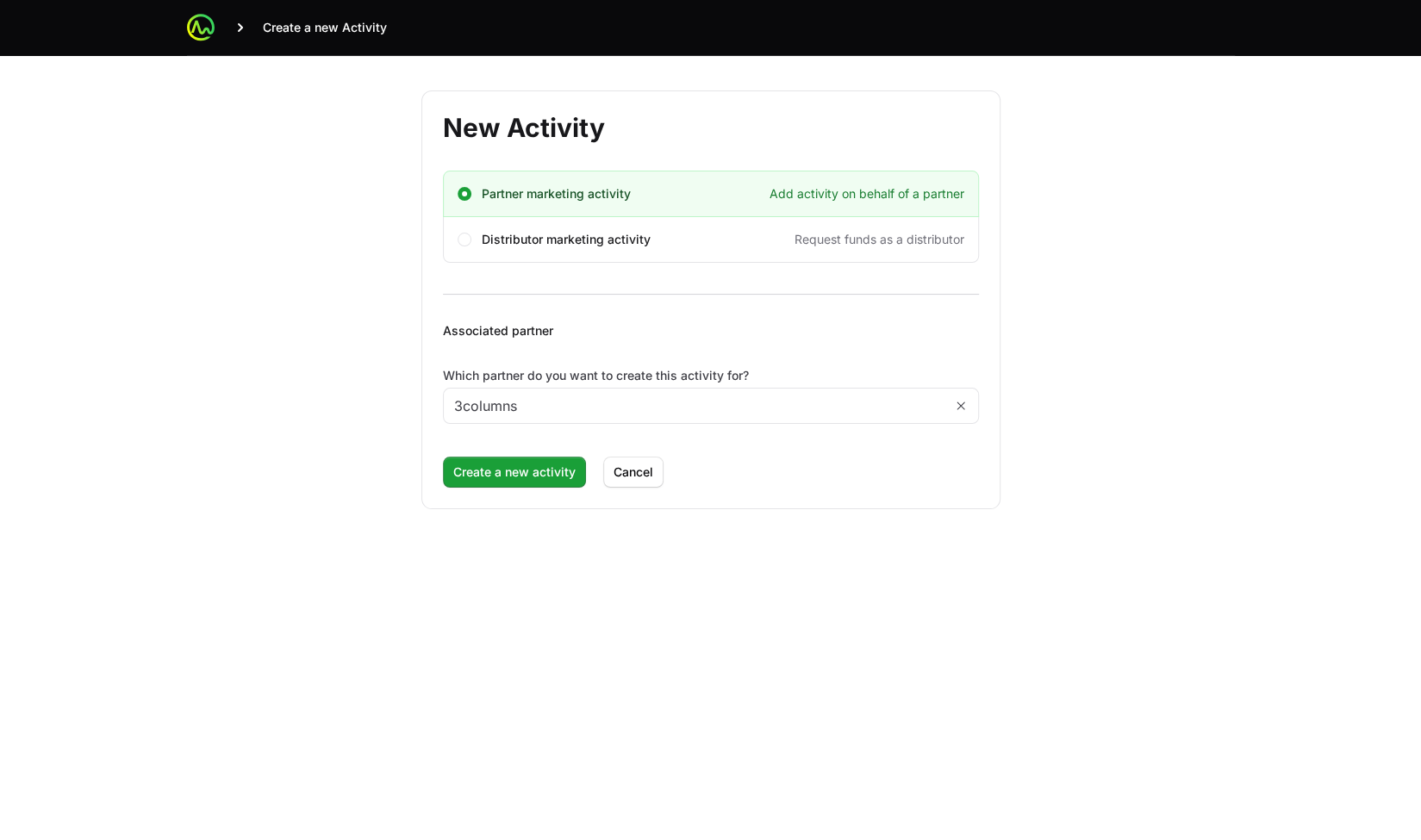
scroll to position [0, 0]
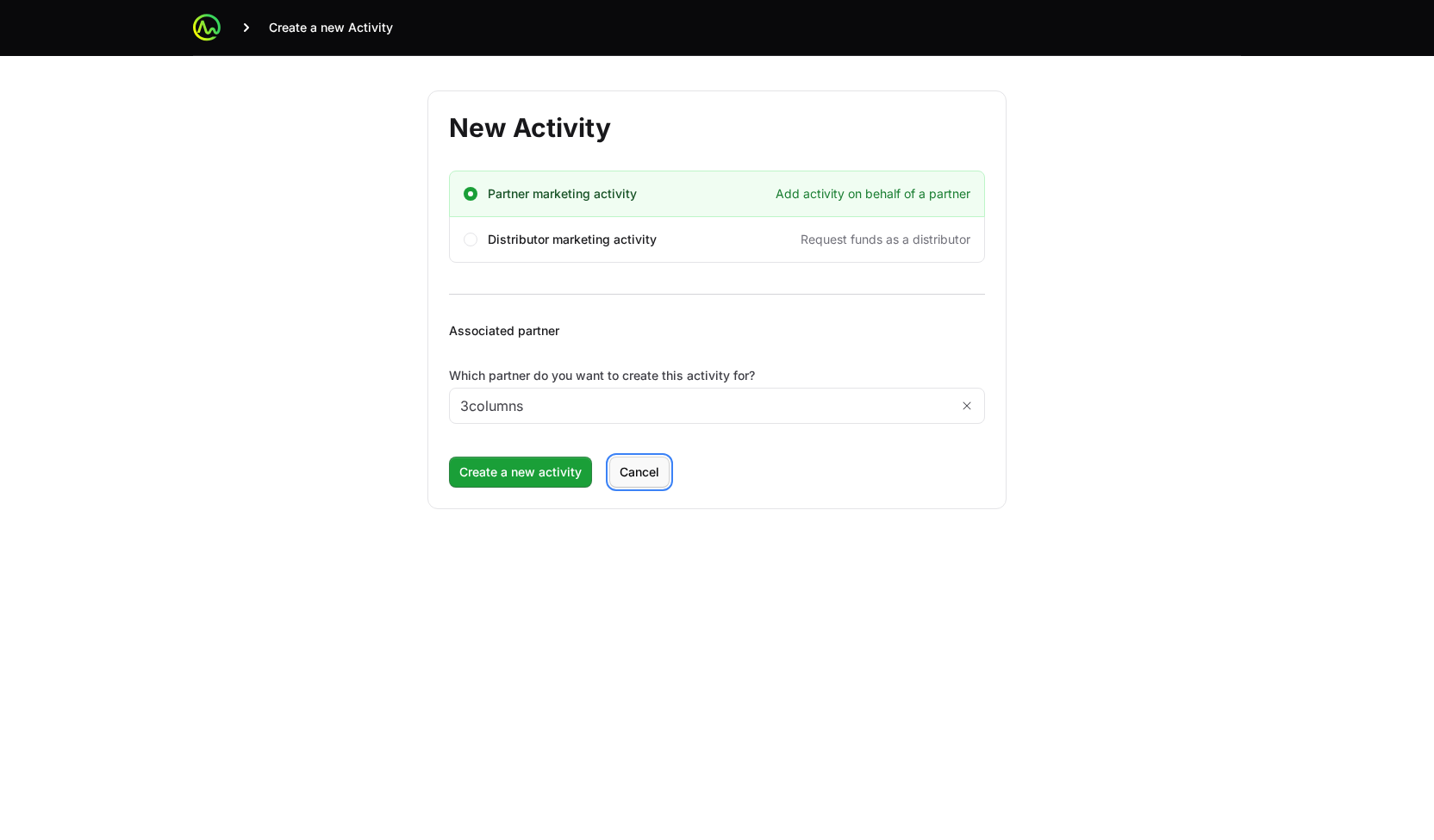
click at [664, 470] on button "Cancel" at bounding box center [639, 472] width 60 height 31
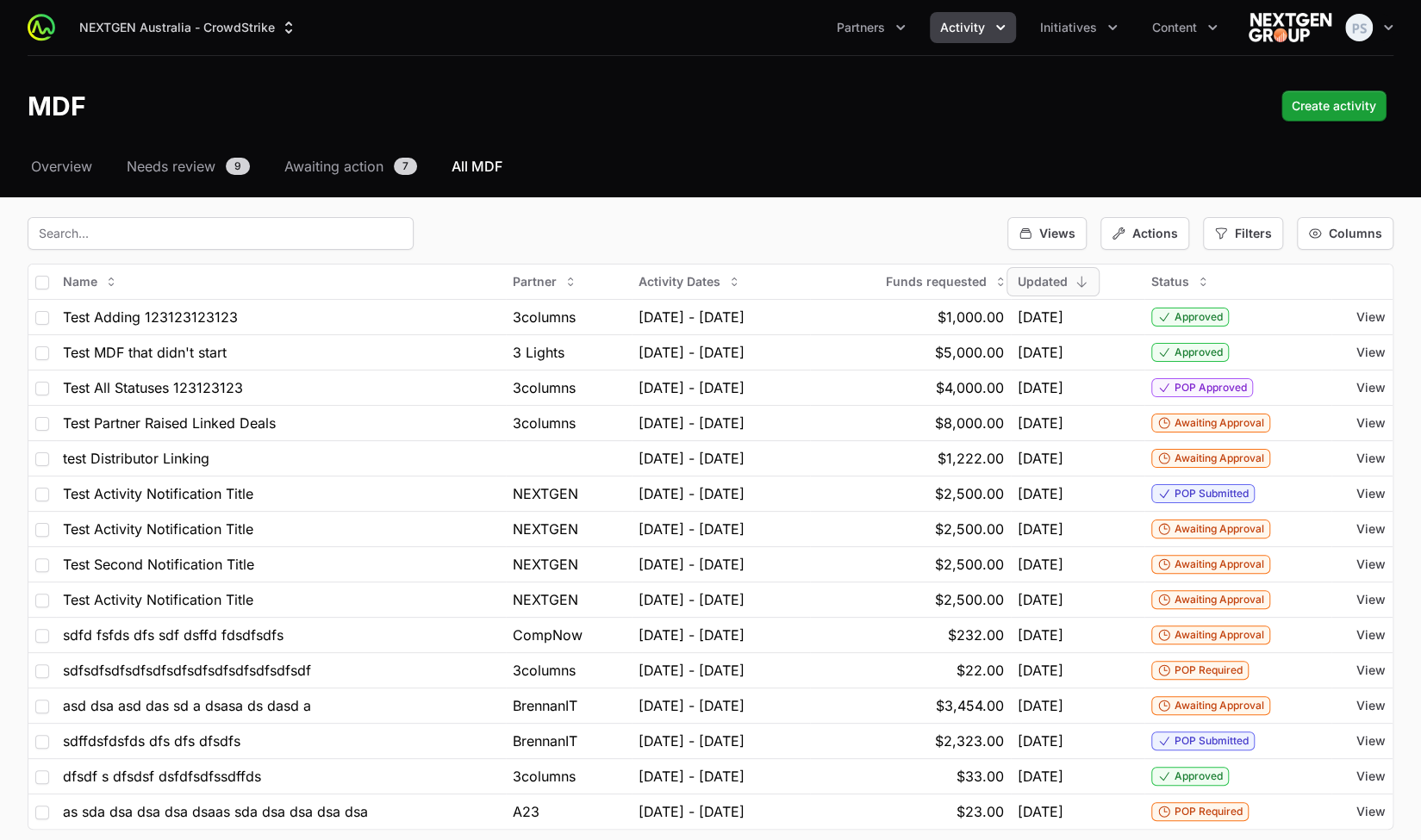
click at [800, 136] on header "MDF Create activity" at bounding box center [710, 106] width 1421 height 100
click at [879, 165] on nav "Overview Needs review 9 Awaiting action 7 All MDF" at bounding box center [711, 166] width 1366 height 20
click at [1150, 223] on div "Actions" at bounding box center [1145, 233] width 89 height 33
click at [1242, 225] on span "Filters" at bounding box center [1254, 233] width 37 height 18
click at [1274, 311] on span "Activity Type" at bounding box center [1273, 308] width 75 height 18
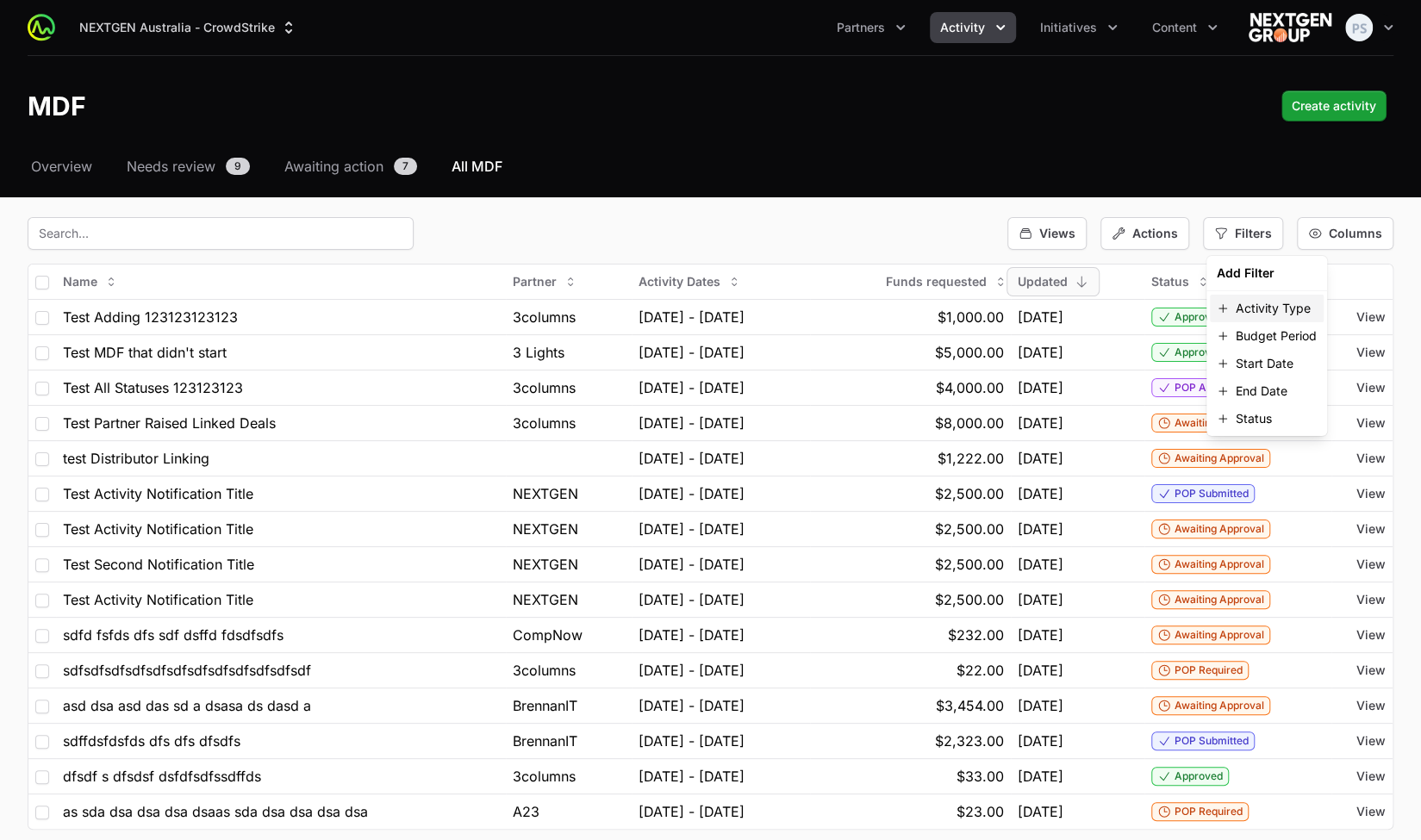
select select
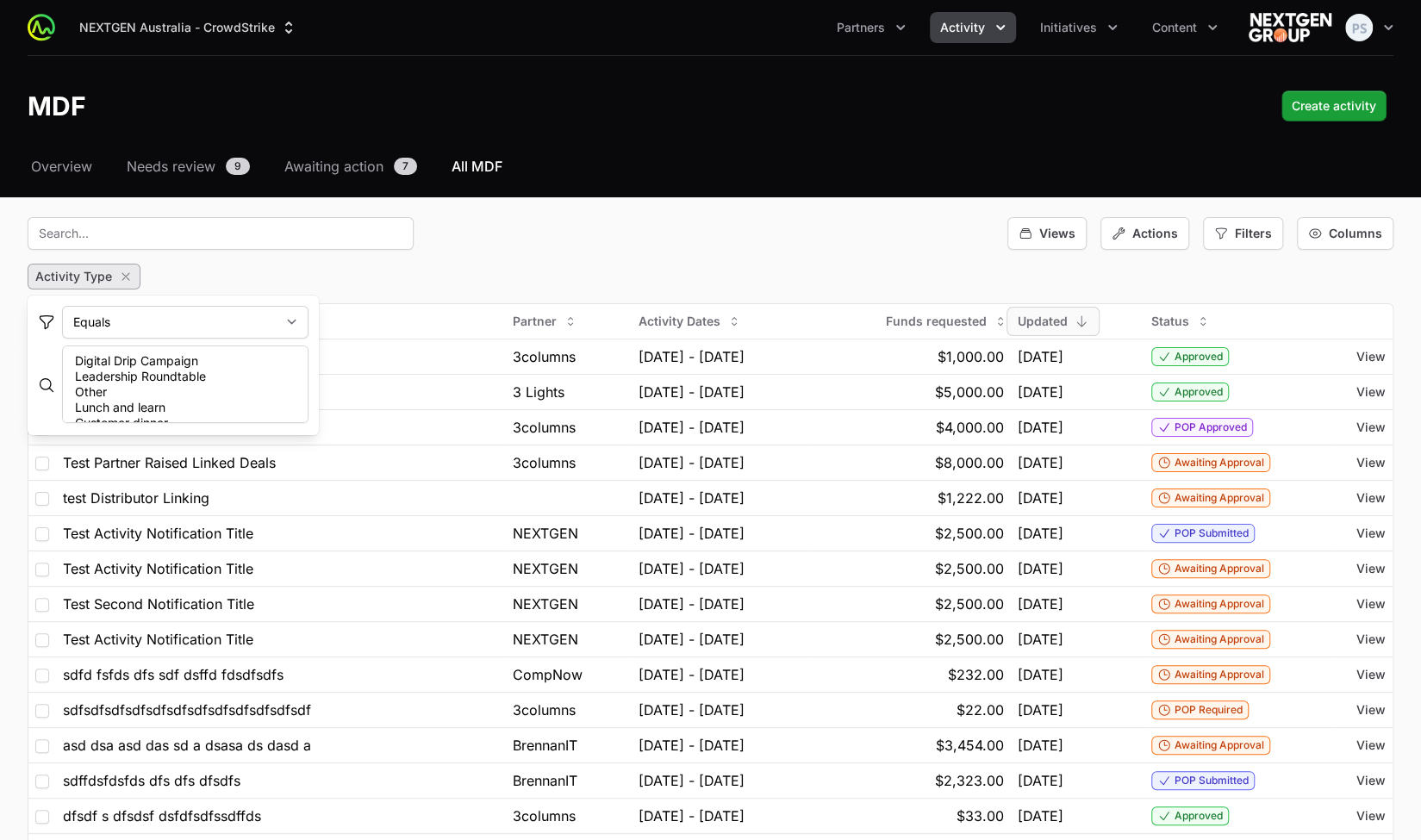
click at [457, 256] on fieldset "Views Actions Filters Columns Activity Type Name Partner Activity Dates Funds r…" at bounding box center [711, 567] width 1366 height 699
click at [115, 277] on div "Activity Type" at bounding box center [84, 277] width 112 height 26
select select
click at [124, 279] on icon "button" at bounding box center [125, 276] width 14 height 14
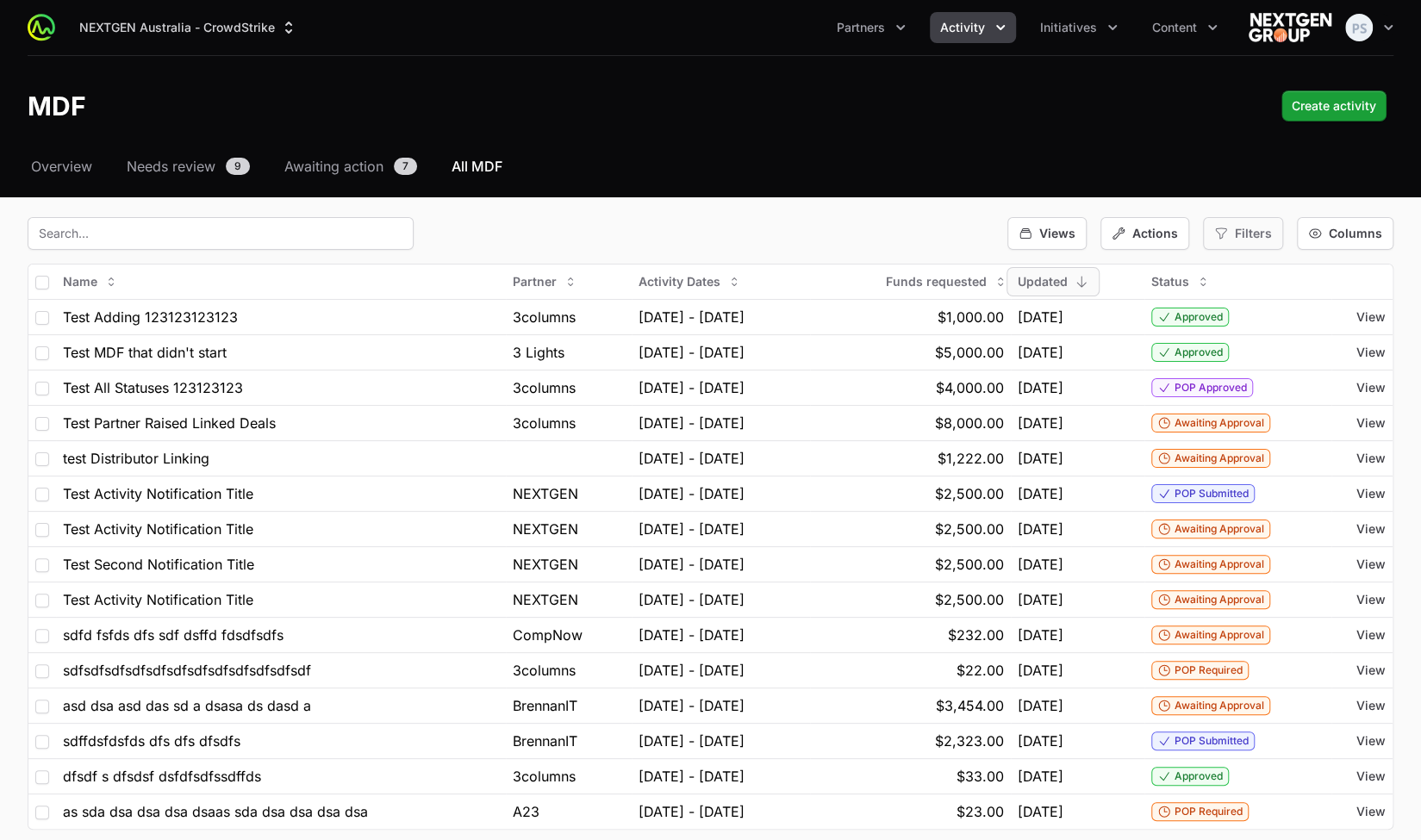
click at [1248, 233] on span "Filters" at bounding box center [1254, 233] width 37 height 18
click at [1262, 335] on span "Budget Period" at bounding box center [1276, 335] width 81 height 18
select select
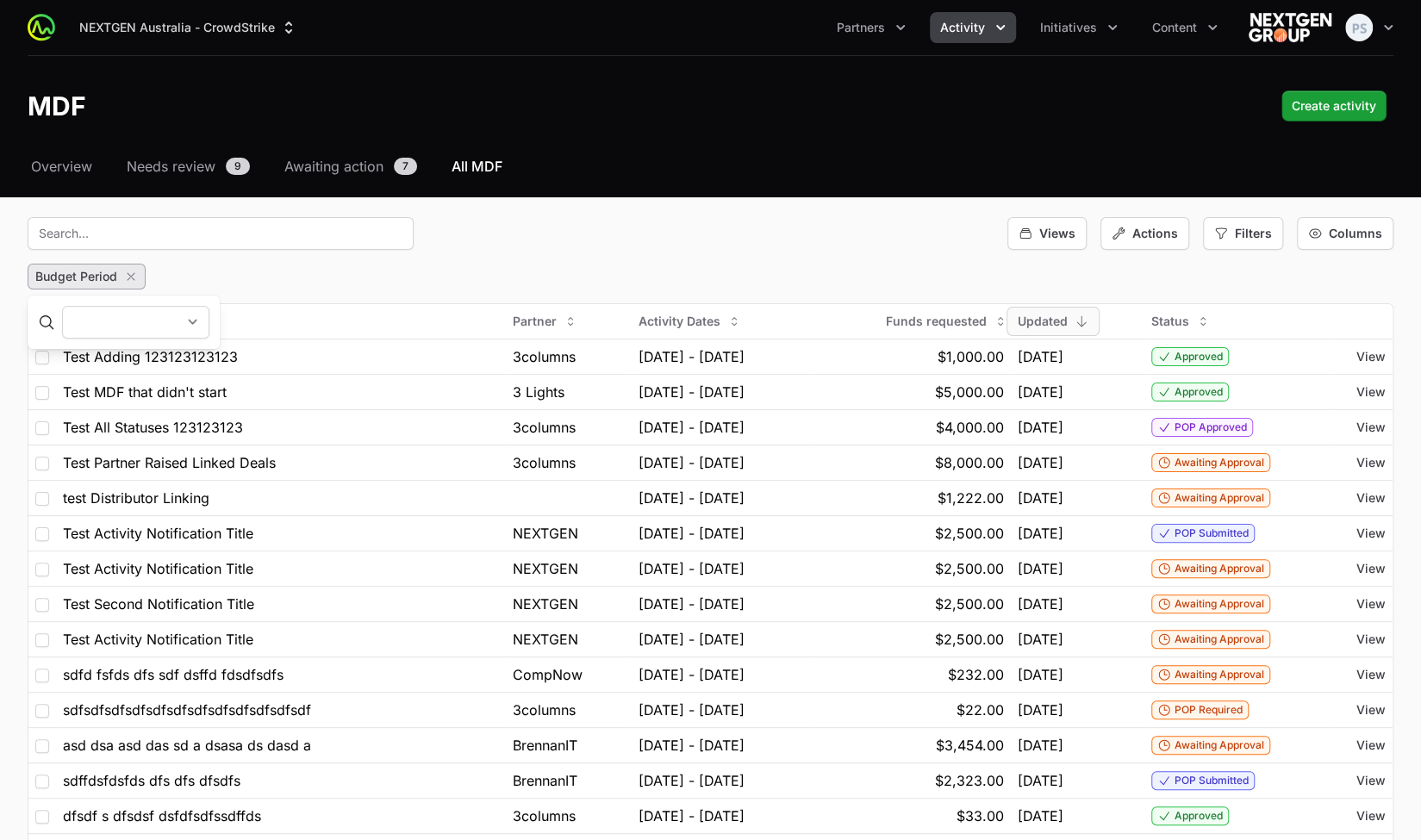
click at [209, 316] on select "Q[DATE] - [DATE] Q[DATE] - [DATE] Q[DATE] - [DATE] Q[DATE] - [DATE] Q[DATE] - […" at bounding box center [136, 322] width 148 height 33
click at [131, 275] on icon "button" at bounding box center [131, 276] width 14 height 14
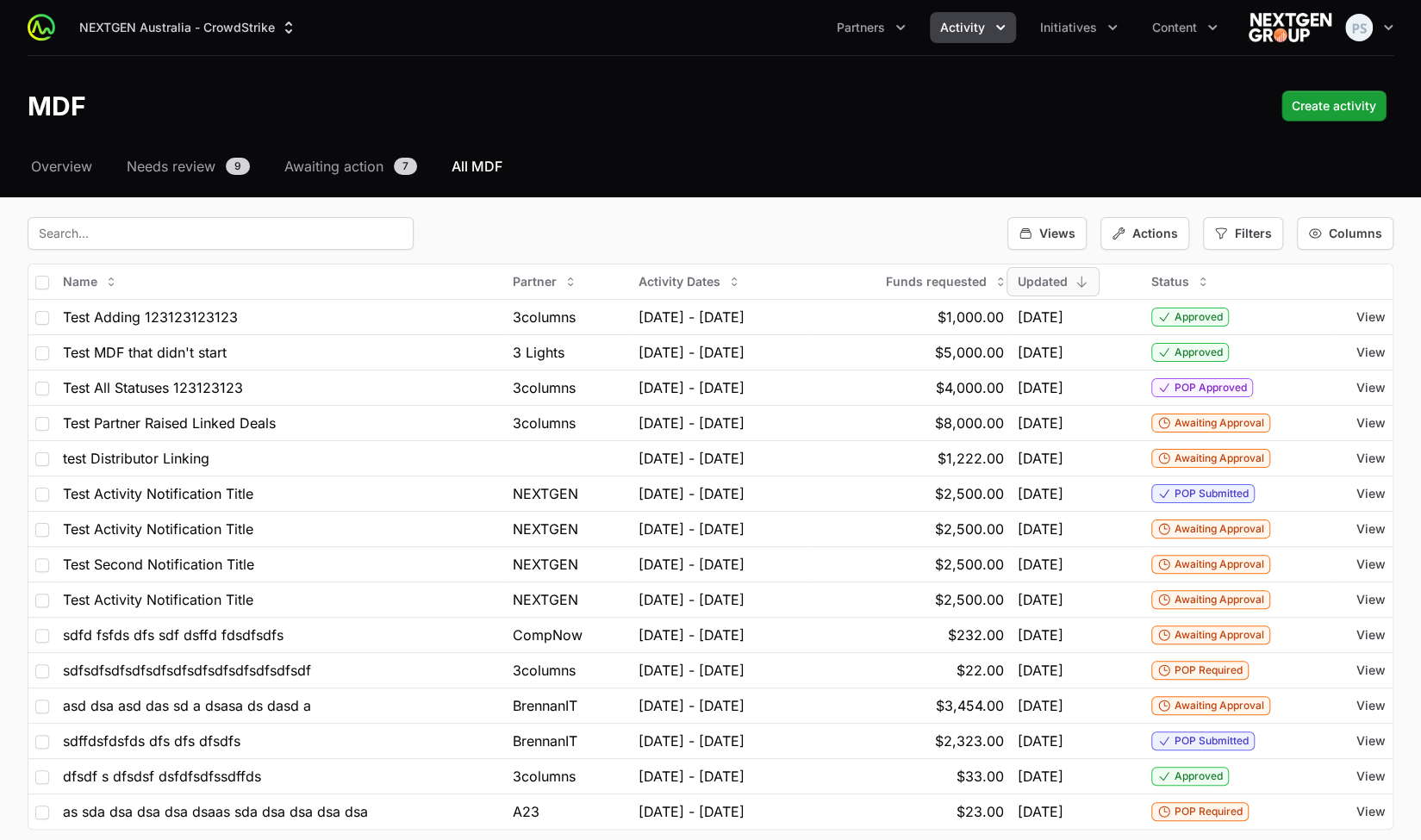
drag, startPoint x: 817, startPoint y: 219, endPoint x: 857, endPoint y: 231, distance: 41.8
click at [818, 219] on div "Views Actions Filters Columns" at bounding box center [711, 233] width 1366 height 33
click at [1065, 239] on span "Views" at bounding box center [1057, 233] width 36 height 18
click at [906, 236] on div "Views Actions Filters Columns" at bounding box center [711, 233] width 1366 height 33
drag, startPoint x: 1072, startPoint y: 231, endPoint x: 1063, endPoint y: 237, distance: 10.8
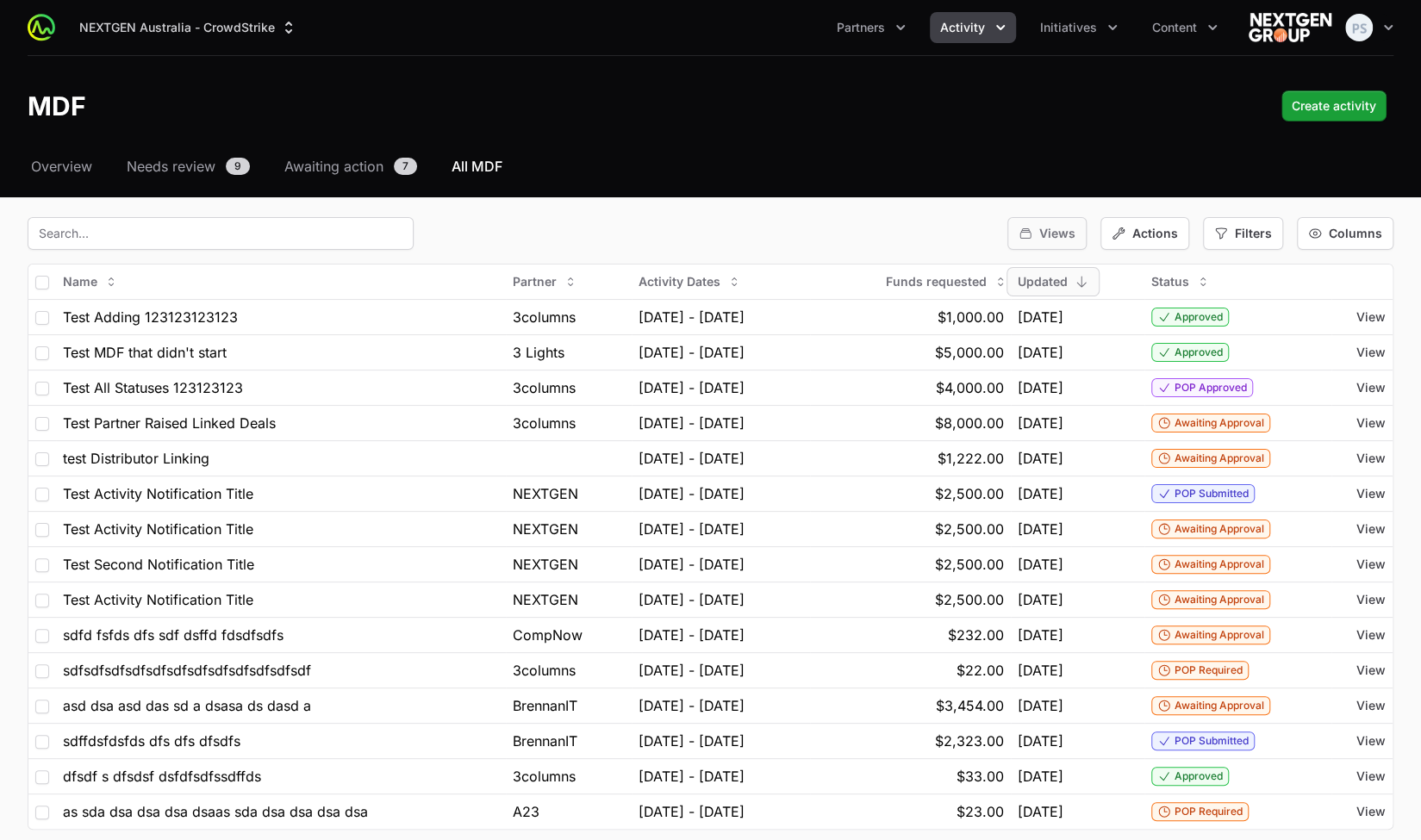
click at [1072, 232] on span "Views" at bounding box center [1057, 233] width 36 height 18
click at [845, 239] on div "Views Actions Filters Columns" at bounding box center [711, 233] width 1366 height 33
click at [1257, 235] on span "Filters" at bounding box center [1254, 233] width 37 height 18
click at [1258, 338] on span "Budget Period" at bounding box center [1276, 335] width 81 height 18
select select
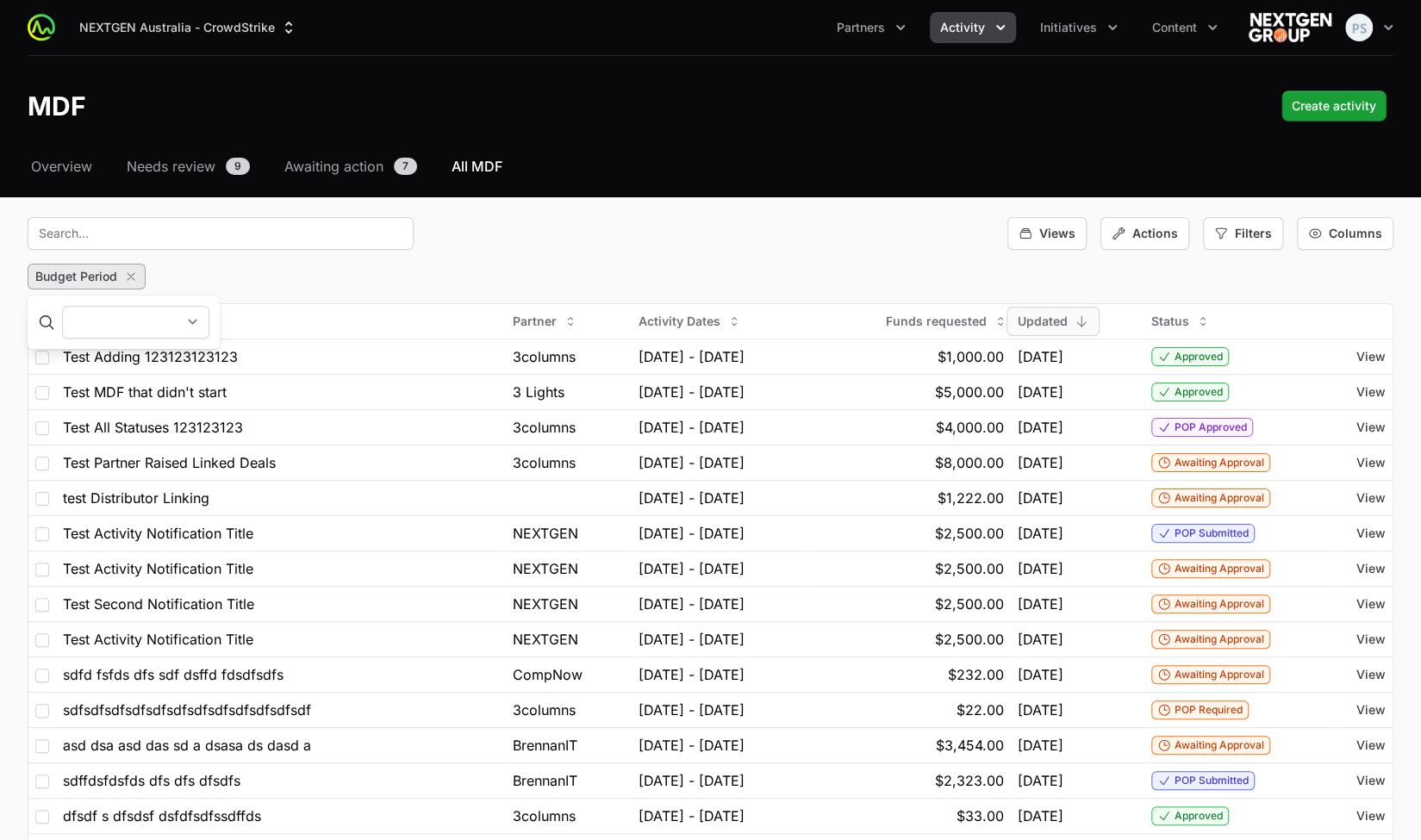
click at [209, 317] on select "Q[DATE] - [DATE] Q[DATE] - [DATE] Q[DATE] - [DATE] Q[DATE] - [DATE] Q[DATE] - […" at bounding box center [136, 322] width 148 height 33
click at [543, 259] on fieldset "Views Actions Filters Columns Budget Period Name Partner Activity Dates Funds r…" at bounding box center [711, 567] width 1366 height 699
click at [135, 277] on icon "button" at bounding box center [131, 276] width 14 height 14
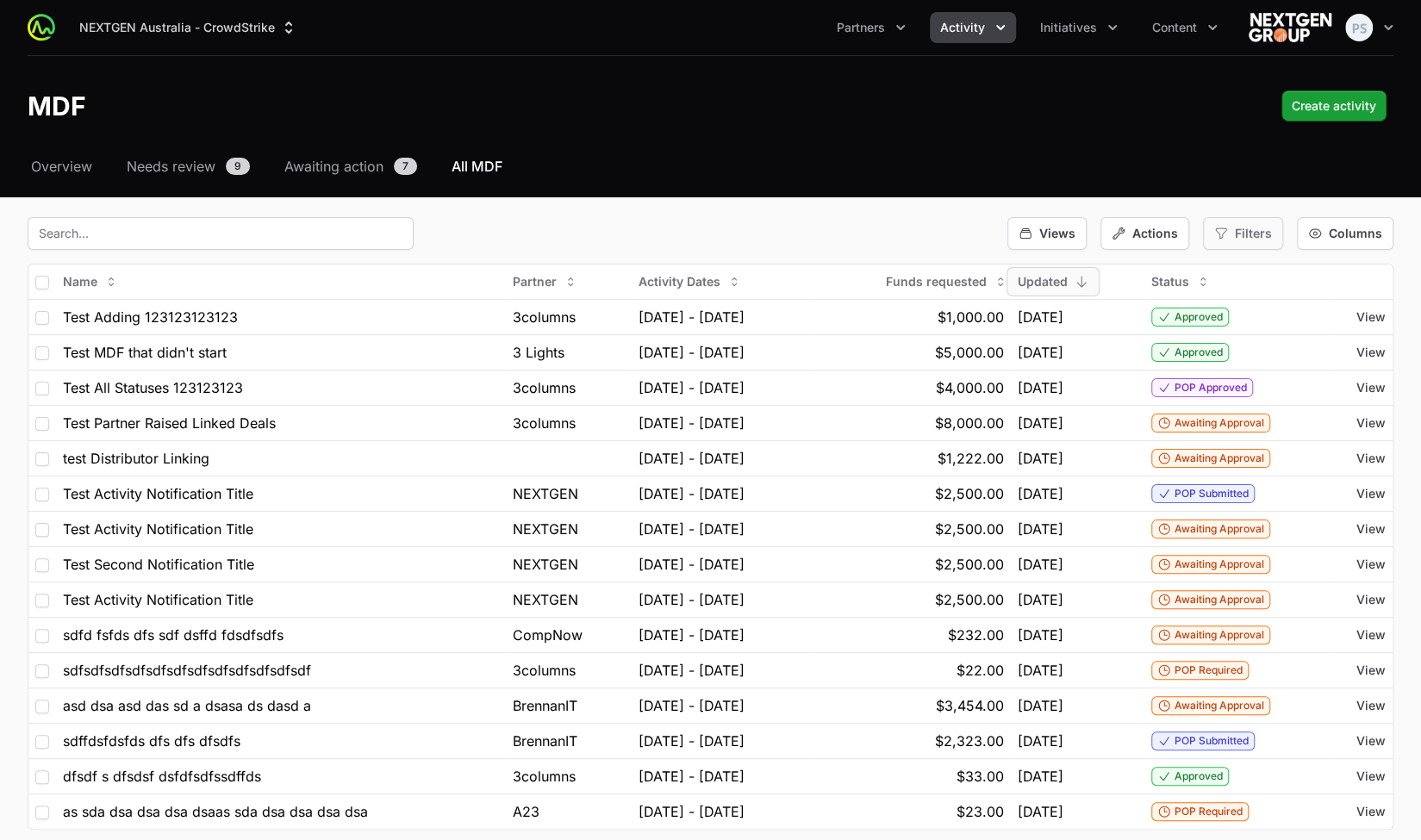
click at [1230, 235] on div "Filters" at bounding box center [1243, 233] width 80 height 33
drag, startPoint x: 786, startPoint y: 219, endPoint x: 796, endPoint y: 221, distance: 10.2
click at [787, 219] on div "Views Actions Filters Columns" at bounding box center [711, 233] width 1366 height 33
click at [1369, 320] on span "View" at bounding box center [1372, 317] width 30 height 18
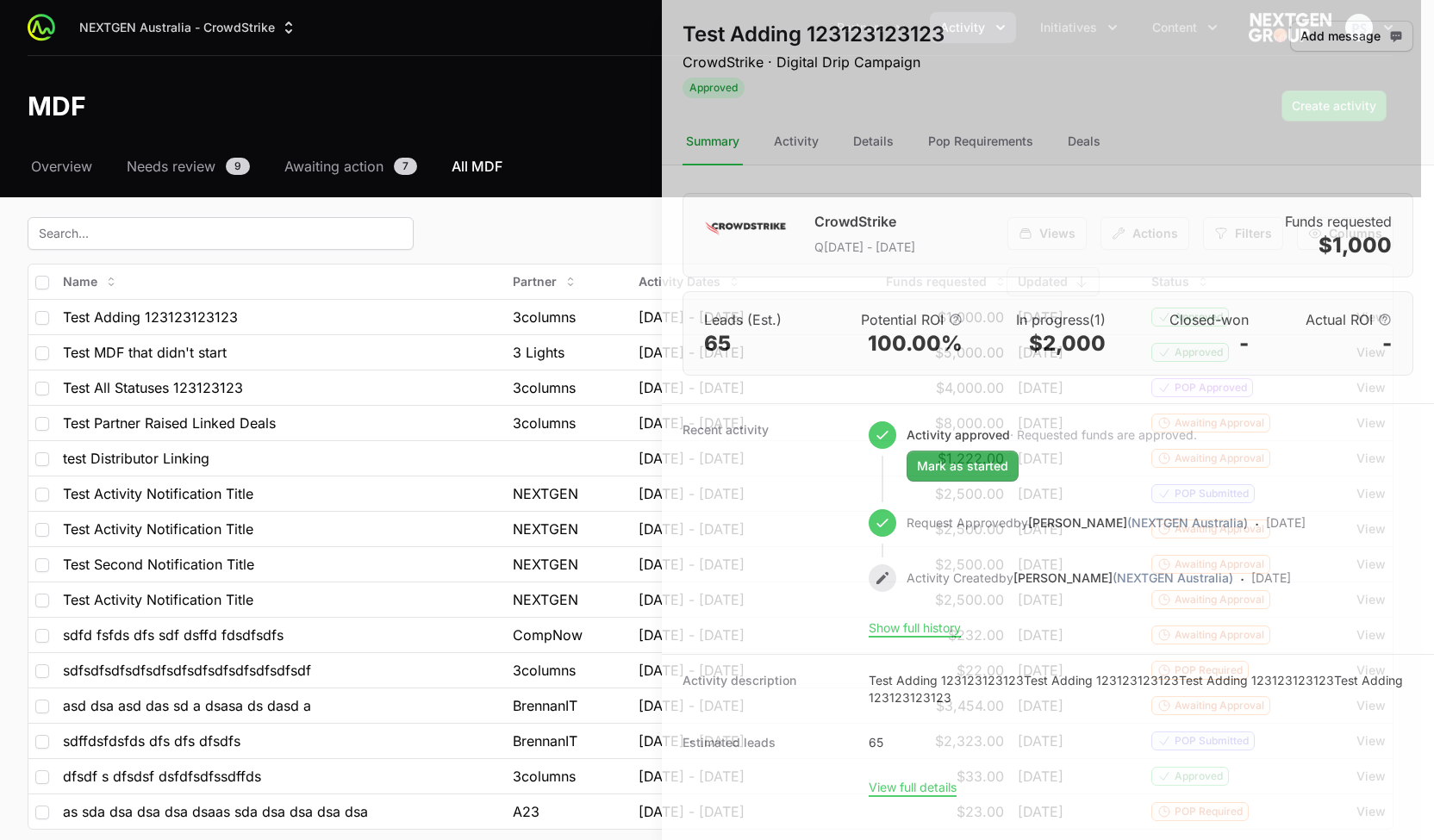
click at [455, 391] on div at bounding box center [717, 420] width 1434 height 840
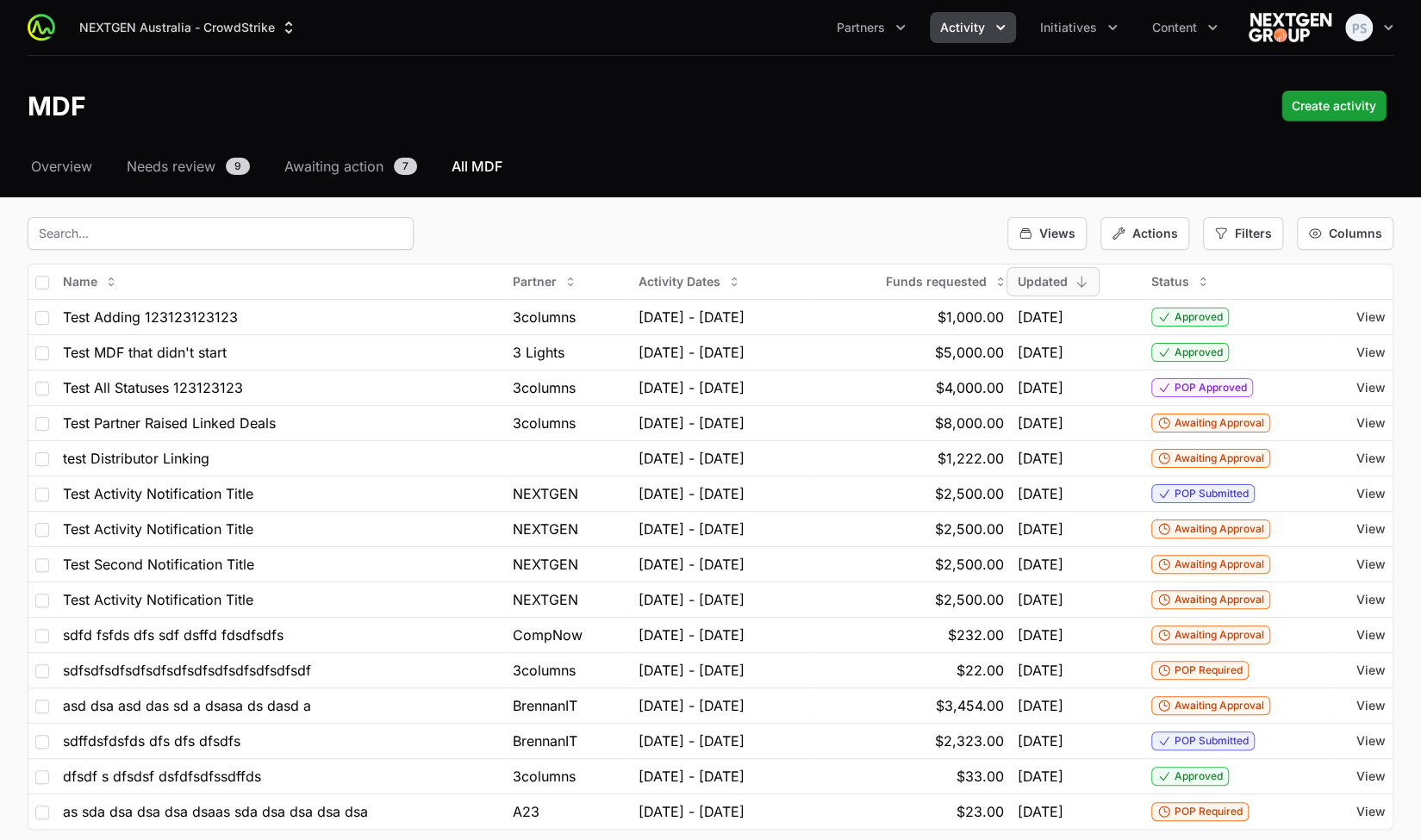
click at [1372, 455] on span "View" at bounding box center [1372, 458] width 30 height 18
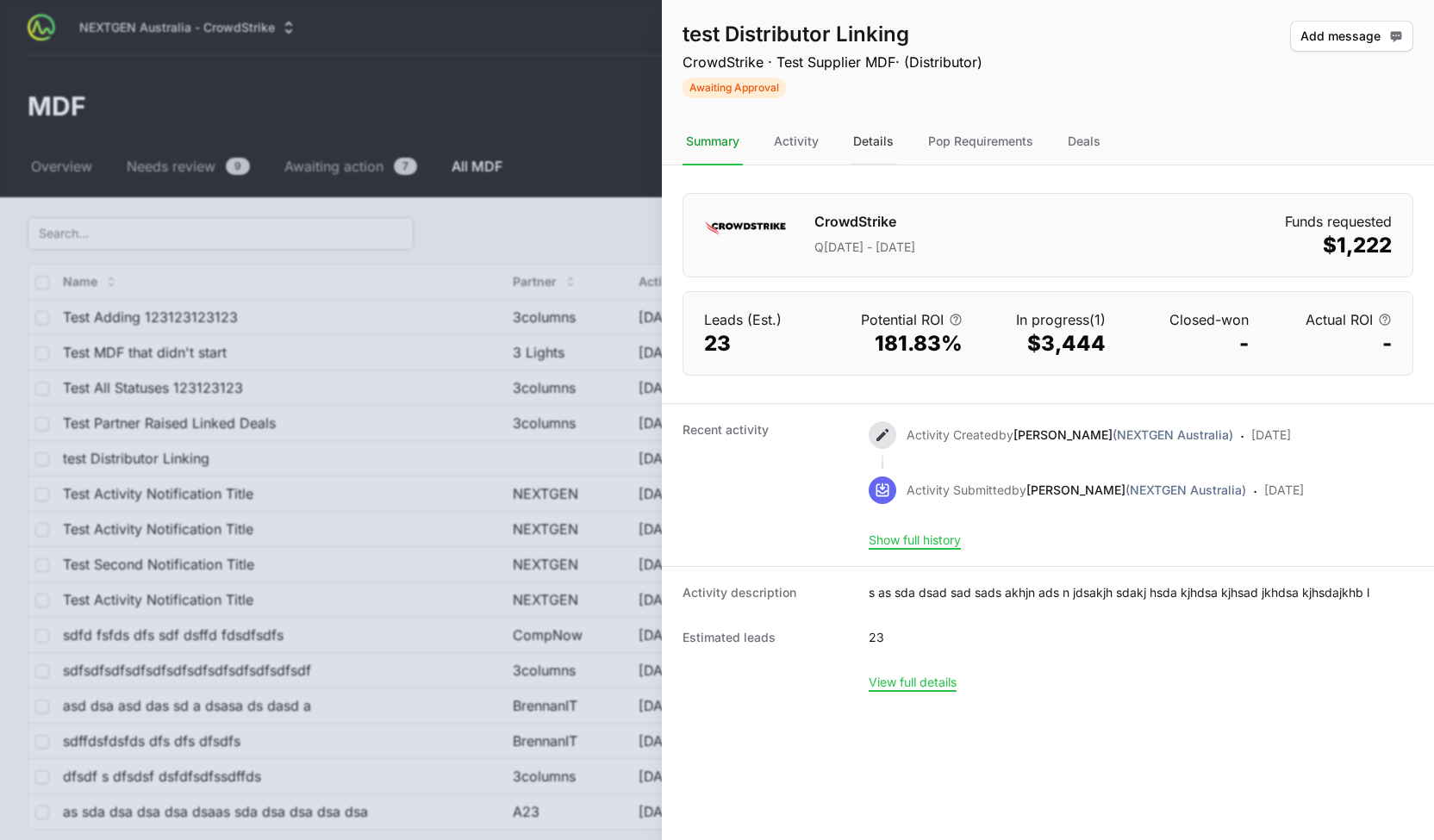
click at [863, 138] on div "Details" at bounding box center [873, 142] width 47 height 46
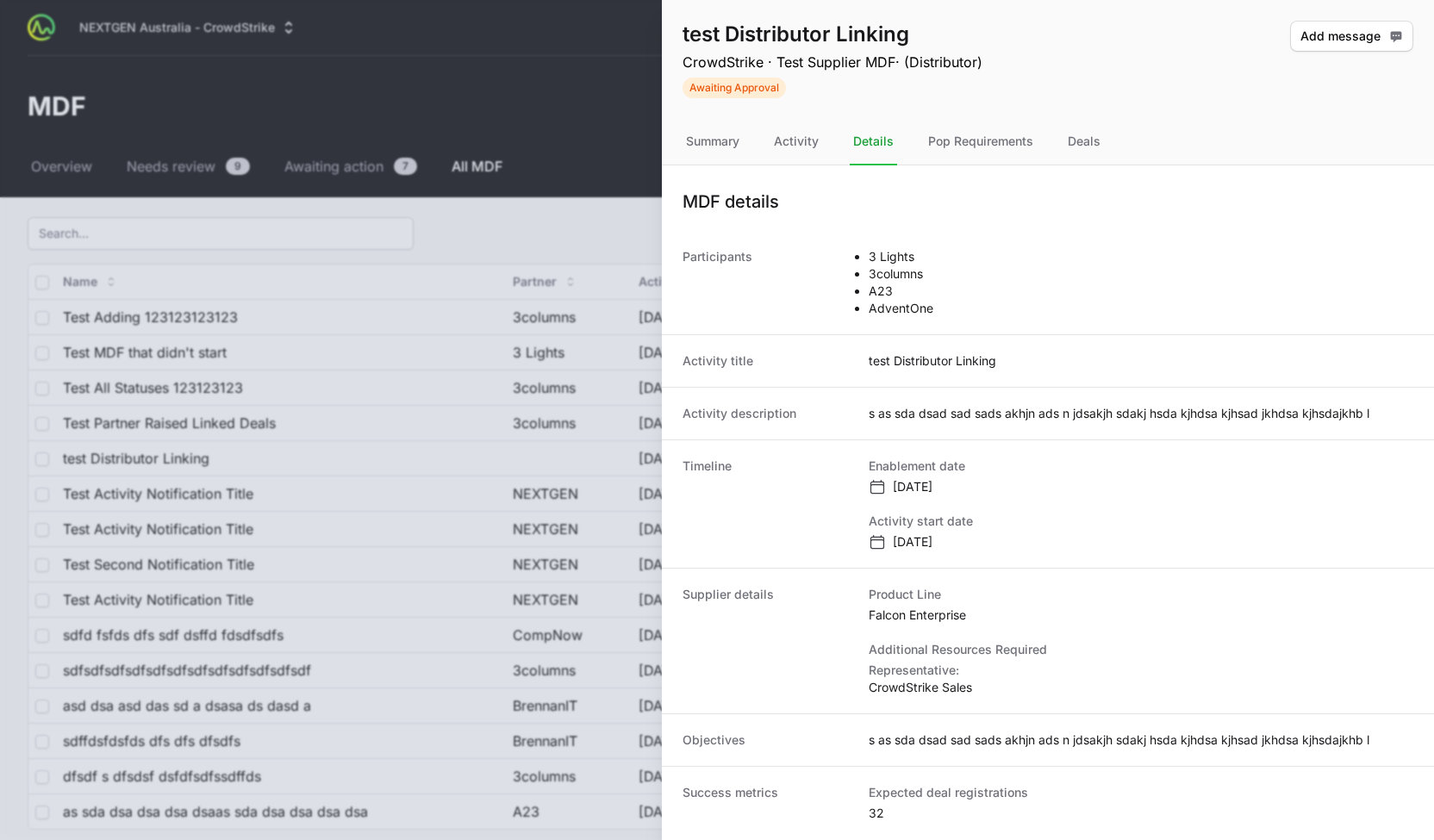
click at [744, 151] on nav "Summary Activity Details Pop Requirements Deals" at bounding box center [1047, 142] width 772 height 46
click at [711, 144] on div "Summary" at bounding box center [713, 142] width 60 height 46
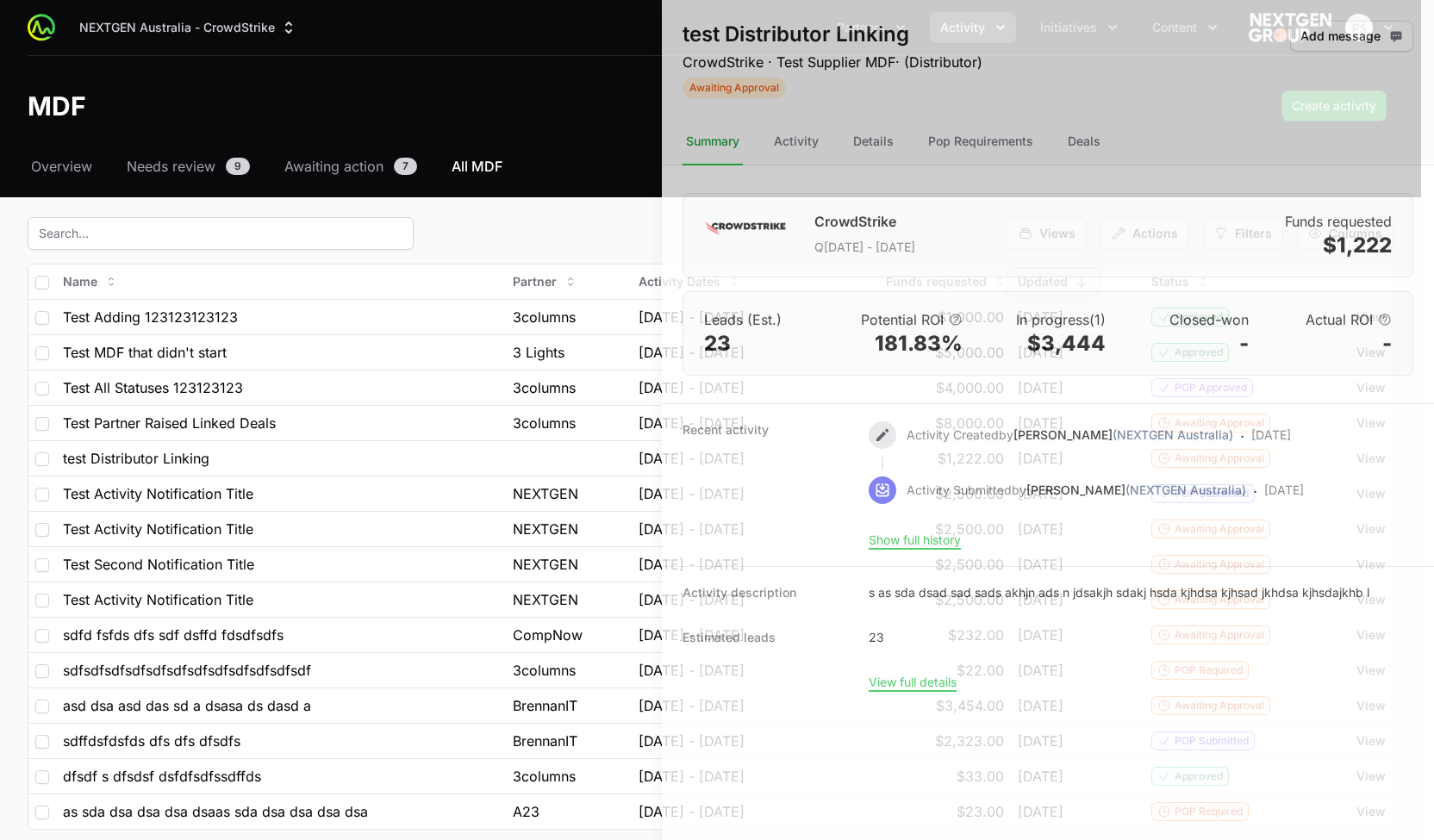
click at [467, 102] on div at bounding box center [717, 420] width 1434 height 840
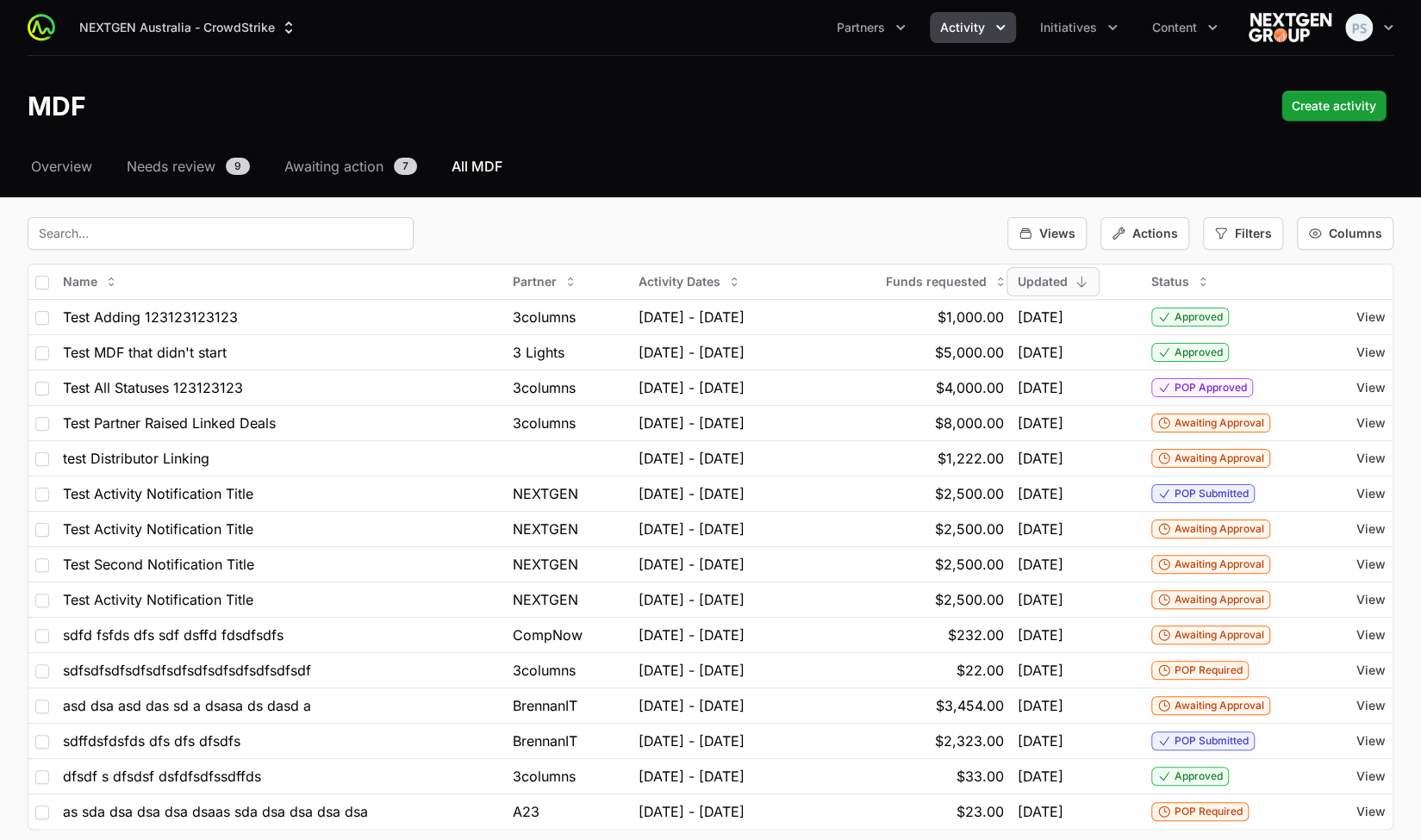
click at [706, 157] on nav "Overview Needs review 9 Awaiting action 7 All MDF" at bounding box center [711, 166] width 1366 height 20
click at [667, 138] on header "MDF Create activity" at bounding box center [710, 106] width 1421 height 100
click at [992, 163] on nav "Overview Needs review 9 Awaiting action 7 All MDF" at bounding box center [711, 166] width 1366 height 20
click at [1166, 230] on span "Actions" at bounding box center [1155, 233] width 46 height 18
drag, startPoint x: 1138, startPoint y: 178, endPoint x: 1164, endPoint y: 186, distance: 27.2
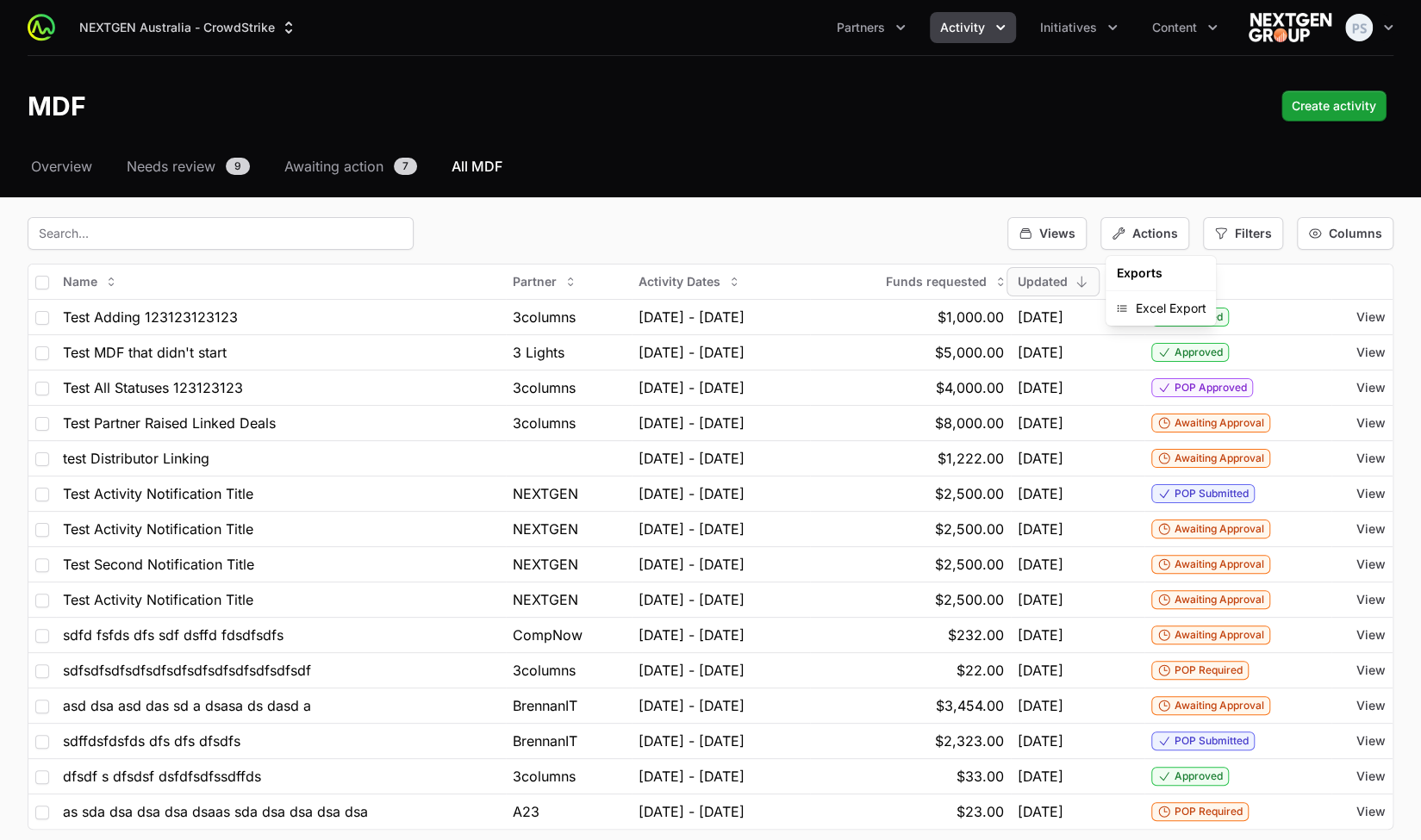
click at [1138, 179] on div "Select a tab Overview Needs review Awaiting action All MDF Overview Needs revie…" at bounding box center [710, 537] width 1421 height 762
